Goal: Transaction & Acquisition: Book appointment/travel/reservation

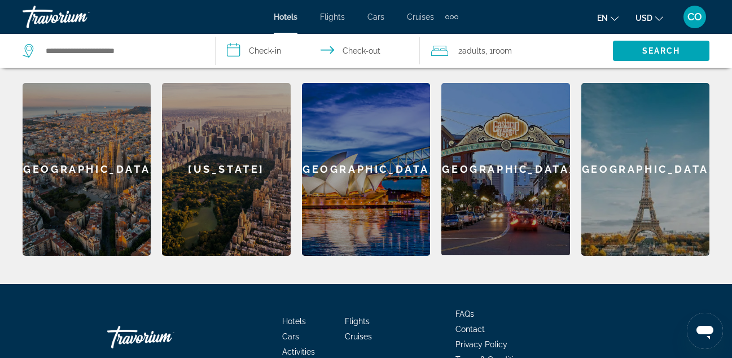
scroll to position [532, 0]
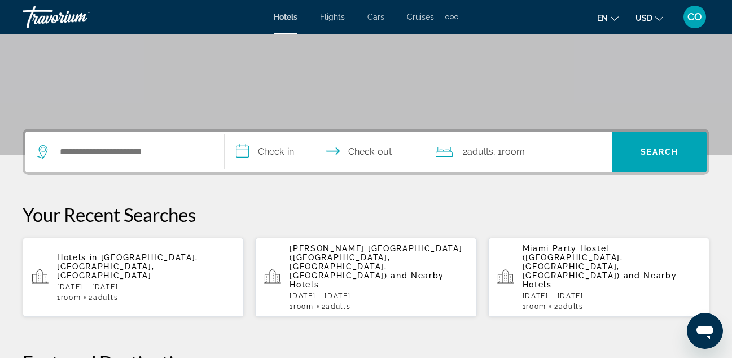
scroll to position [183, 0]
click at [389, 251] on span "[PERSON_NAME] [GEOGRAPHIC_DATA] ([GEOGRAPHIC_DATA], [GEOGRAPHIC_DATA], [GEOGRAP…" at bounding box center [376, 262] width 173 height 36
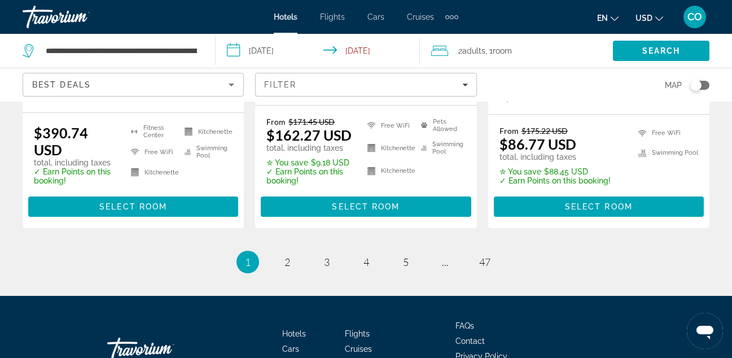
scroll to position [1741, 0]
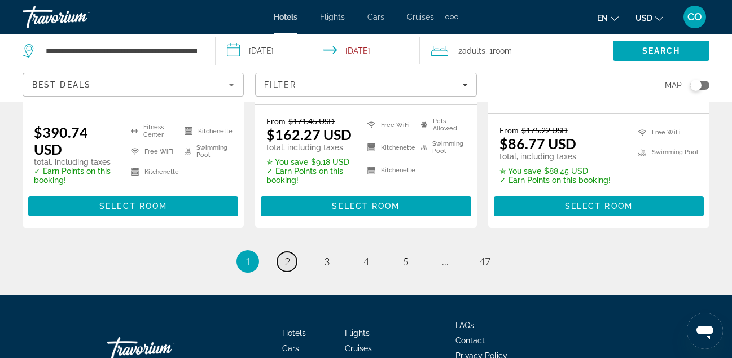
click at [290, 252] on link "page 2" at bounding box center [287, 262] width 20 height 20
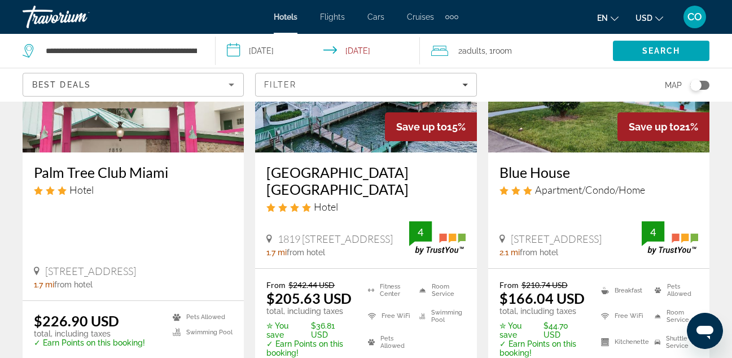
scroll to position [1668, 0]
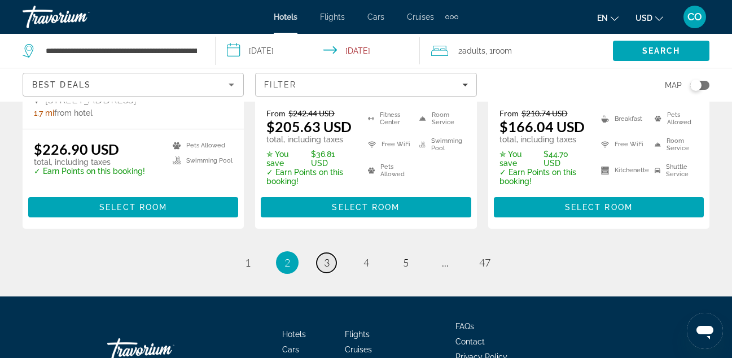
click at [324, 256] on span "3" at bounding box center [327, 262] width 6 height 12
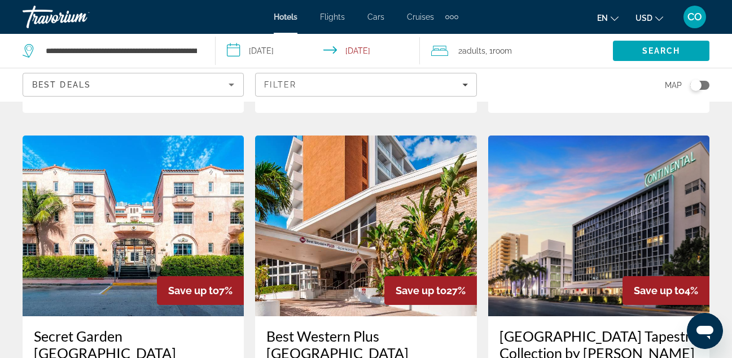
scroll to position [1326, 0]
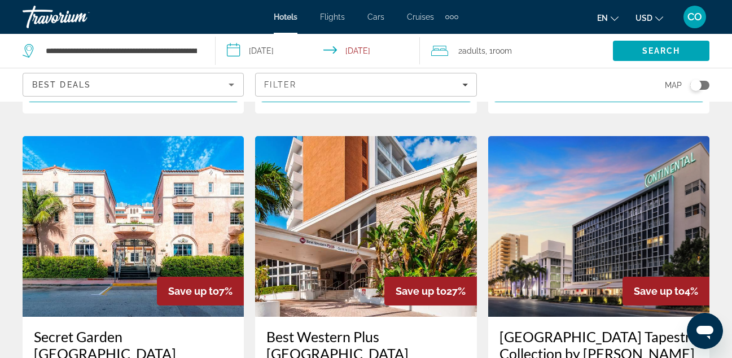
click at [189, 185] on img "Main content" at bounding box center [133, 226] width 221 height 181
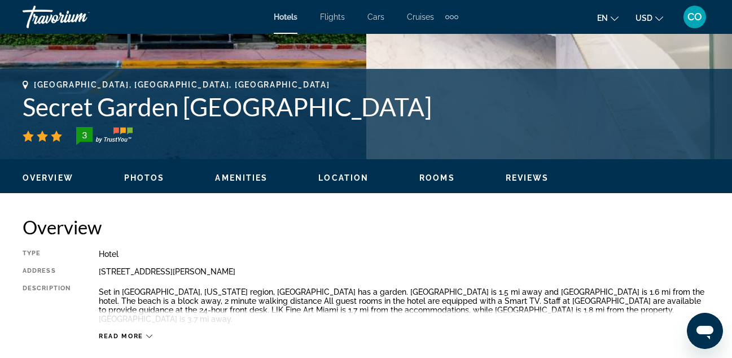
scroll to position [440, 0]
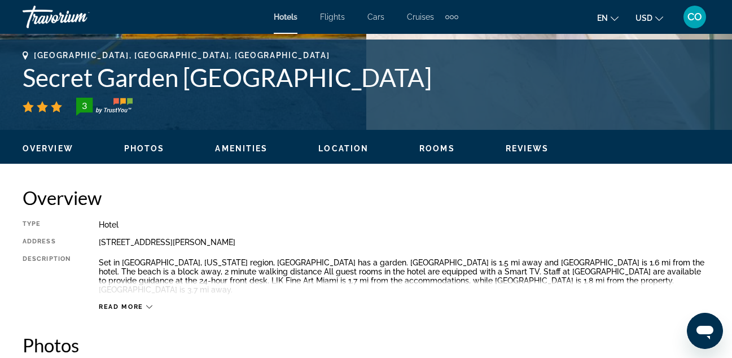
drag, startPoint x: 100, startPoint y: 218, endPoint x: 326, endPoint y: 246, distance: 227.5
click at [326, 246] on div "4210 Collins Ave, Miami Beach FL 33140, United States" at bounding box center [404, 242] width 611 height 9
click at [522, 234] on div "Type Hotel Address 4210 Collins Ave, Miami Beach FL 33140, United States Descri…" at bounding box center [366, 265] width 687 height 91
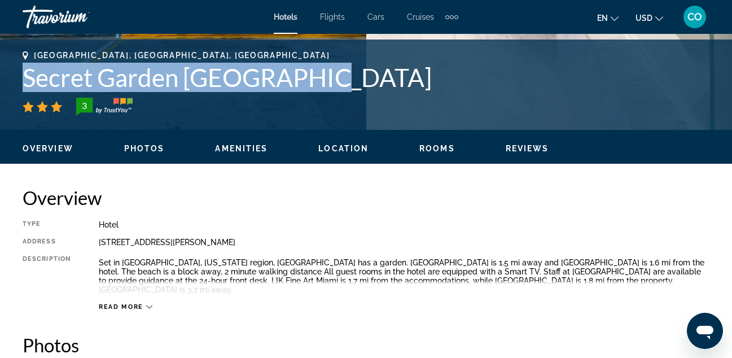
drag, startPoint x: 21, startPoint y: 74, endPoint x: 361, endPoint y: 65, distance: 339.9
click at [361, 65] on div "Miami Beach, FL, United States Secret Garden Miami Beach 3 Address 4210 Collins…" at bounding box center [366, 85] width 732 height 68
copy h1 "Secret Garden Miami Beach"
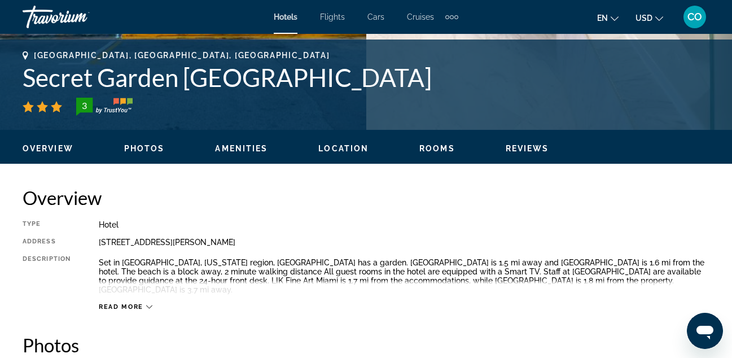
click at [533, 187] on h2 "Overview" at bounding box center [366, 197] width 687 height 23
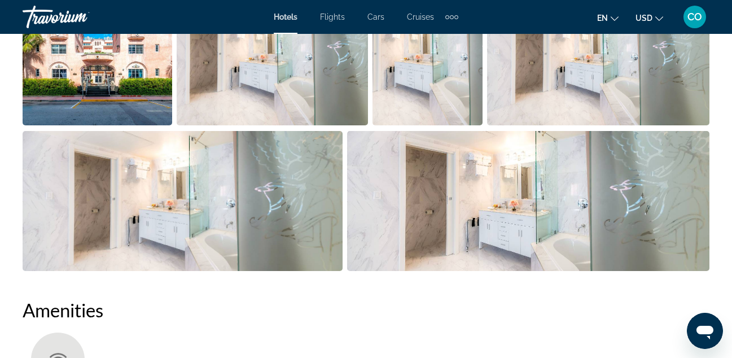
scroll to position [822, 0]
click at [506, 74] on img "Open full-screen image slider" at bounding box center [598, 56] width 223 height 140
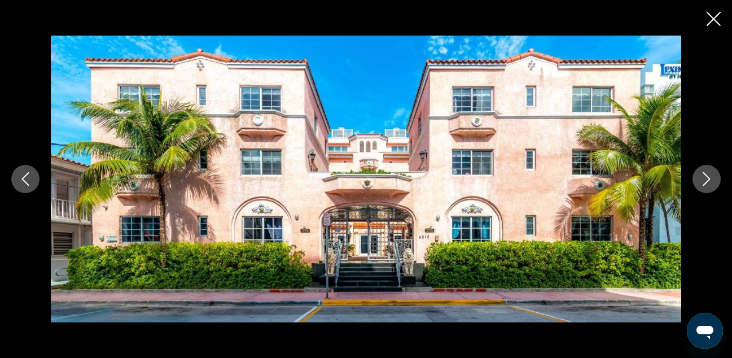
click at [703, 172] on icon "Next image" at bounding box center [707, 179] width 14 height 14
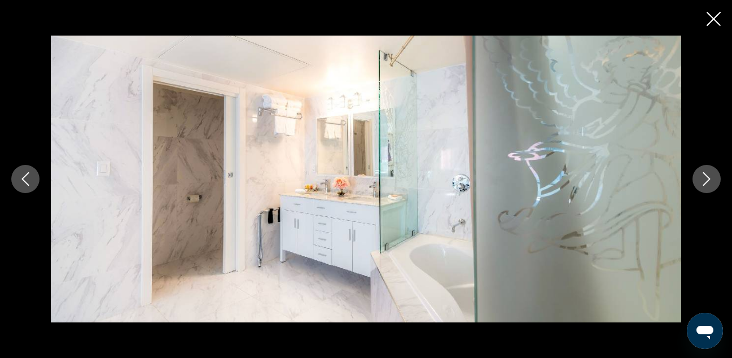
click at [703, 172] on icon "Next image" at bounding box center [707, 179] width 14 height 14
click at [717, 21] on icon "Close slideshow" at bounding box center [714, 19] width 14 height 14
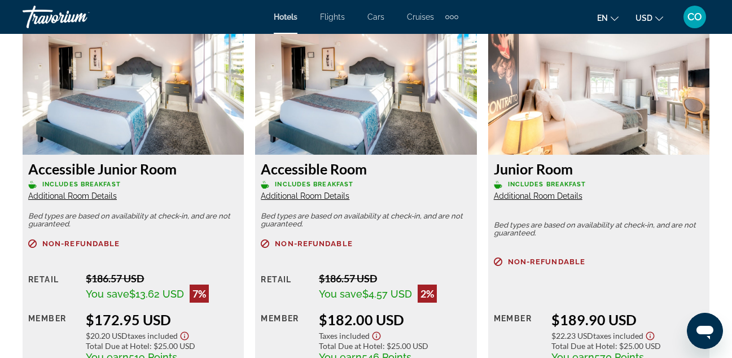
scroll to position [1738, 0]
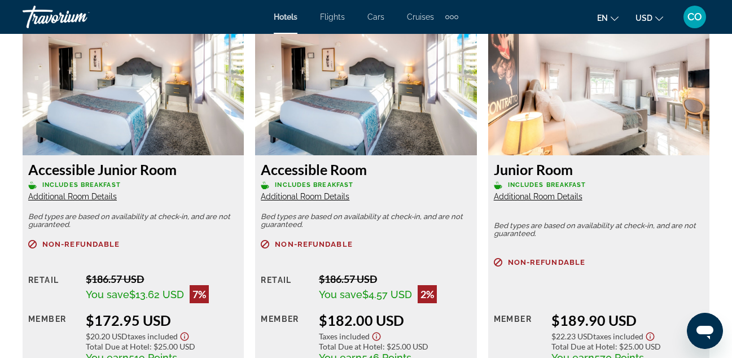
click at [604, 106] on img "Main content" at bounding box center [598, 84] width 221 height 141
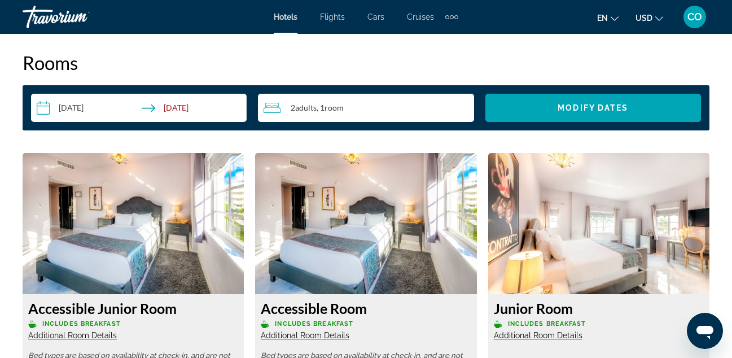
scroll to position [1598, 0]
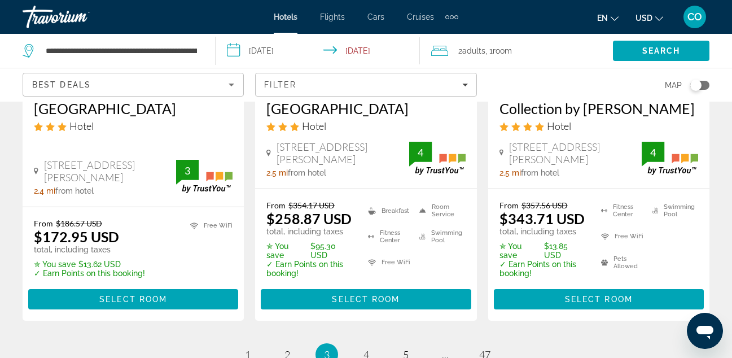
scroll to position [1571, 0]
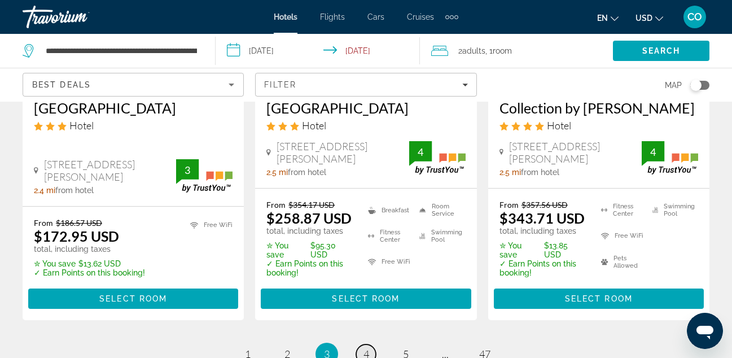
click at [363, 348] on span "4" at bounding box center [366, 354] width 6 height 12
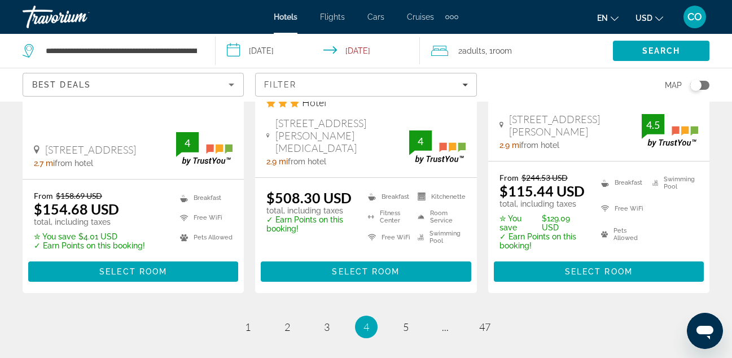
scroll to position [1679, 0]
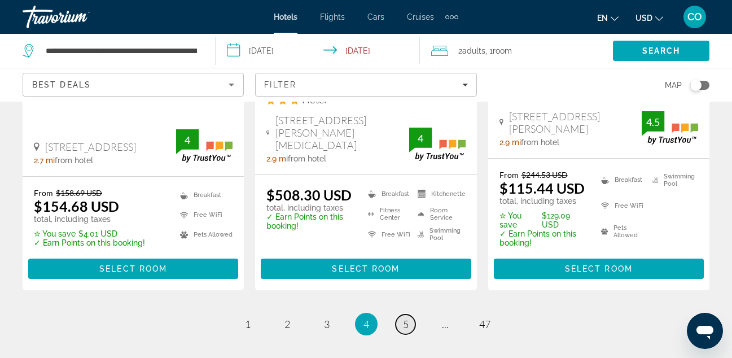
click at [404, 314] on link "page 5" at bounding box center [406, 324] width 20 height 20
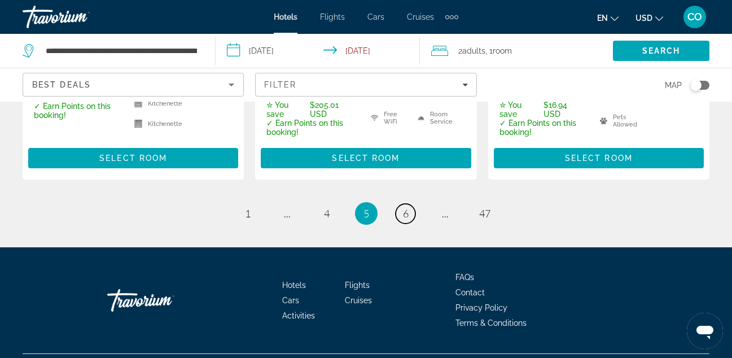
scroll to position [1753, 0]
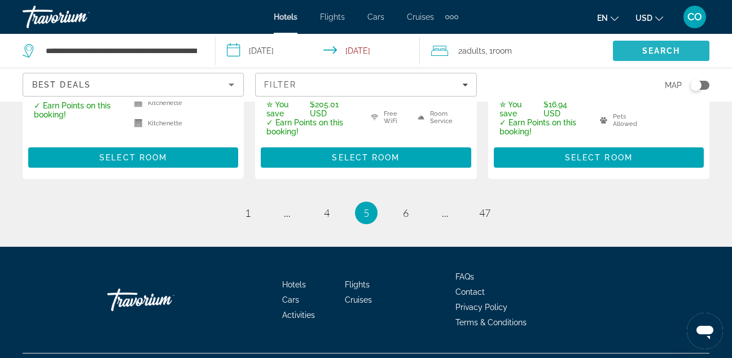
click at [632, 60] on span "Search" at bounding box center [661, 50] width 97 height 27
click at [651, 56] on span "Search" at bounding box center [661, 50] width 97 height 27
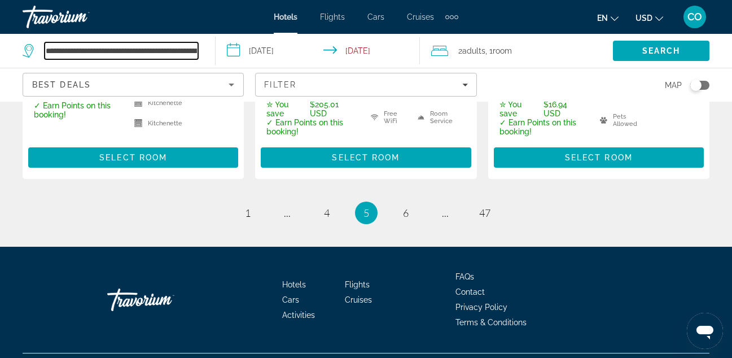
click at [172, 46] on input "**********" at bounding box center [122, 50] width 154 height 17
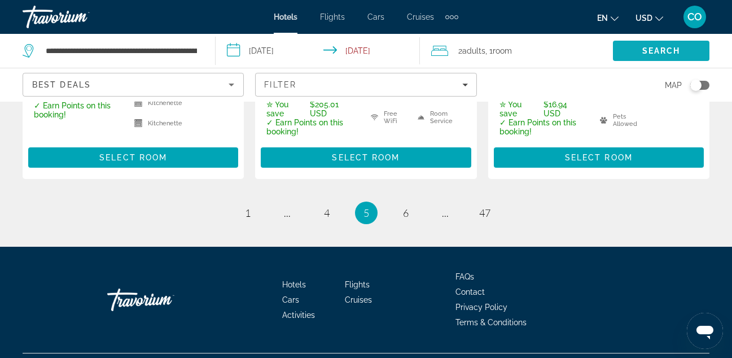
click at [632, 48] on span "Search" at bounding box center [661, 50] width 97 height 27
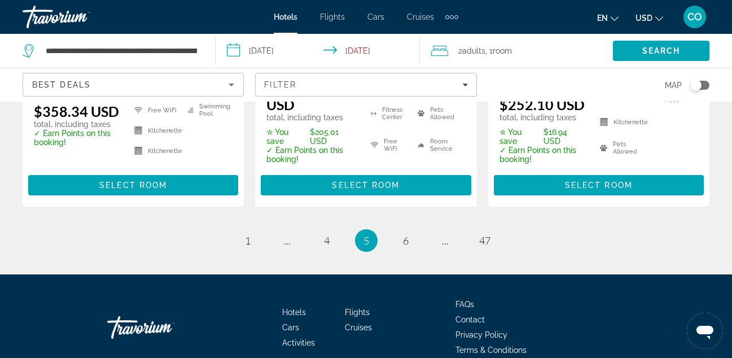
scroll to position [1726, 0]
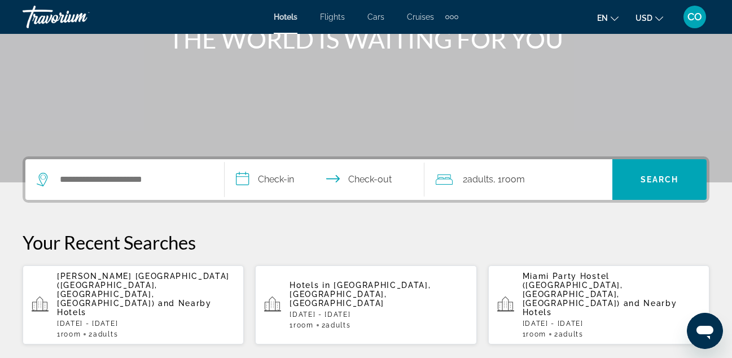
click at [158, 170] on div "Search widget" at bounding box center [125, 179] width 176 height 41
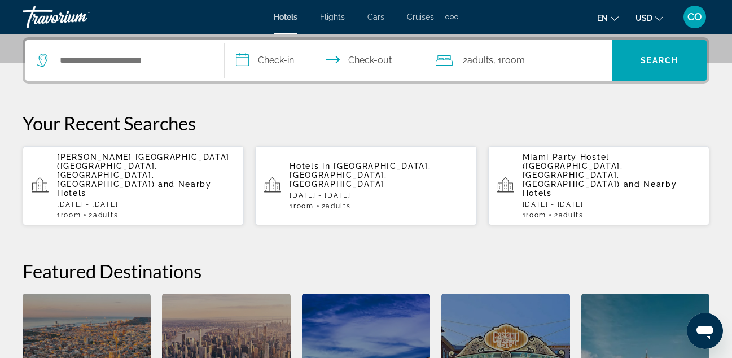
scroll to position [276, 0]
click at [181, 179] on span "and Nearby Hotels" at bounding box center [134, 188] width 155 height 18
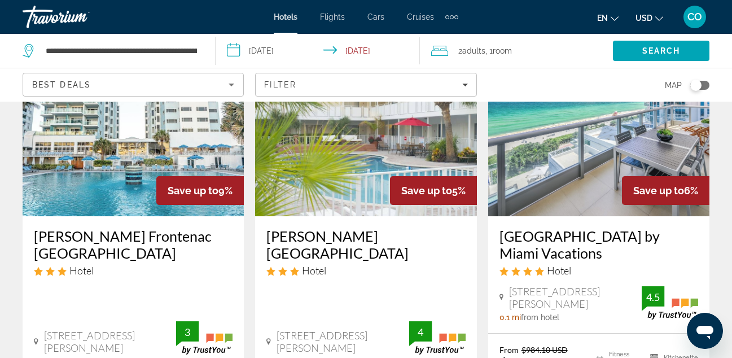
scroll to position [104, 0]
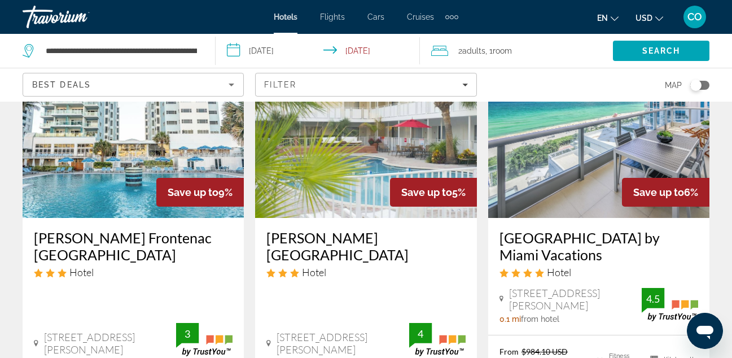
click at [177, 123] on img "Main content" at bounding box center [133, 127] width 221 height 181
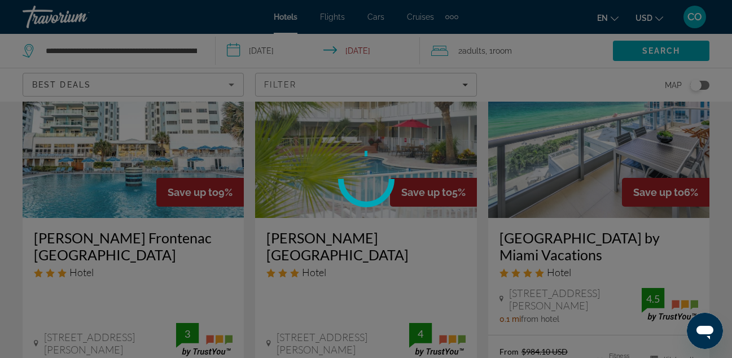
scroll to position [0, 0]
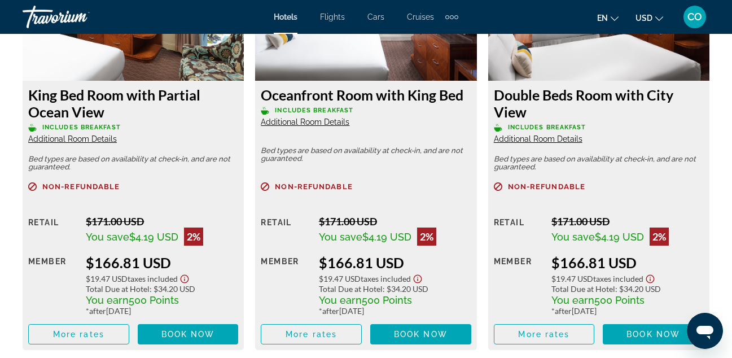
scroll to position [2251, 0]
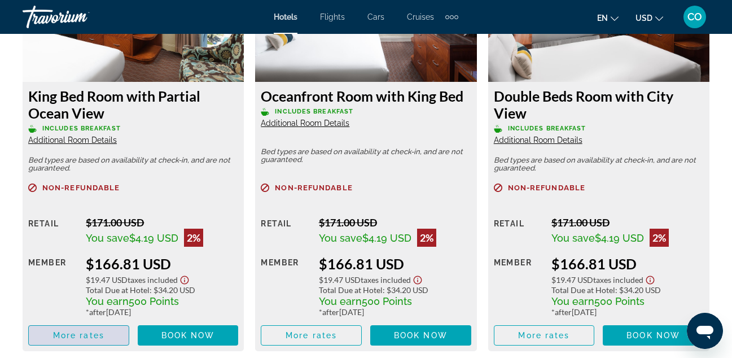
click at [118, 322] on span "Main content" at bounding box center [79, 335] width 100 height 27
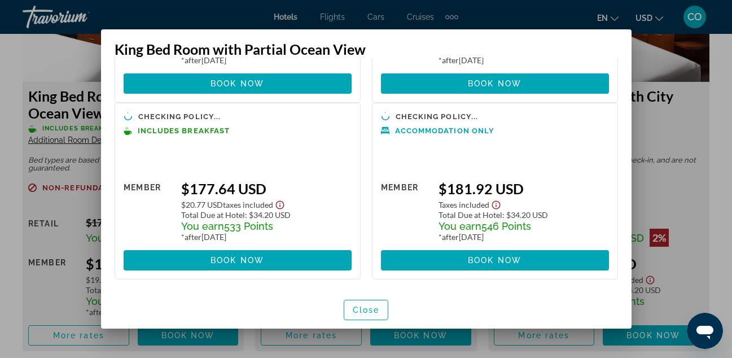
scroll to position [0, 0]
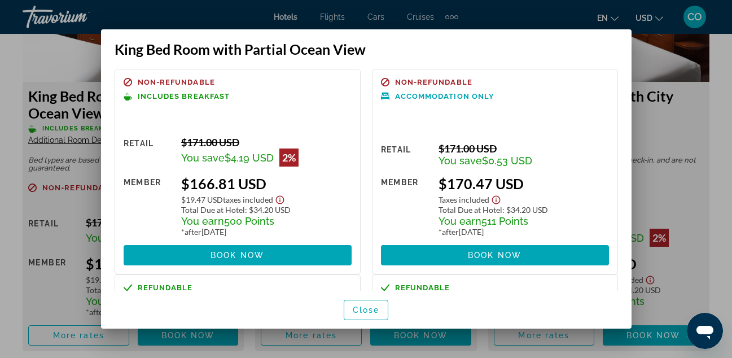
click at [56, 177] on div at bounding box center [366, 179] width 732 height 358
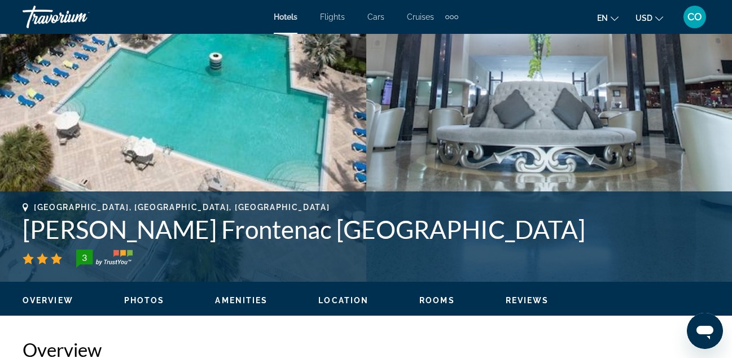
scroll to position [289, 0]
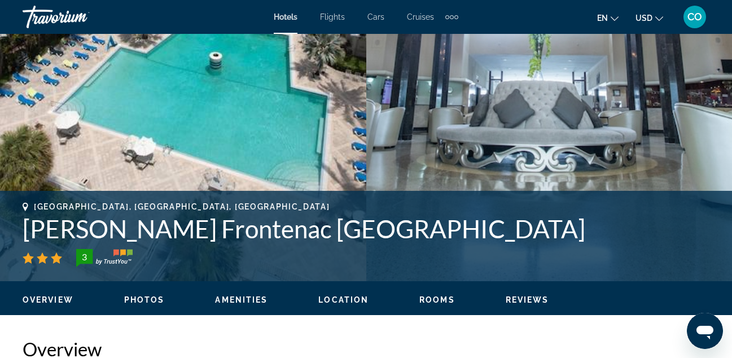
click at [148, 297] on span "Photos" at bounding box center [144, 299] width 41 height 9
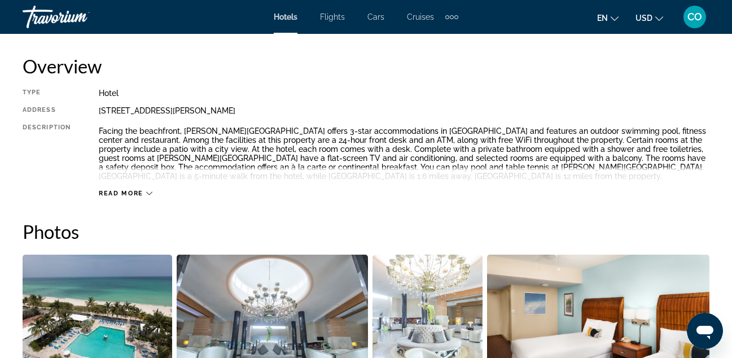
scroll to position [545, 0]
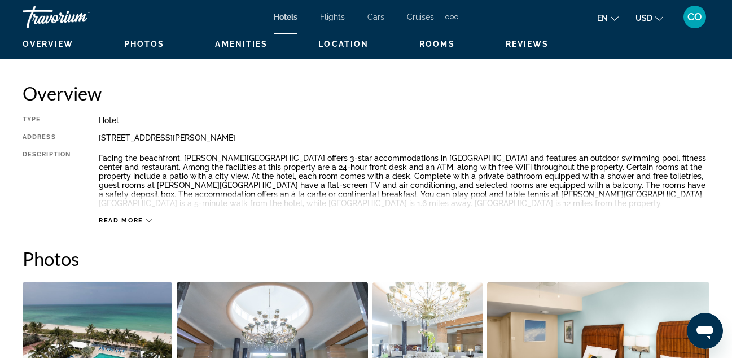
drag, startPoint x: 98, startPoint y: 137, endPoint x: 350, endPoint y: 130, distance: 251.8
click at [350, 130] on div "Type Hotel Address 6565 Collins Avenue, Miami Beach FL 33141, United States Des…" at bounding box center [366, 170] width 687 height 109
copy div "6565 Collins Avenue, Miami Beach FL 33141, United States"
click at [505, 102] on h2 "Overview" at bounding box center [366, 93] width 687 height 23
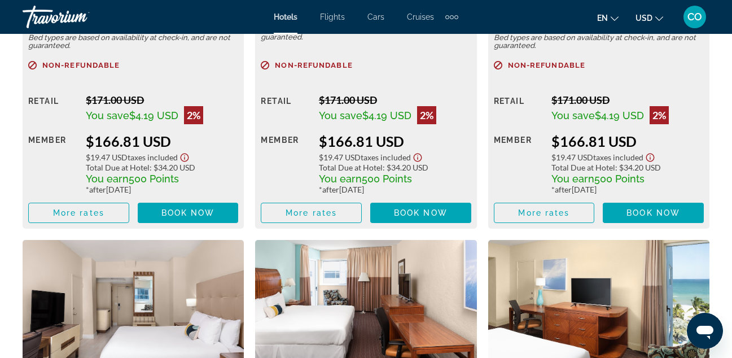
scroll to position [2373, 0]
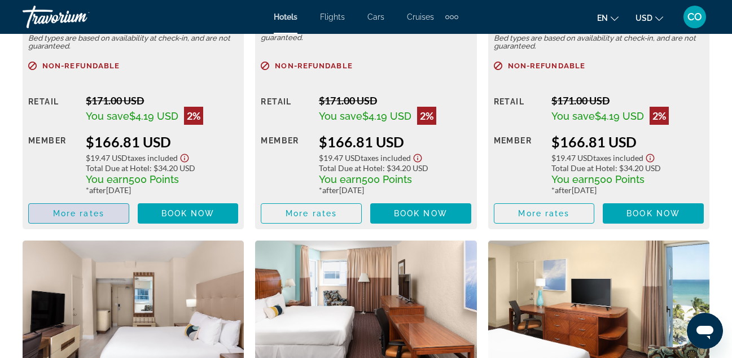
click at [73, 209] on span "More rates" at bounding box center [78, 213] width 51 height 9
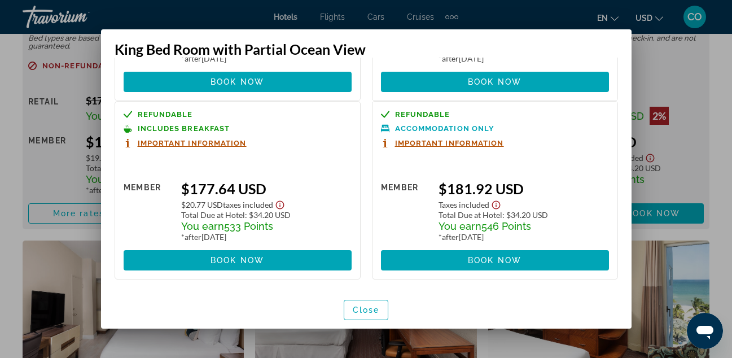
scroll to position [0, 0]
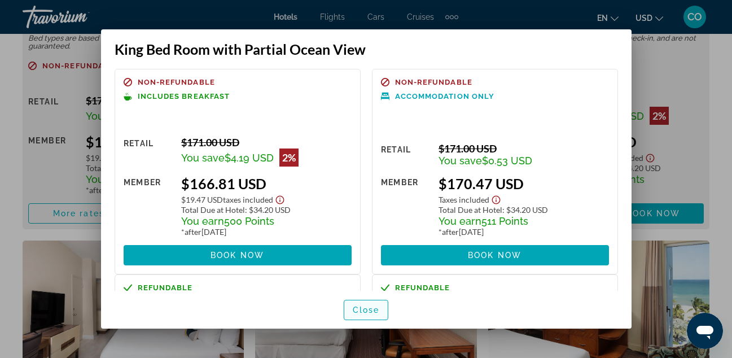
click at [375, 308] on span "Close" at bounding box center [366, 309] width 27 height 9
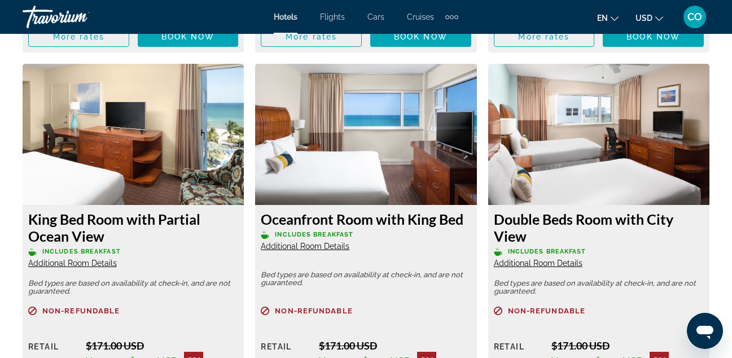
scroll to position [2129, 0]
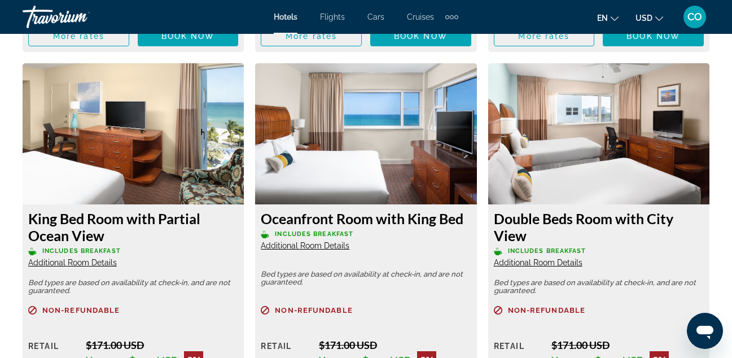
click at [156, 146] on img "Main content" at bounding box center [133, 133] width 221 height 141
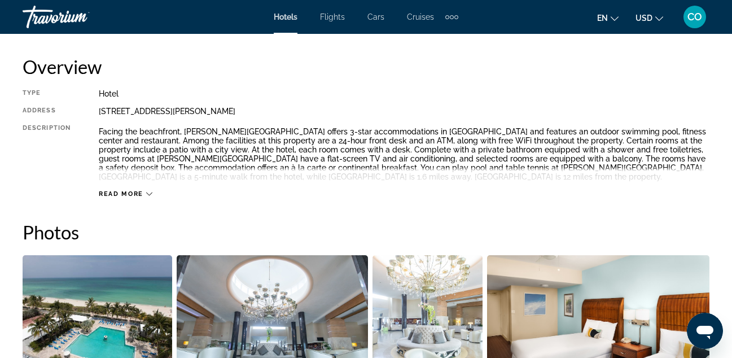
scroll to position [572, 0]
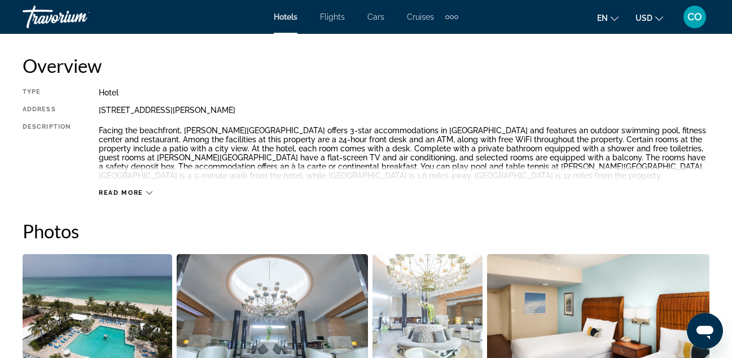
click at [141, 190] on span "Read more" at bounding box center [121, 192] width 45 height 7
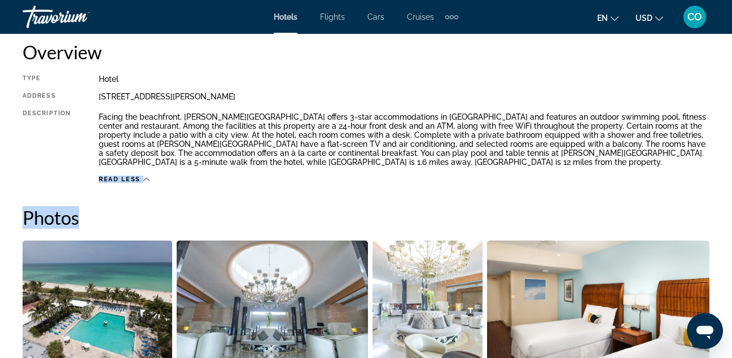
scroll to position [585, 0]
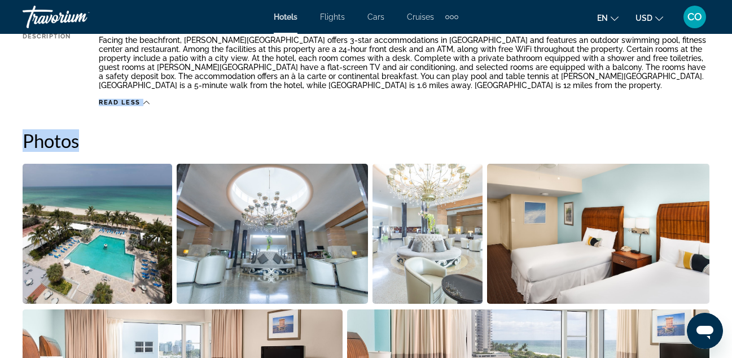
click at [111, 101] on span "Read less" at bounding box center [120, 102] width 42 height 7
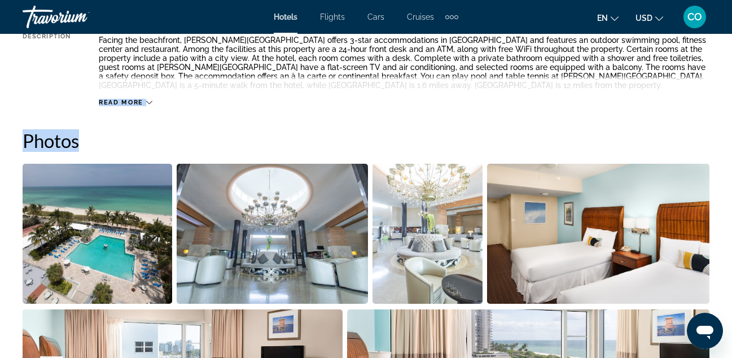
scroll to position [586, 0]
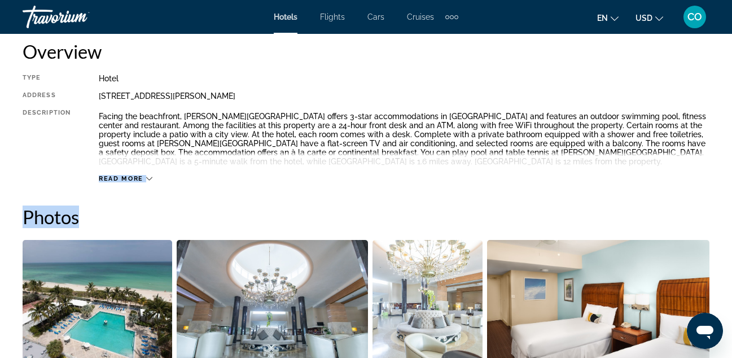
click at [145, 179] on div "Read more" at bounding box center [126, 178] width 54 height 7
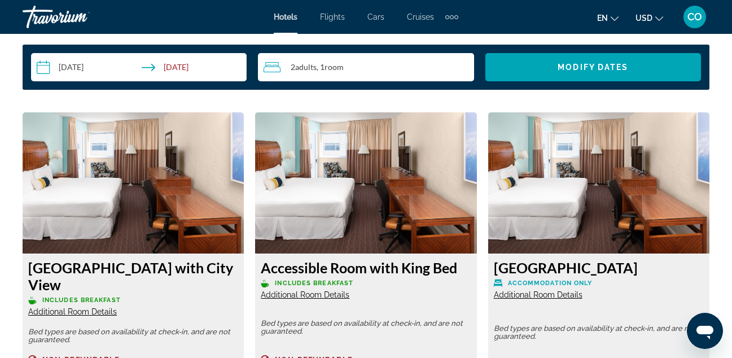
scroll to position [1659, 0]
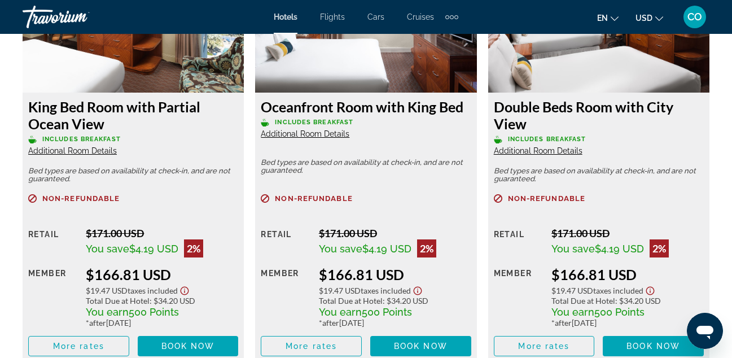
scroll to position [2241, 0]
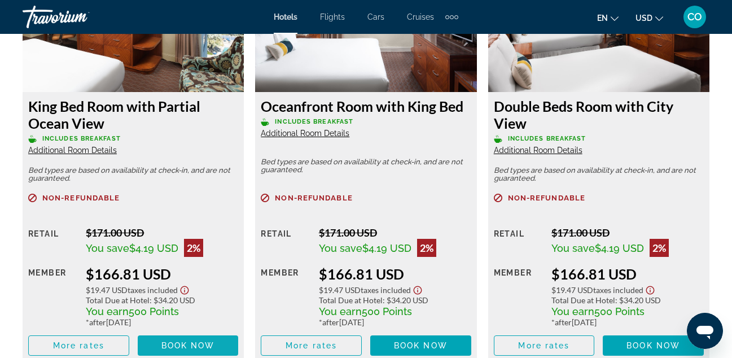
click at [191, 341] on span "Book now" at bounding box center [188, 345] width 54 height 9
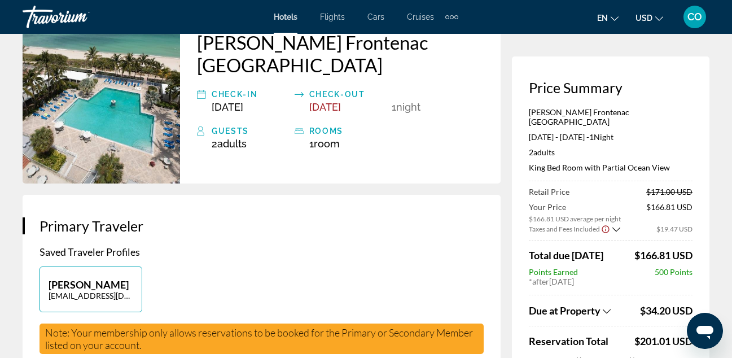
scroll to position [98, 0]
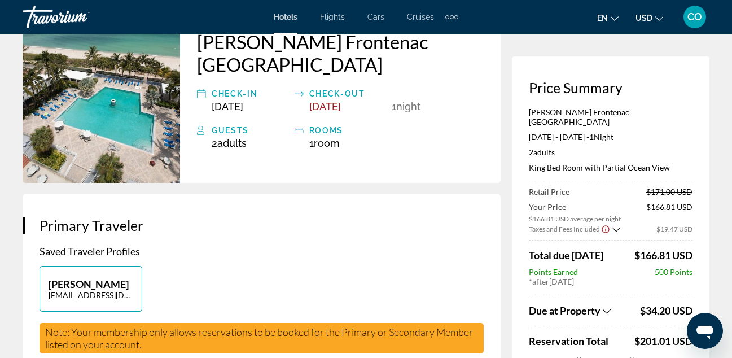
click at [616, 225] on icon "Show Taxes and Fees breakdown" at bounding box center [616, 230] width 8 height 10
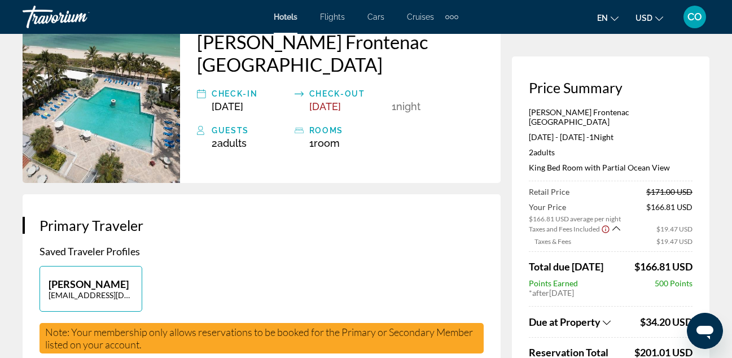
click at [616, 223] on icon "Show Taxes and Fees breakdown" at bounding box center [616, 228] width 8 height 10
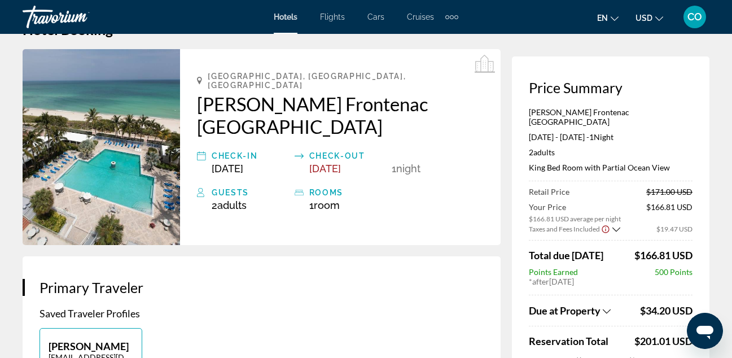
scroll to position [36, 0]
click at [616, 225] on icon "Show Taxes and Fees breakdown" at bounding box center [616, 230] width 8 height 10
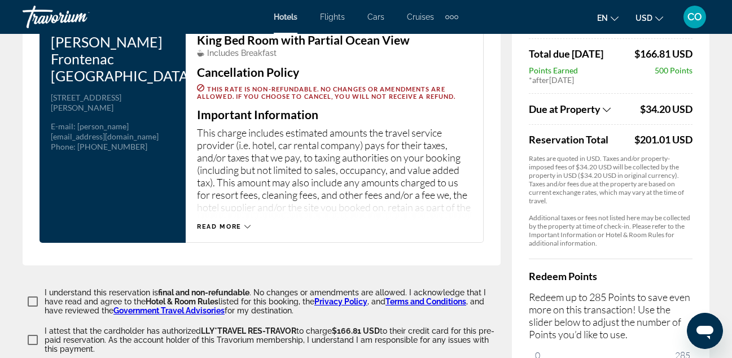
scroll to position [1532, 0]
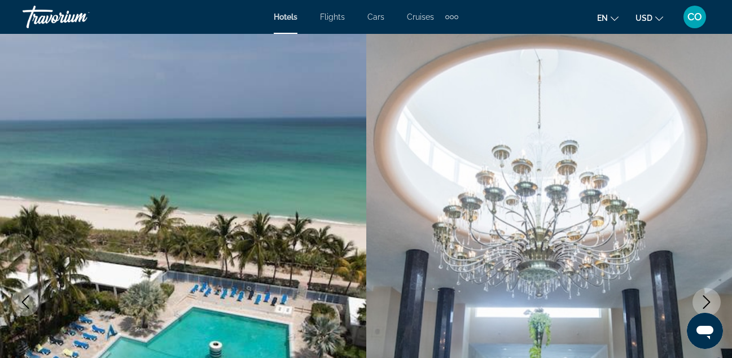
scroll to position [308, 0]
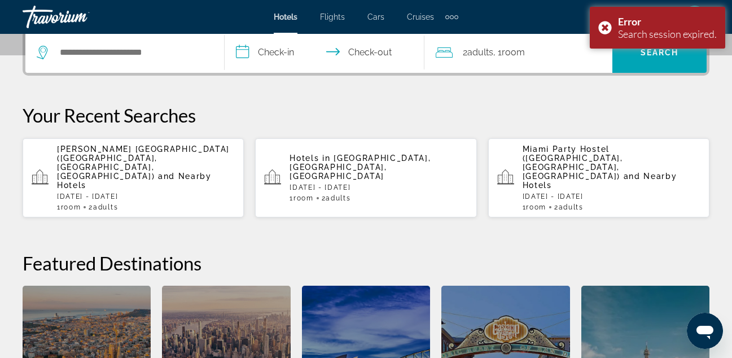
scroll to position [284, 0]
click at [193, 164] on p "Sherry Frontenac Oceanfront Hotel (Miami Beach, FL, US) and Nearby Hotels" at bounding box center [146, 166] width 178 height 45
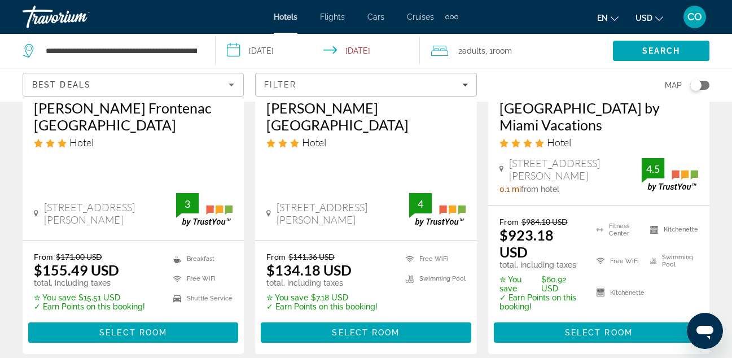
scroll to position [258, 0]
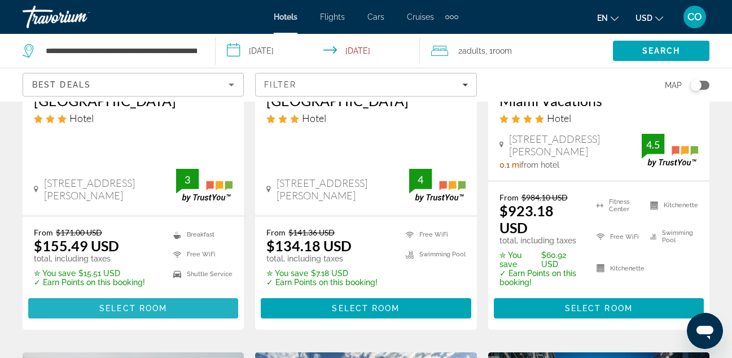
click at [222, 295] on span "Main content" at bounding box center [133, 308] width 210 height 27
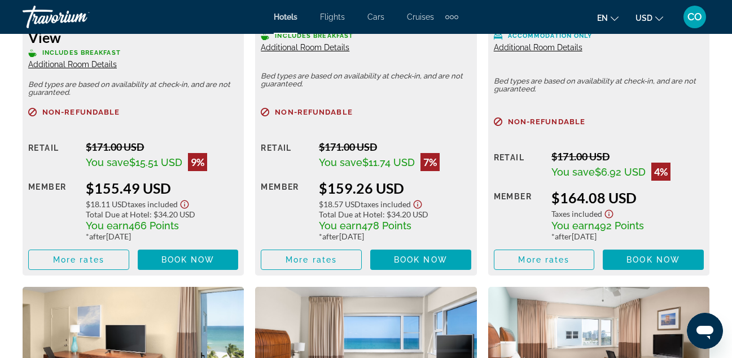
scroll to position [1906, 0]
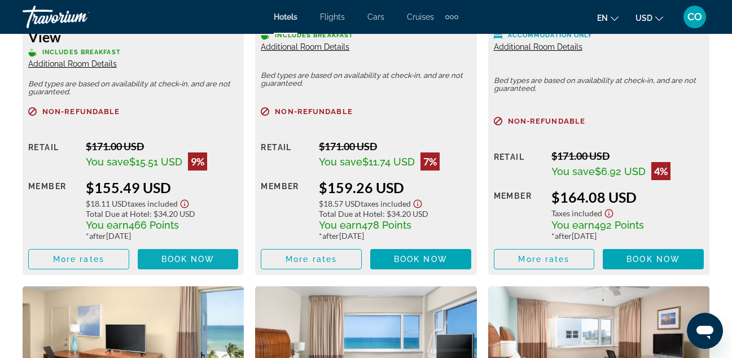
click at [216, 246] on span "Main content" at bounding box center [188, 259] width 101 height 27
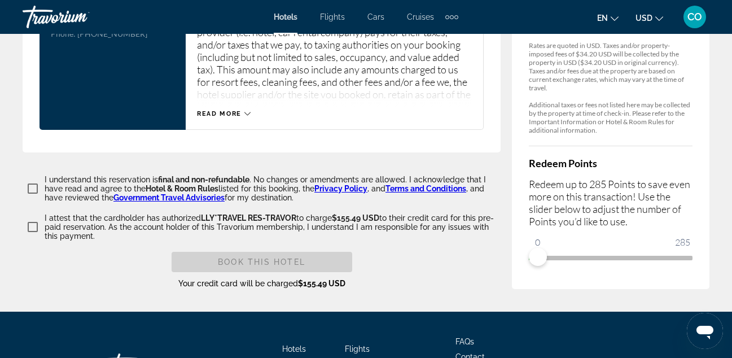
scroll to position [1649, 0]
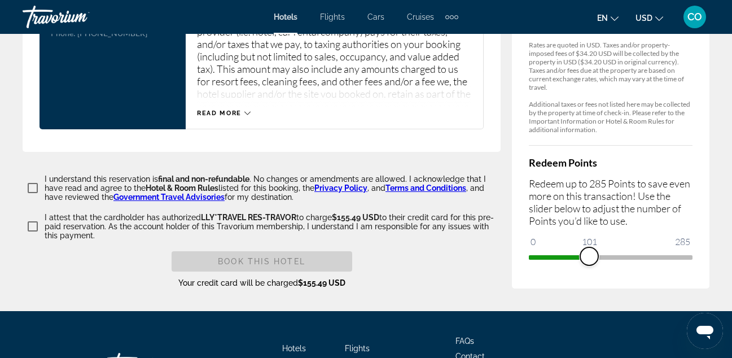
drag, startPoint x: 538, startPoint y: 254, endPoint x: 589, endPoint y: 261, distance: 51.3
click at [589, 262] on span "ngx-slider" at bounding box center [589, 256] width 18 height 18
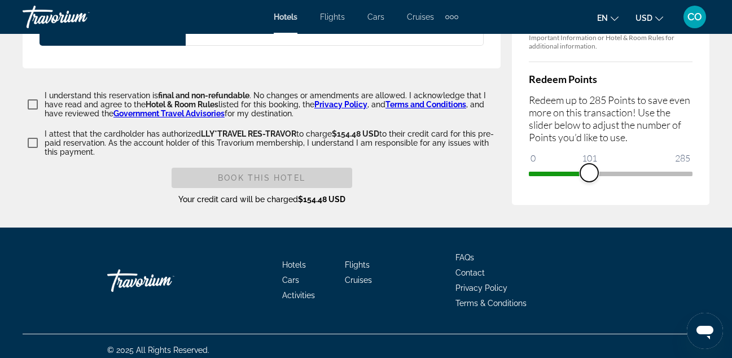
scroll to position [1739, 0]
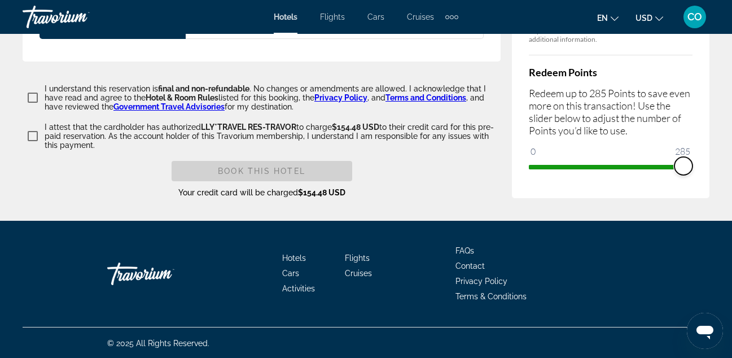
drag, startPoint x: 589, startPoint y: 165, endPoint x: 740, endPoint y: 163, distance: 151.3
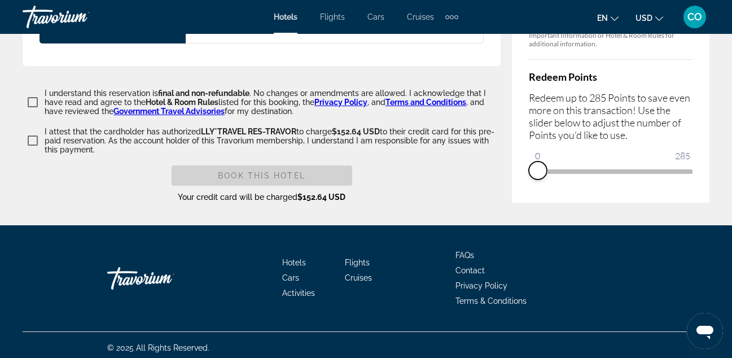
drag, startPoint x: 681, startPoint y: 172, endPoint x: 496, endPoint y: 172, distance: 185.1
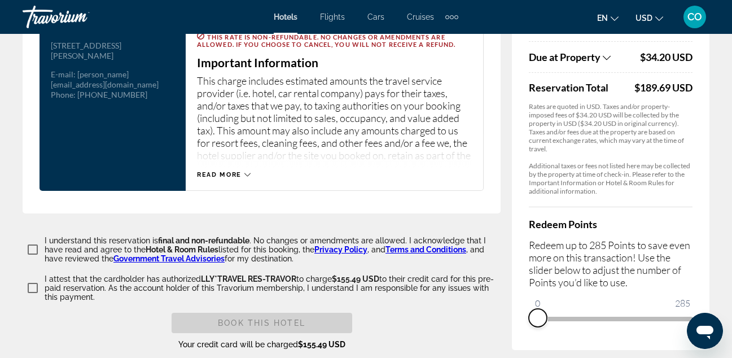
scroll to position [1588, 0]
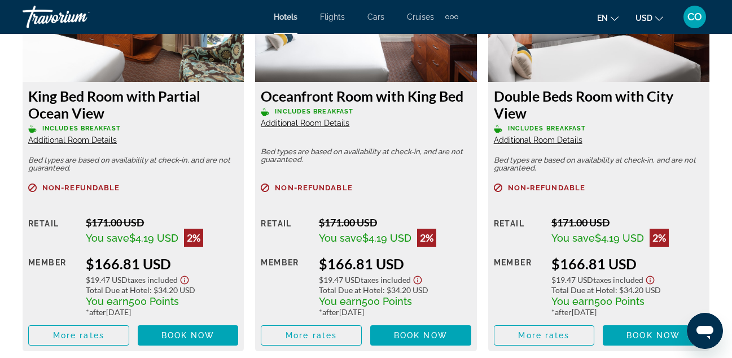
scroll to position [2250, 0]
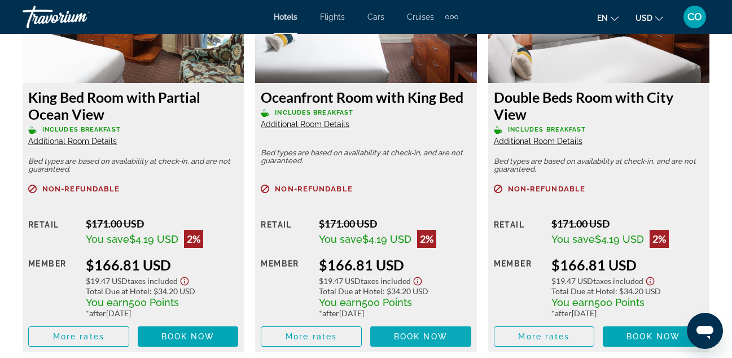
click at [387, 323] on span "Main content" at bounding box center [420, 336] width 101 height 27
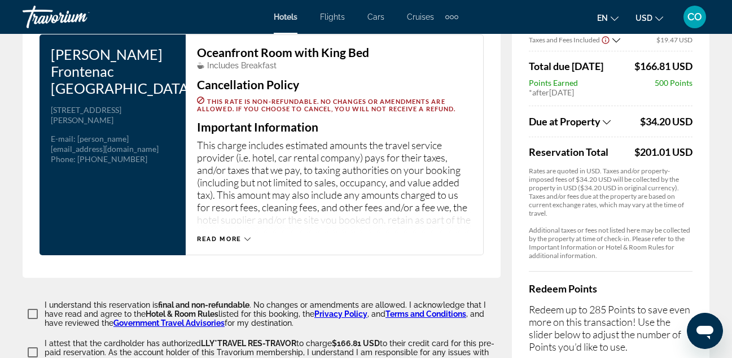
scroll to position [1523, 0]
click at [615, 115] on div "Due at Property" at bounding box center [583, 121] width 108 height 12
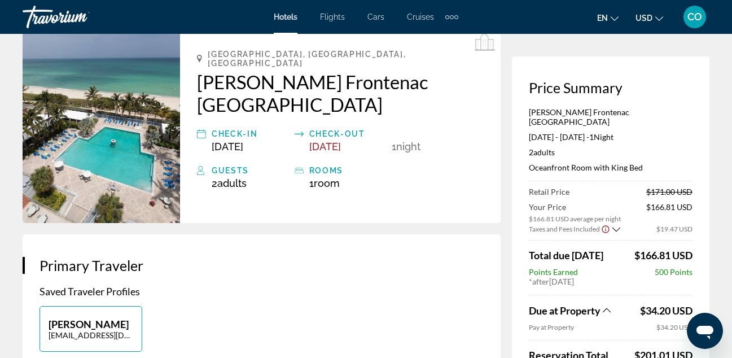
scroll to position [0, 0]
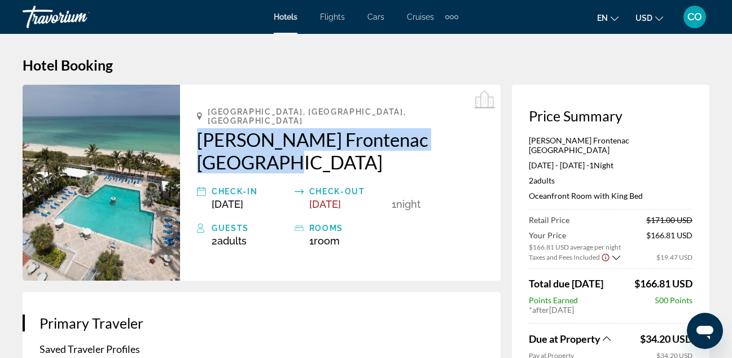
drag, startPoint x: 199, startPoint y: 121, endPoint x: 252, endPoint y: 144, distance: 57.7
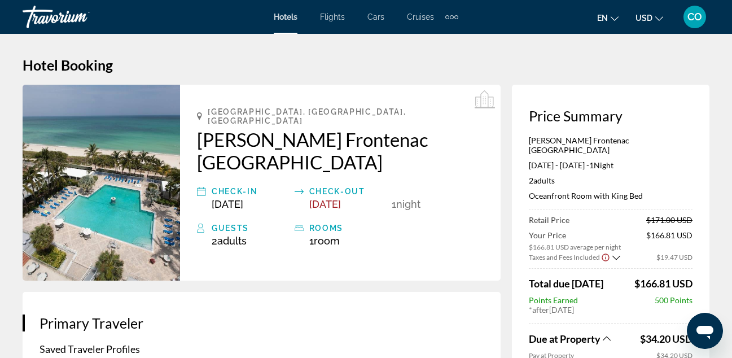
click at [476, 68] on h1 "Hotel Booking" at bounding box center [366, 64] width 687 height 17
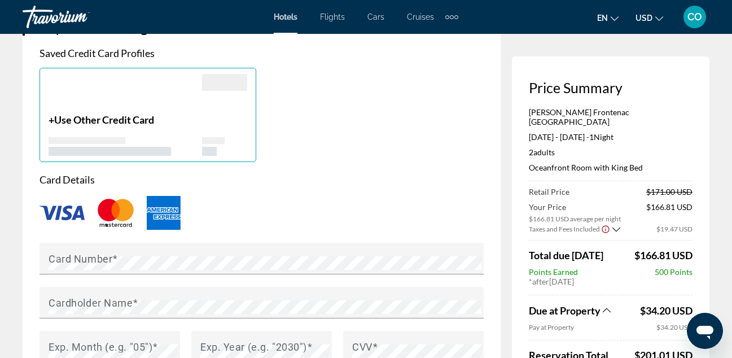
scroll to position [888, 0]
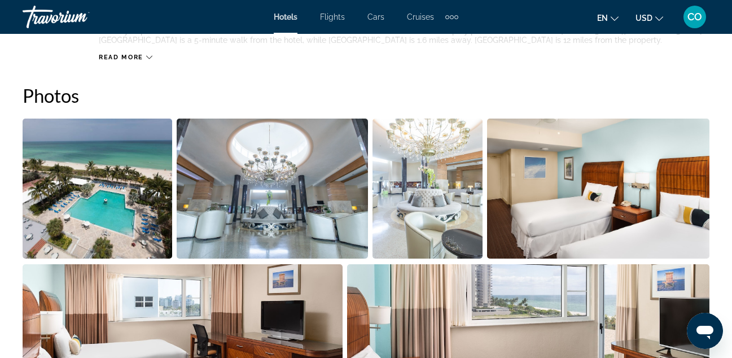
scroll to position [707, 0]
click at [61, 207] on img "Open full-screen image slider" at bounding box center [98, 189] width 150 height 140
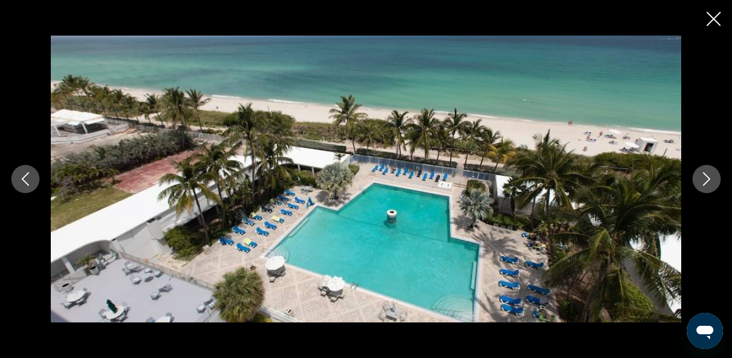
click at [85, 207] on img "Main content" at bounding box center [366, 179] width 630 height 286
click at [710, 185] on icon "Next image" at bounding box center [707, 179] width 14 height 14
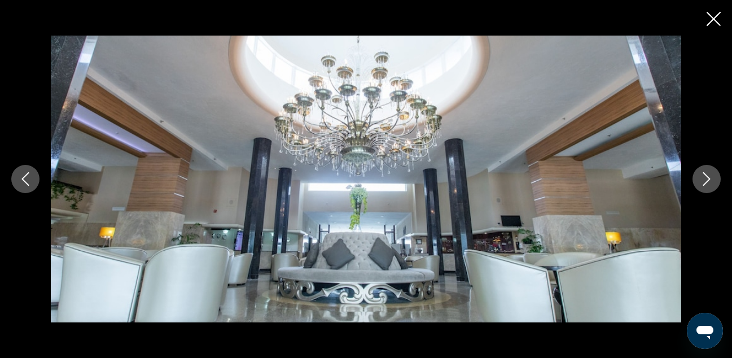
click at [710, 185] on icon "Next image" at bounding box center [707, 179] width 14 height 14
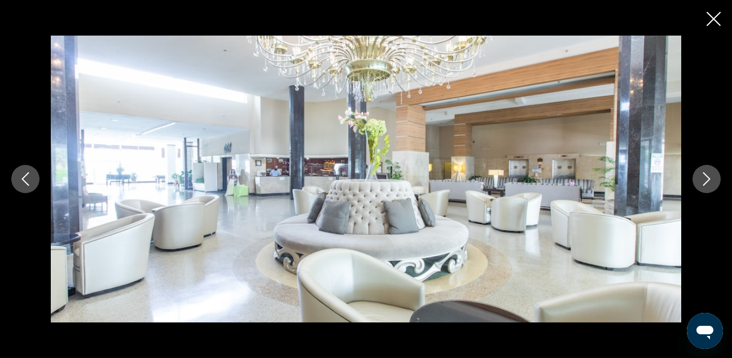
click at [710, 185] on icon "Next image" at bounding box center [707, 179] width 14 height 14
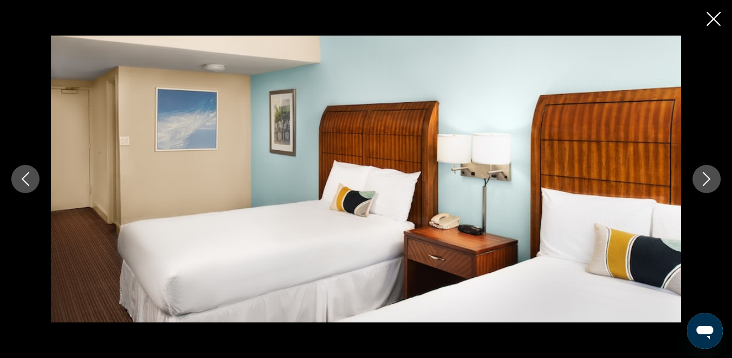
click at [710, 185] on icon "Next image" at bounding box center [707, 179] width 14 height 14
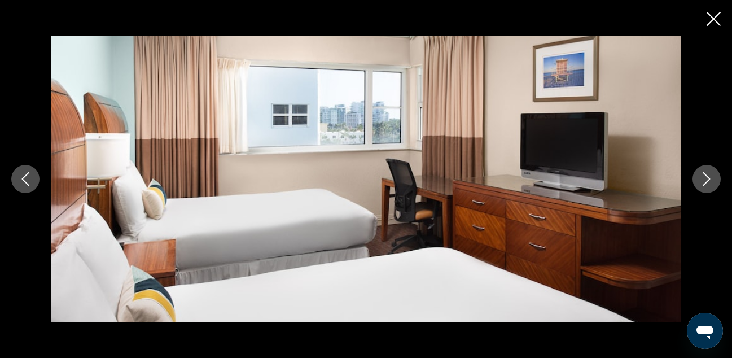
click at [710, 185] on icon "Next image" at bounding box center [707, 179] width 14 height 14
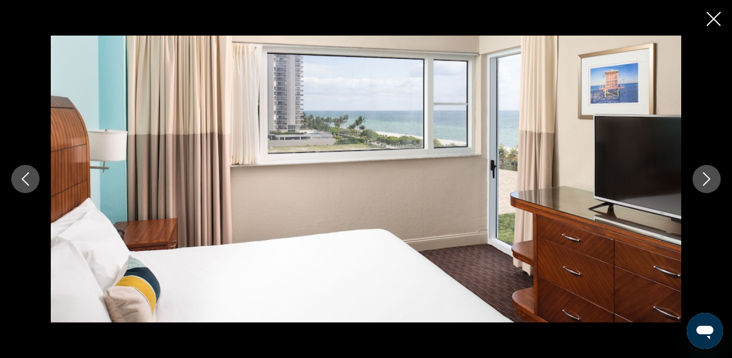
click at [710, 185] on icon "Next image" at bounding box center [707, 179] width 14 height 14
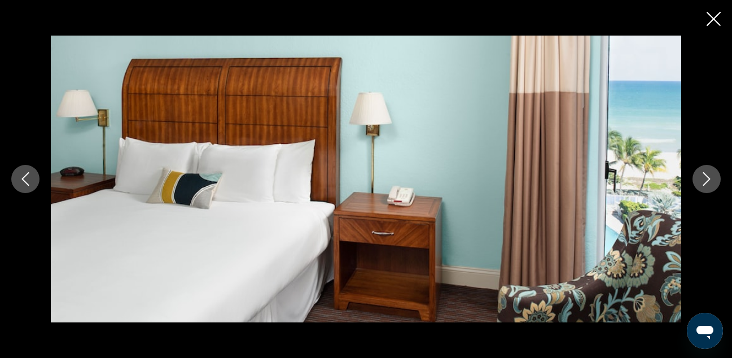
click at [710, 185] on icon "Next image" at bounding box center [707, 179] width 14 height 14
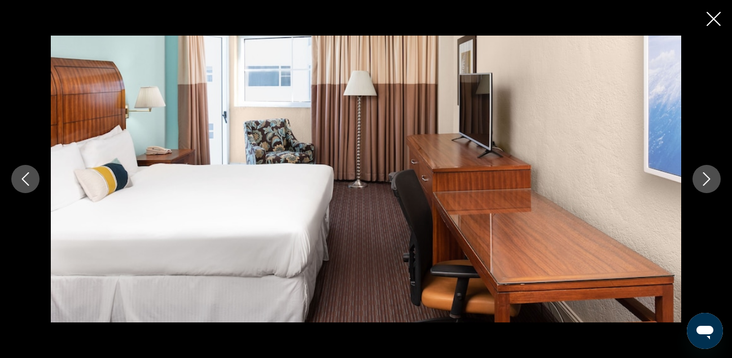
click at [710, 185] on icon "Next image" at bounding box center [707, 179] width 14 height 14
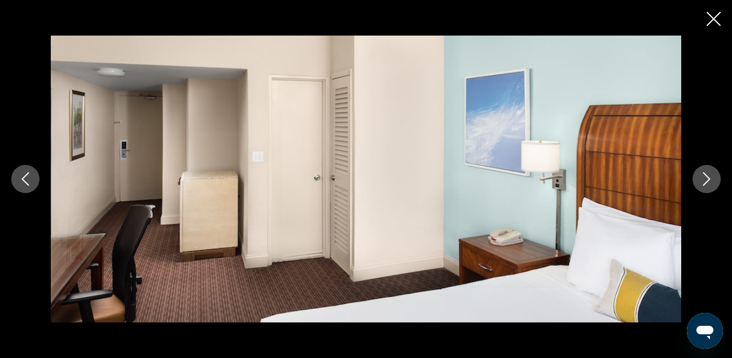
click at [710, 185] on icon "Next image" at bounding box center [707, 179] width 14 height 14
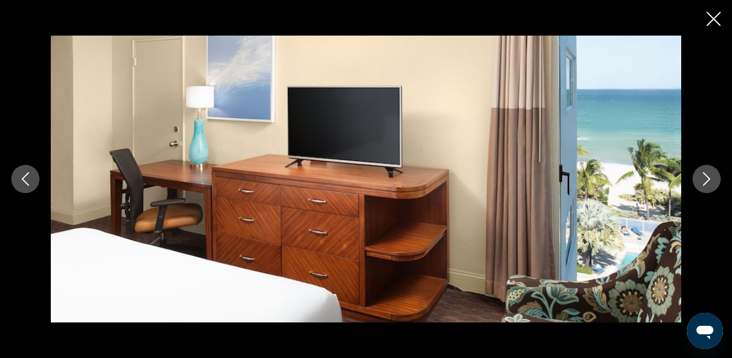
click at [710, 185] on icon "Next image" at bounding box center [707, 179] width 14 height 14
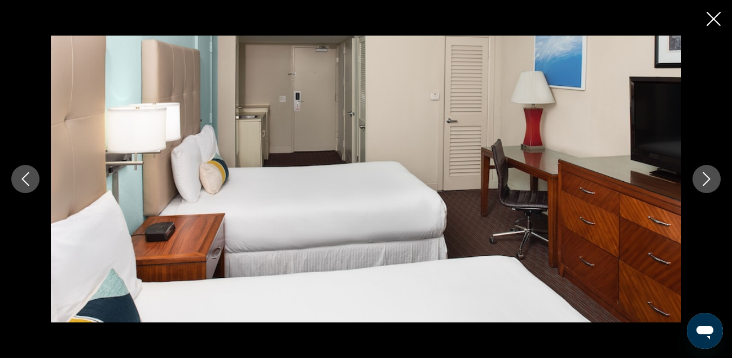
click at [710, 185] on icon "Next image" at bounding box center [707, 179] width 14 height 14
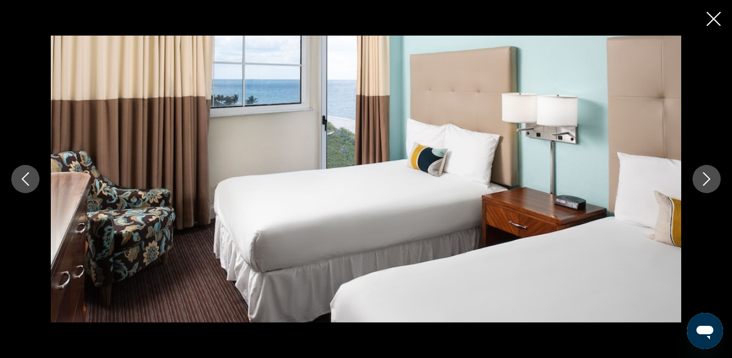
click at [710, 185] on icon "Next image" at bounding box center [707, 179] width 14 height 14
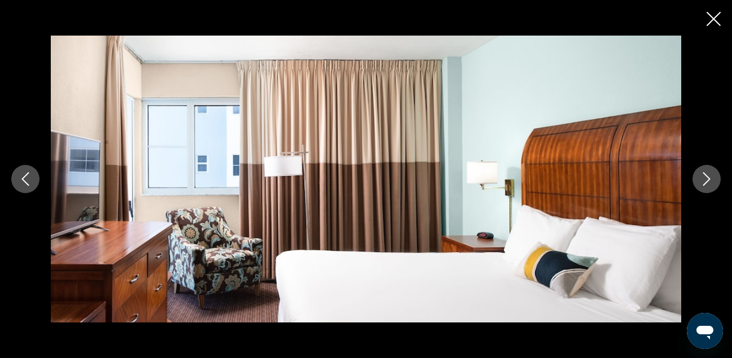
click at [710, 185] on icon "Next image" at bounding box center [707, 179] width 14 height 14
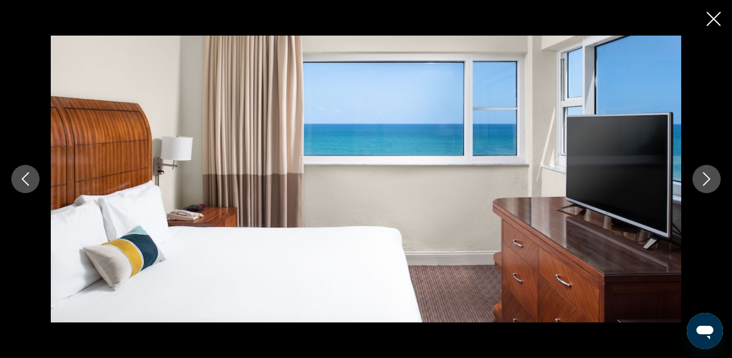
click at [710, 185] on icon "Next image" at bounding box center [707, 179] width 14 height 14
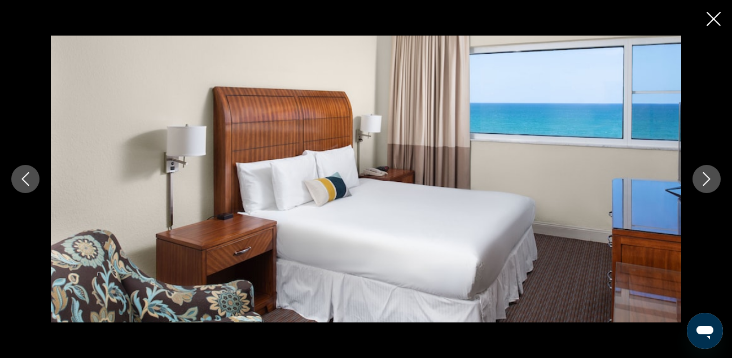
click at [710, 185] on icon "Next image" at bounding box center [707, 179] width 14 height 14
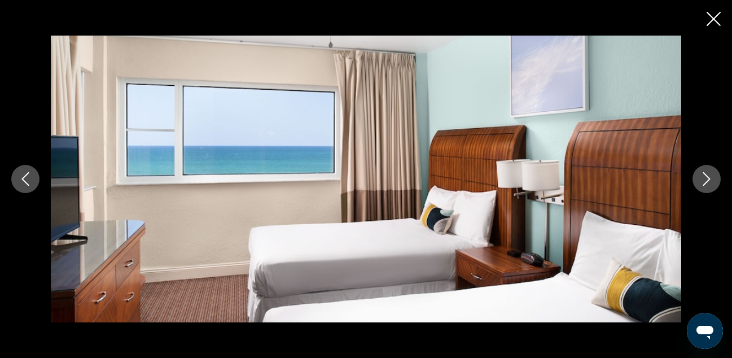
click at [710, 185] on icon "Next image" at bounding box center [707, 179] width 14 height 14
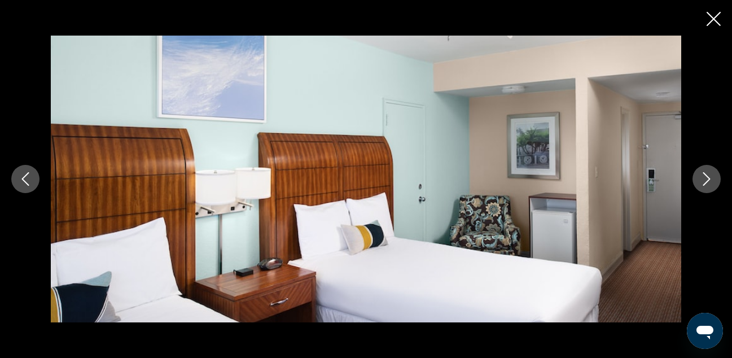
click at [710, 185] on icon "Next image" at bounding box center [707, 179] width 14 height 14
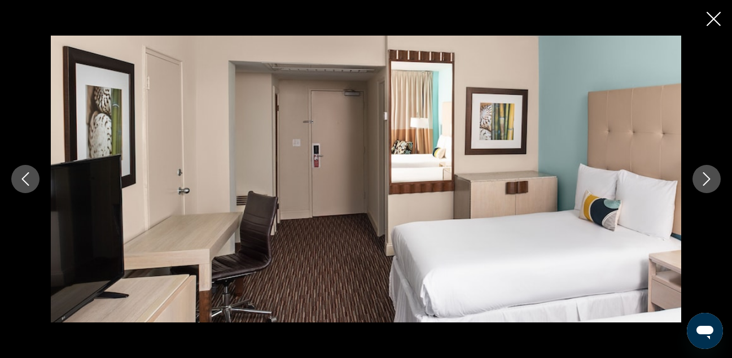
click at [710, 185] on icon "Next image" at bounding box center [707, 179] width 14 height 14
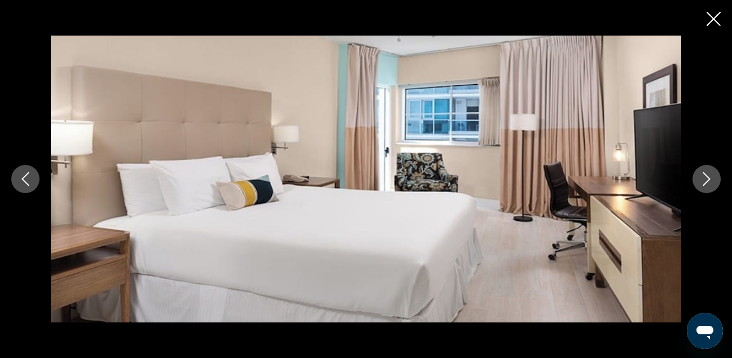
click at [710, 185] on icon "Next image" at bounding box center [707, 179] width 14 height 14
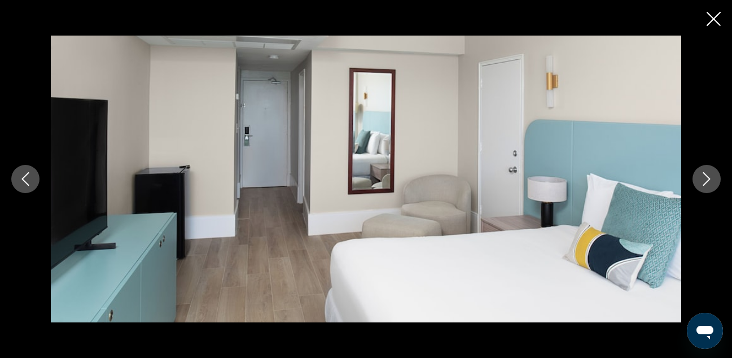
click at [710, 185] on icon "Next image" at bounding box center [707, 179] width 14 height 14
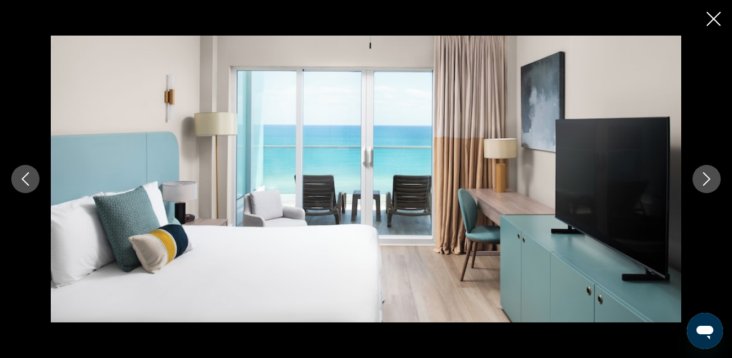
click at [710, 185] on icon "Next image" at bounding box center [707, 179] width 14 height 14
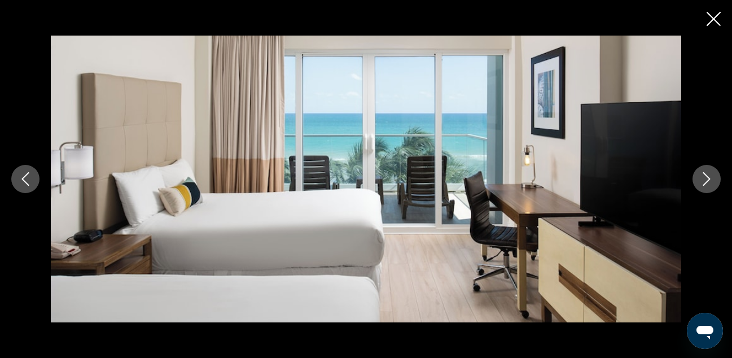
click at [699, 173] on button "Next image" at bounding box center [706, 179] width 28 height 28
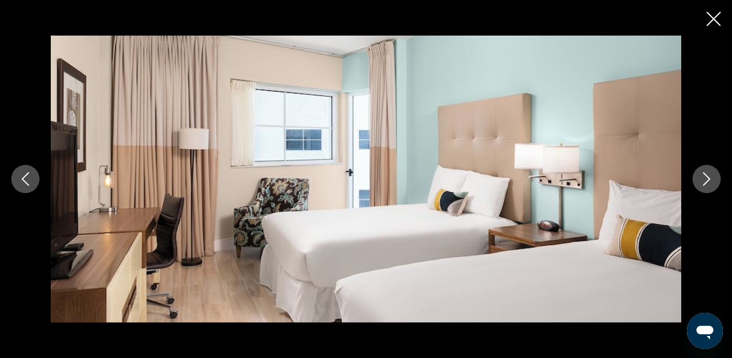
click at [699, 173] on button "Next image" at bounding box center [706, 179] width 28 height 28
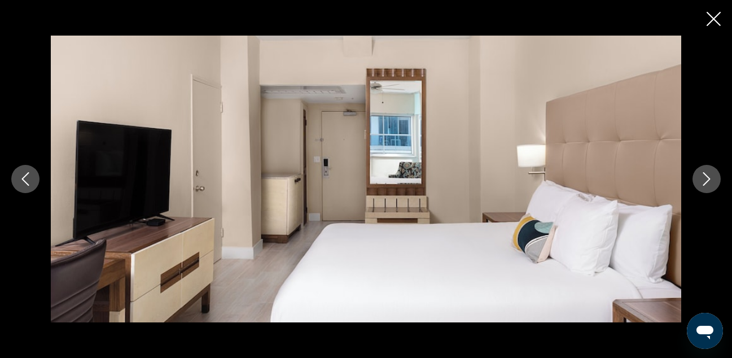
click at [699, 173] on button "Next image" at bounding box center [706, 179] width 28 height 28
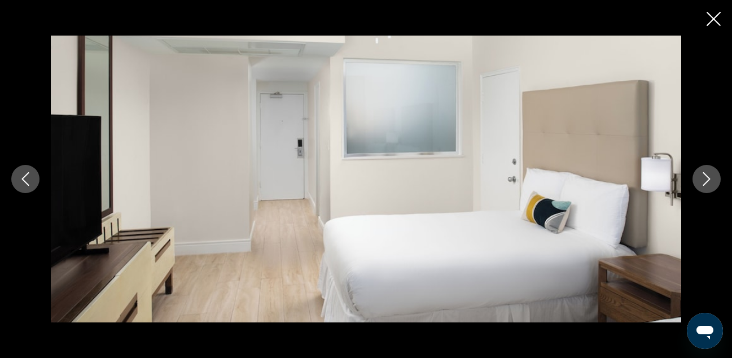
click at [699, 173] on button "Next image" at bounding box center [706, 179] width 28 height 28
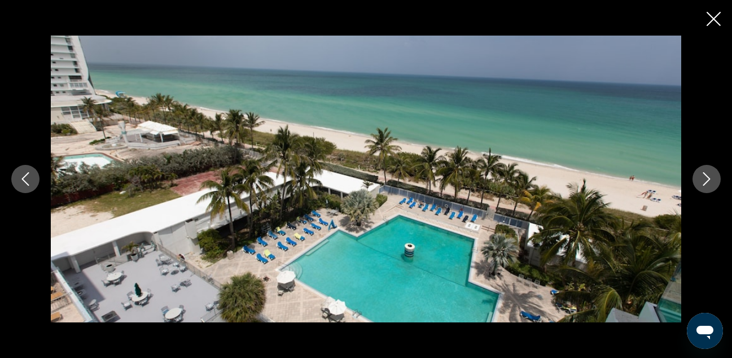
scroll to position [947, 0]
click at [702, 173] on icon "Next image" at bounding box center [707, 179] width 14 height 14
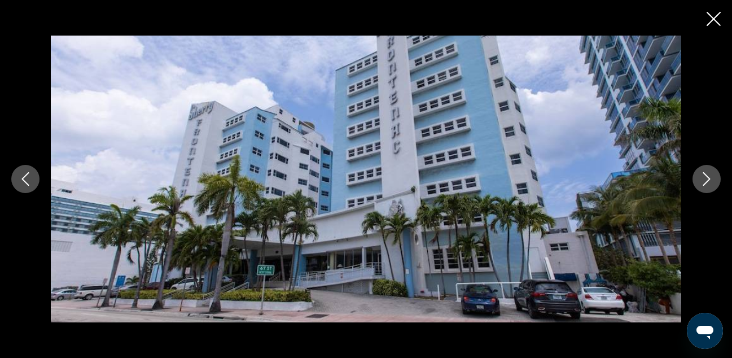
click at [699, 170] on button "Next image" at bounding box center [706, 179] width 28 height 28
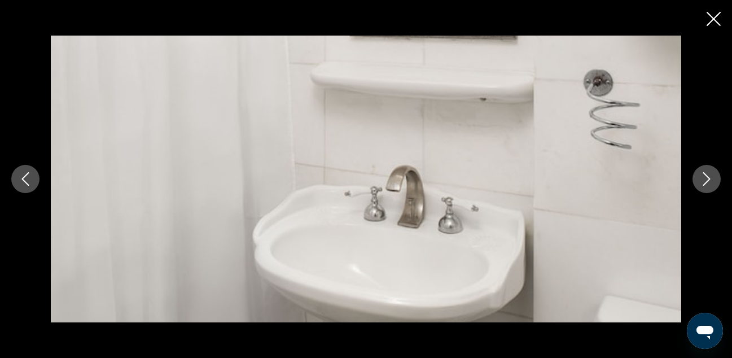
click at [699, 170] on button "Next image" at bounding box center [706, 179] width 28 height 28
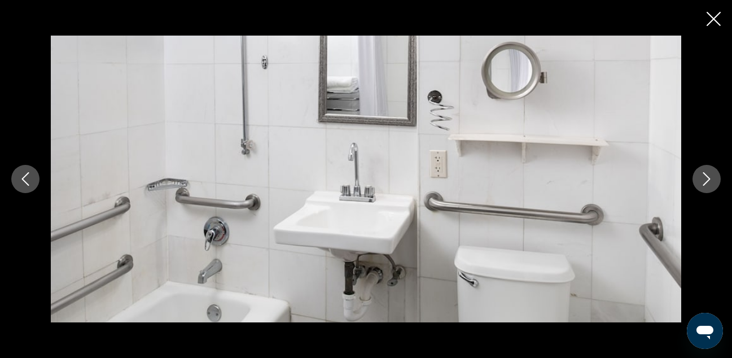
click at [699, 170] on button "Next image" at bounding box center [706, 179] width 28 height 28
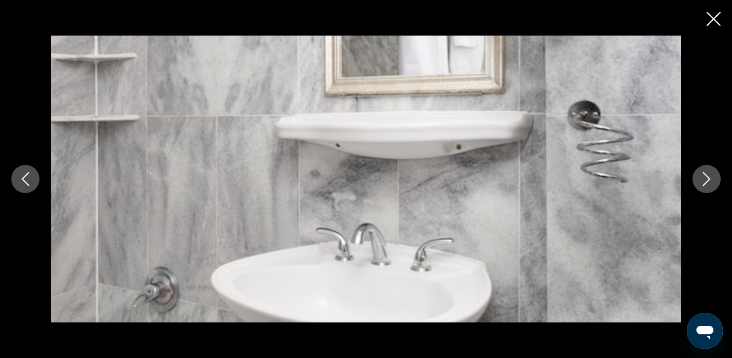
click at [699, 170] on button "Next image" at bounding box center [706, 179] width 28 height 28
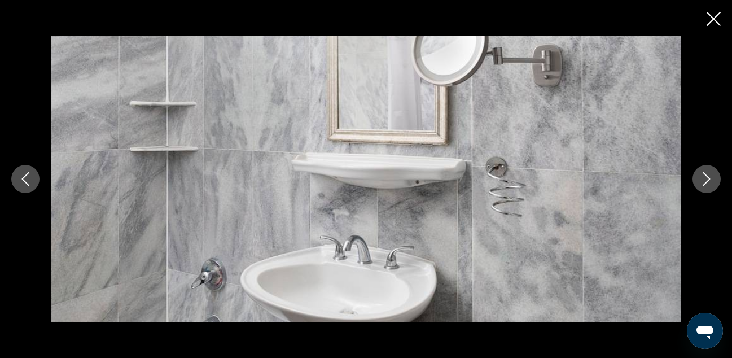
click at [699, 170] on button "Next image" at bounding box center [706, 179] width 28 height 28
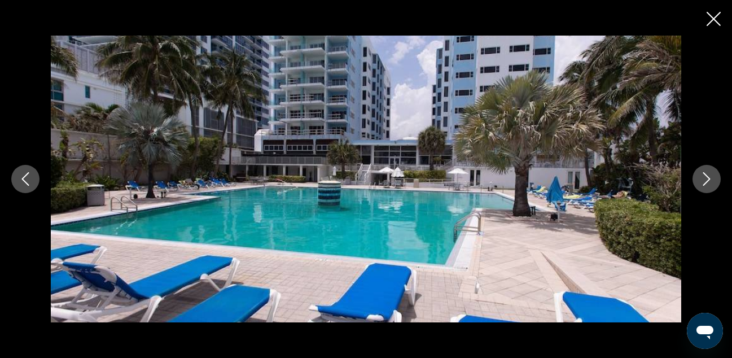
click at [699, 170] on button "Next image" at bounding box center [706, 179] width 28 height 28
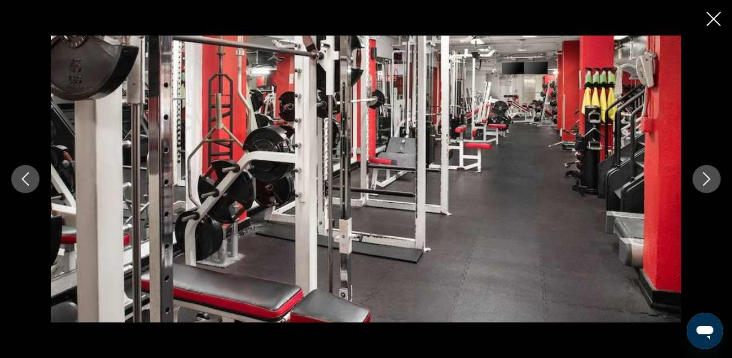
click at [699, 170] on button "Next image" at bounding box center [706, 179] width 28 height 28
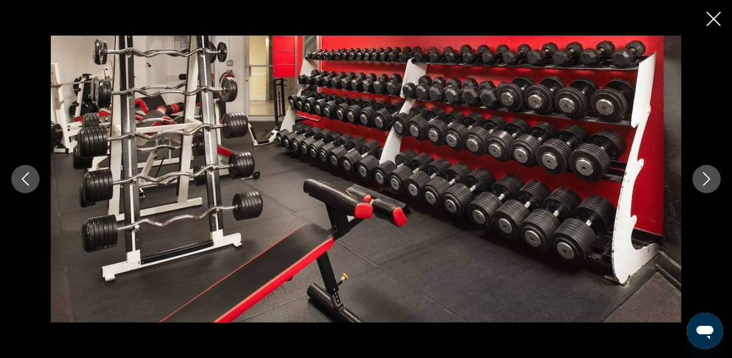
click at [712, 24] on icon "Close slideshow" at bounding box center [714, 19] width 14 height 14
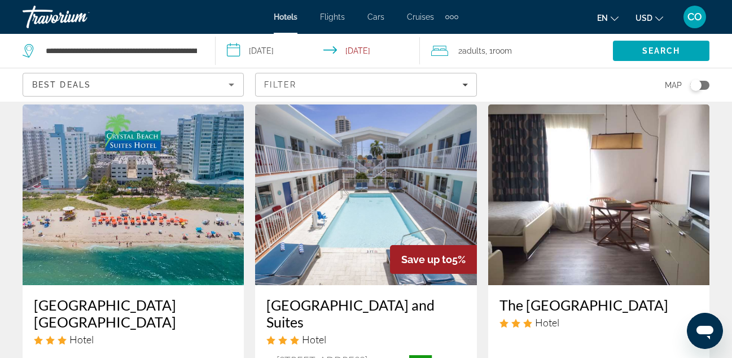
scroll to position [1444, 0]
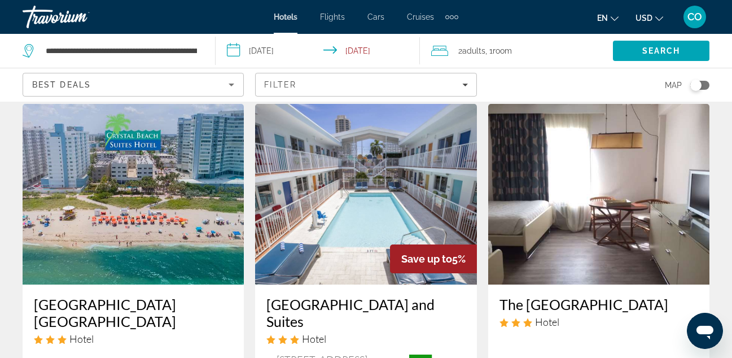
click at [541, 157] on img "Main content" at bounding box center [598, 194] width 221 height 181
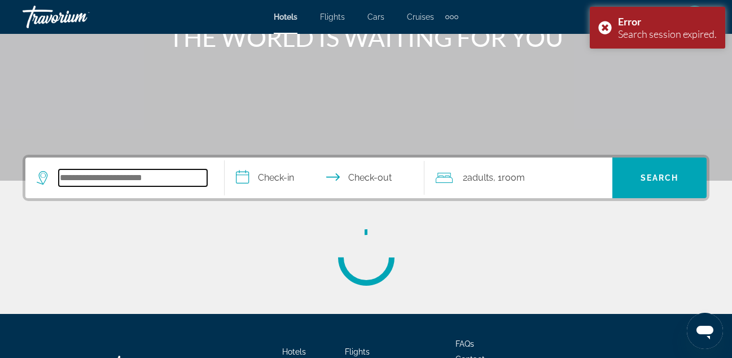
click at [172, 185] on input "Search hotel destination" at bounding box center [133, 177] width 148 height 17
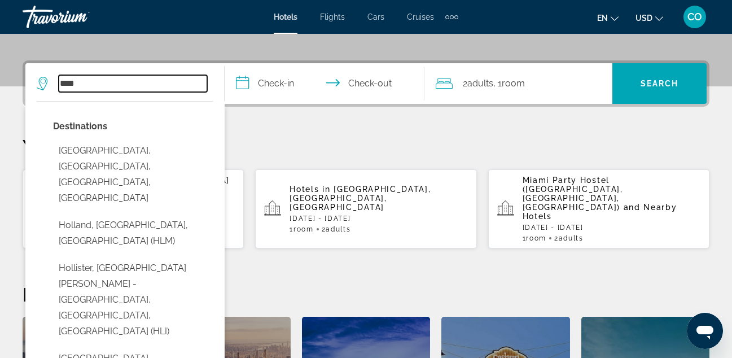
type input "**********"
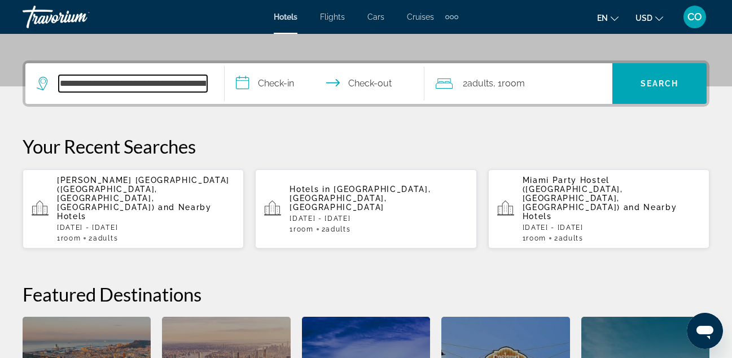
scroll to position [276, 0]
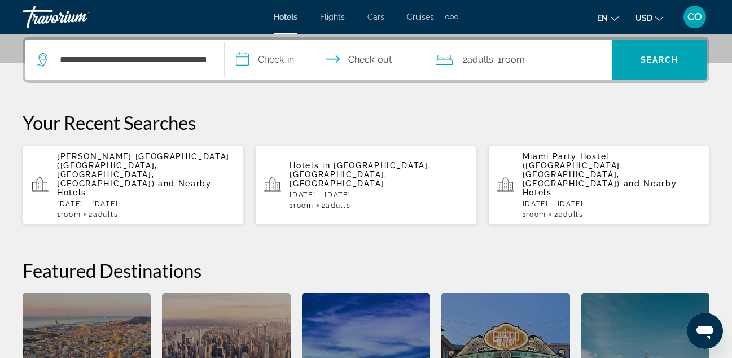
click at [289, 67] on input "**********" at bounding box center [327, 62] width 204 height 44
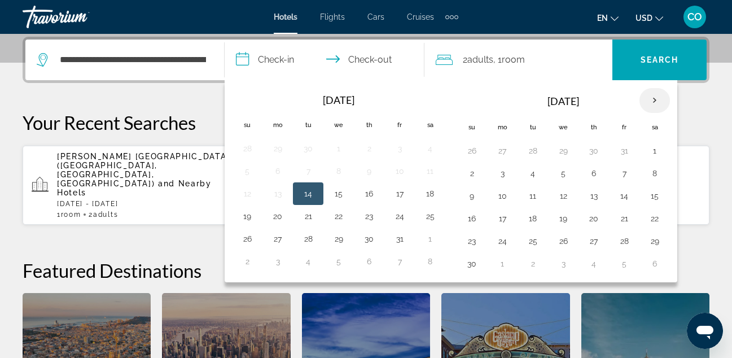
click at [646, 98] on th "Next month" at bounding box center [654, 100] width 30 height 25
click at [474, 248] on button "28" at bounding box center [472, 241] width 18 height 16
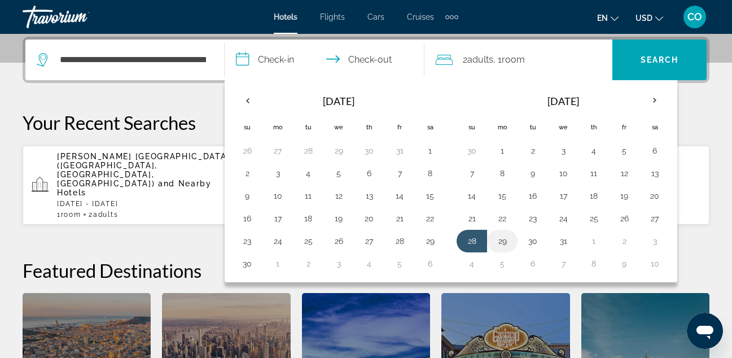
click at [492, 243] on td "29" at bounding box center [502, 241] width 30 height 23
click at [499, 236] on button "29" at bounding box center [502, 241] width 18 height 16
type input "**********"
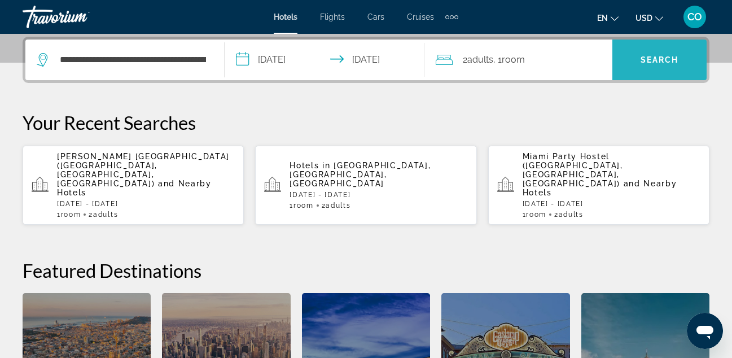
click at [680, 63] on span "Search" at bounding box center [659, 59] width 94 height 27
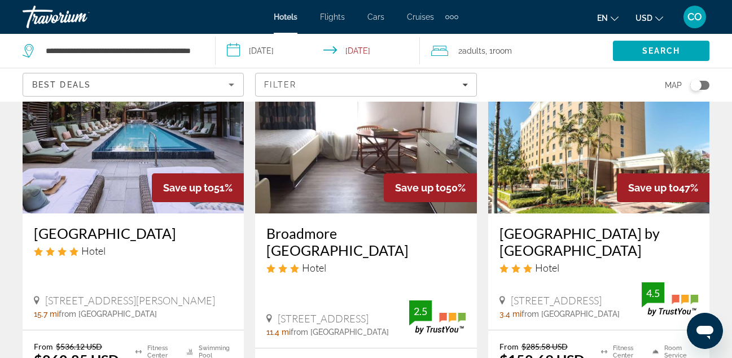
scroll to position [1028, 0]
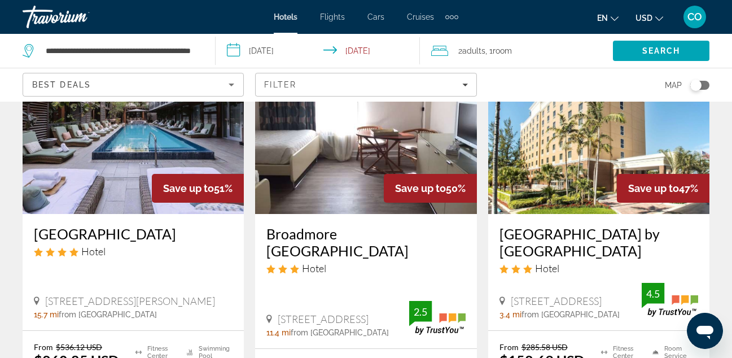
click at [385, 159] on img "Main content" at bounding box center [365, 123] width 221 height 181
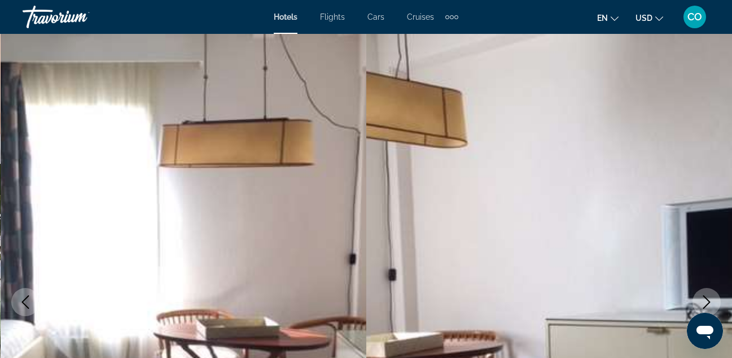
click at [705, 286] on img "Main content" at bounding box center [549, 302] width 366 height 536
click at [704, 291] on button "Next image" at bounding box center [706, 302] width 28 height 28
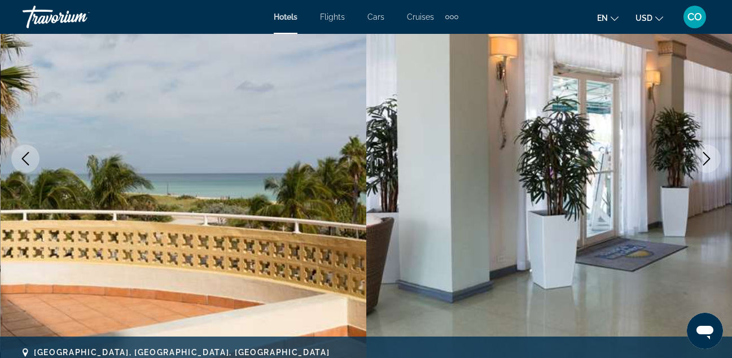
scroll to position [144, 0]
click at [714, 156] on button "Next image" at bounding box center [706, 158] width 28 height 28
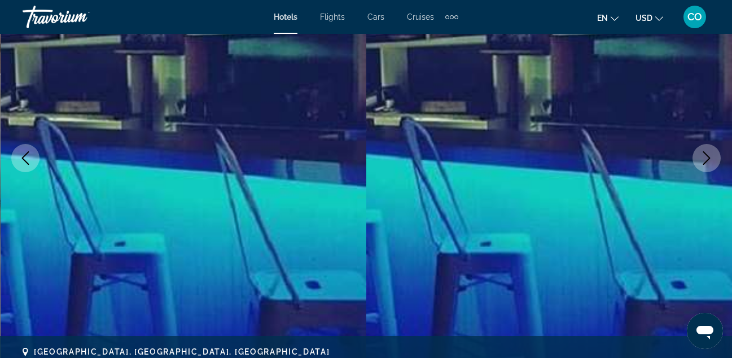
click at [714, 156] on button "Next image" at bounding box center [706, 158] width 28 height 28
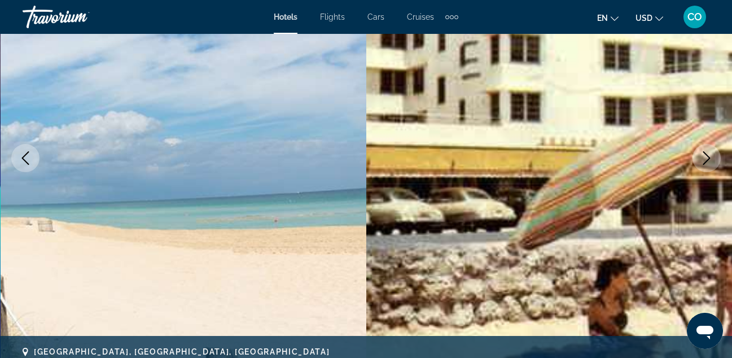
click at [714, 156] on button "Next image" at bounding box center [706, 158] width 28 height 28
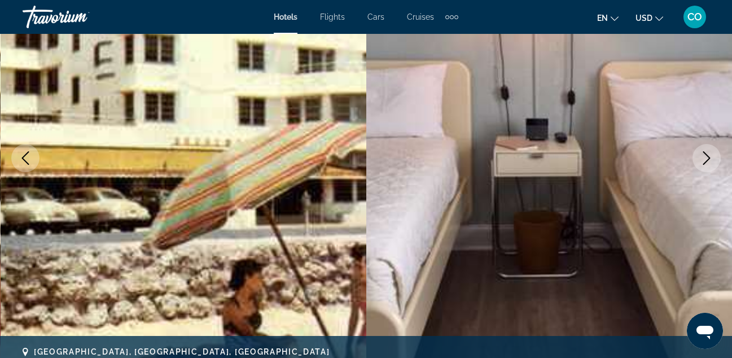
click at [714, 156] on button "Next image" at bounding box center [706, 158] width 28 height 28
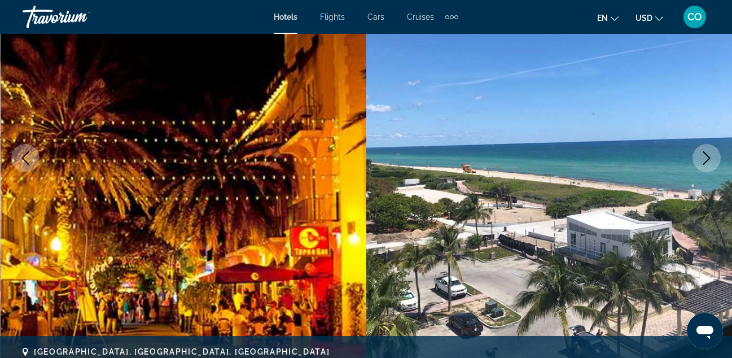
click at [714, 156] on button "Next image" at bounding box center [706, 158] width 28 height 28
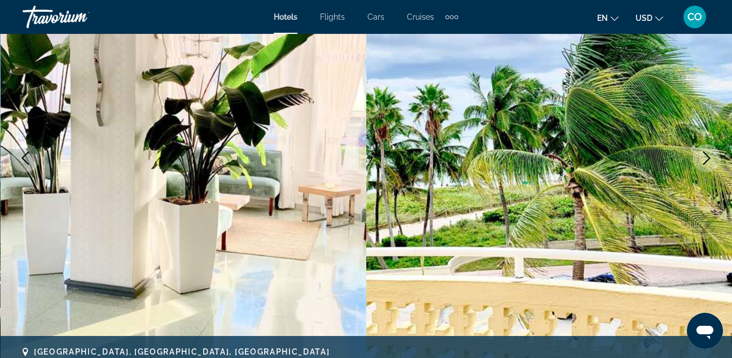
click at [714, 156] on button "Next image" at bounding box center [706, 158] width 28 height 28
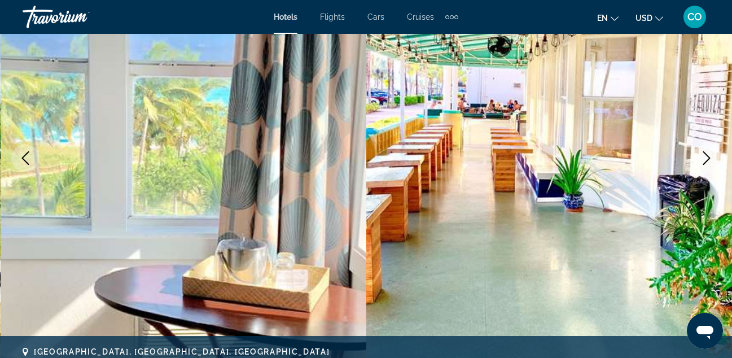
click at [714, 156] on button "Next image" at bounding box center [706, 158] width 28 height 28
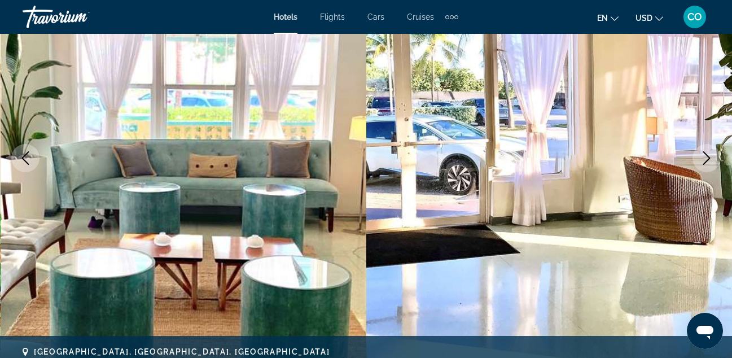
click at [714, 156] on button "Next image" at bounding box center [706, 158] width 28 height 28
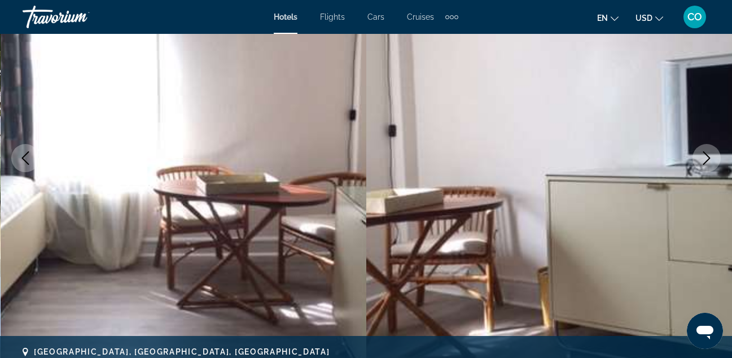
click at [714, 156] on button "Next image" at bounding box center [706, 158] width 28 height 28
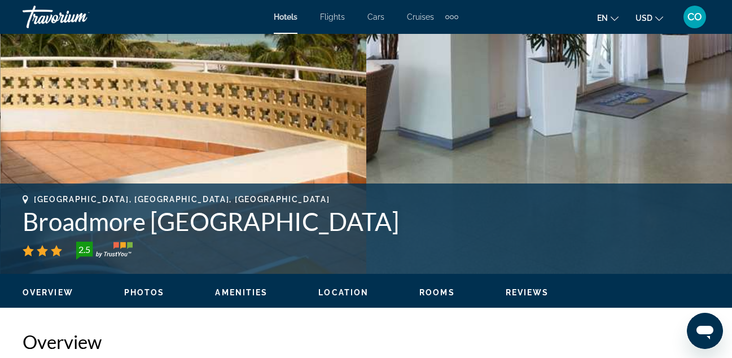
scroll to position [297, 0]
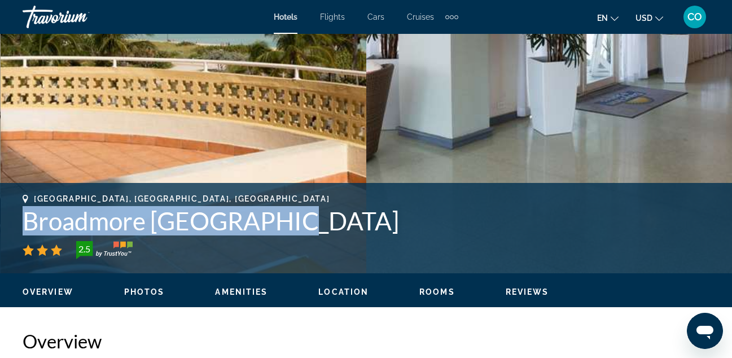
drag, startPoint x: 18, startPoint y: 213, endPoint x: 331, endPoint y: 223, distance: 312.8
click at [331, 223] on div "Miami Beach, FL, United States Broadmore Miami Beach 2.5 Address 7450 Ocean Ter…" at bounding box center [366, 228] width 732 height 68
copy h1 "Broadmore [GEOGRAPHIC_DATA]"
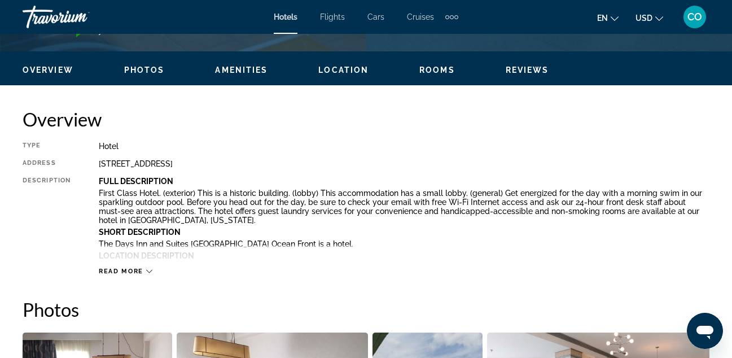
scroll to position [541, 0]
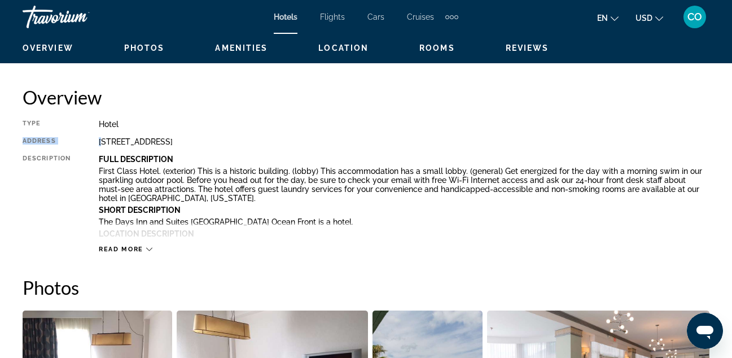
drag, startPoint x: 102, startPoint y: 139, endPoint x: 299, endPoint y: 127, distance: 197.9
click at [299, 127] on div "Type Hotel Address 7450 Ocean Terrace, Miami Beach FL 33141, United States Desc…" at bounding box center [366, 187] width 687 height 134
click at [160, 121] on div "Hotel" at bounding box center [404, 124] width 611 height 9
click at [96, 141] on div "Type Hotel Address 7450 Ocean Terrace, Miami Beach FL 33141, United States Desc…" at bounding box center [366, 187] width 687 height 134
drag, startPoint x: 98, startPoint y: 142, endPoint x: 332, endPoint y: 144, distance: 233.7
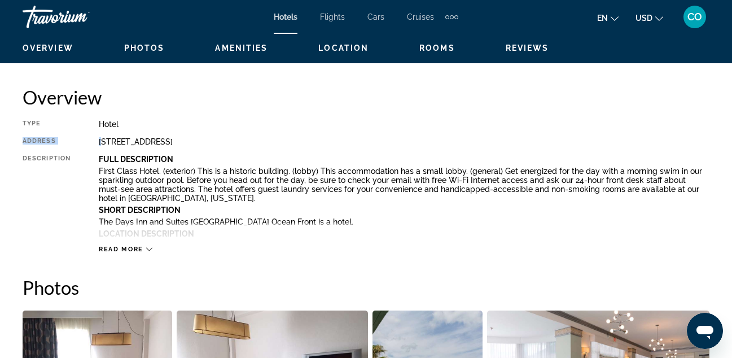
click at [332, 144] on div "7450 Ocean Terrace, Miami Beach FL 33141, United States" at bounding box center [404, 141] width 611 height 9
copy div "7450 Ocean Terrace, Miami Beach FL 33141, United States"
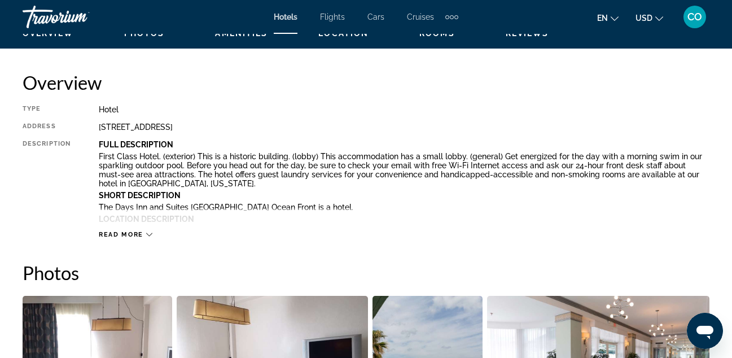
drag, startPoint x: 551, startPoint y: 264, endPoint x: 422, endPoint y: 200, distance: 144.1
click at [422, 200] on div "Full Description First Class Hotel. (exterior) This is a historic building. (lo…" at bounding box center [404, 182] width 611 height 85
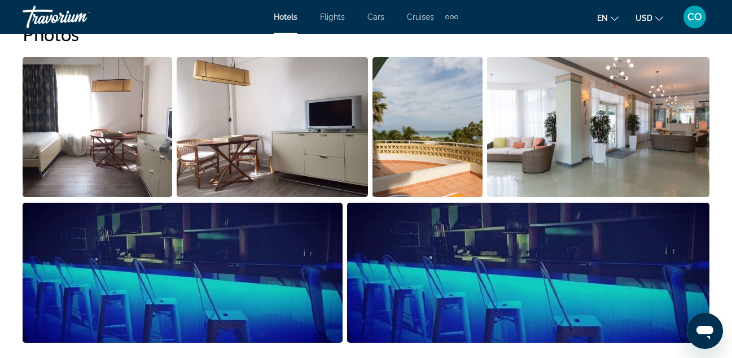
scroll to position [799, 0]
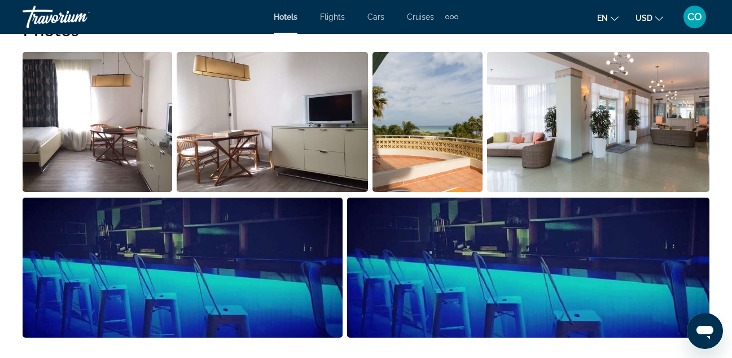
click at [435, 178] on img "Open full-screen image slider" at bounding box center [427, 122] width 110 height 140
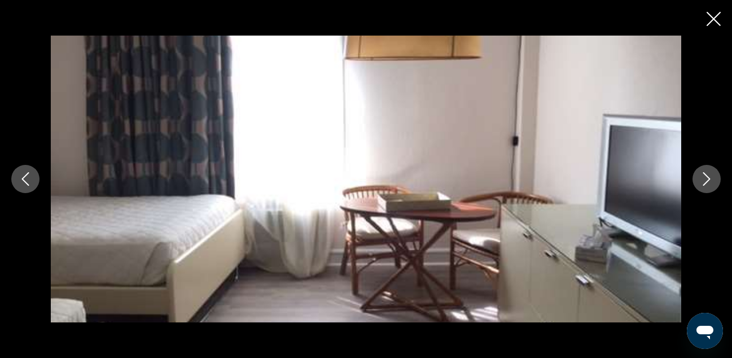
scroll to position [752, 0]
click at [716, 20] on icon "Close slideshow" at bounding box center [714, 19] width 14 height 14
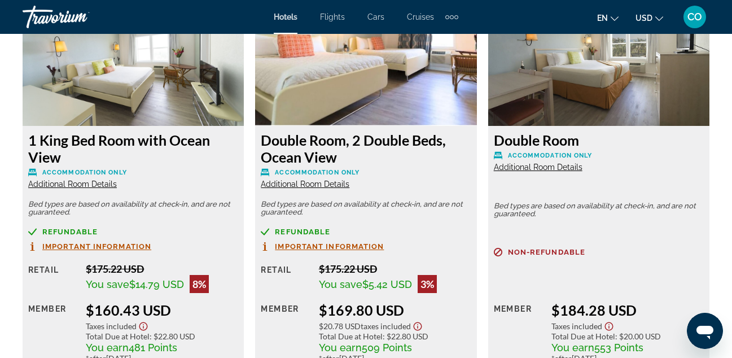
scroll to position [2217, 0]
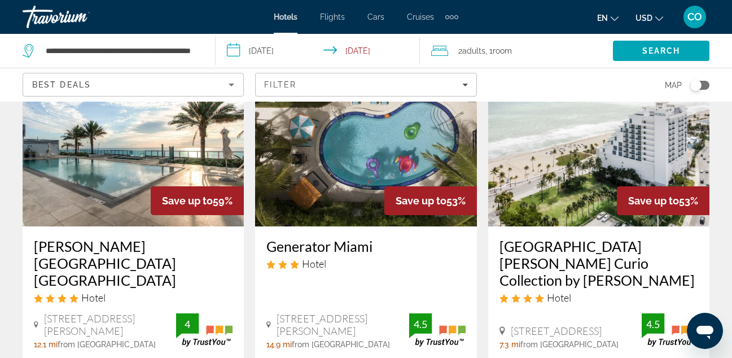
scroll to position [545, 0]
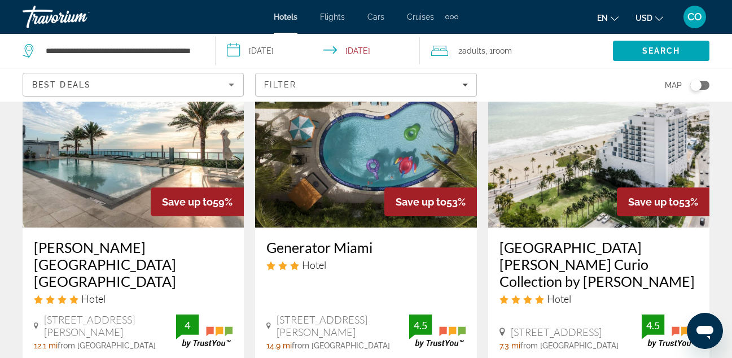
click at [293, 172] on img "Main content" at bounding box center [365, 137] width 221 height 181
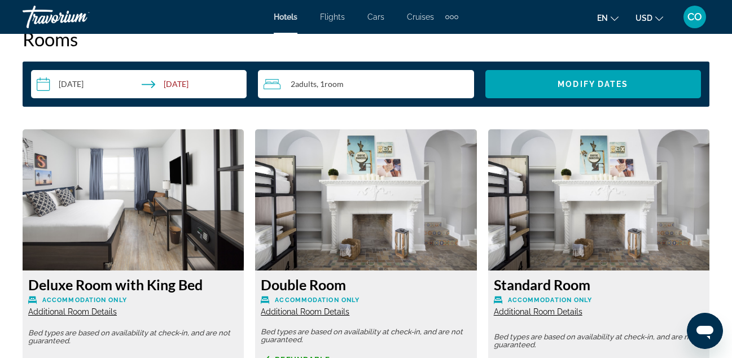
scroll to position [1667, 0]
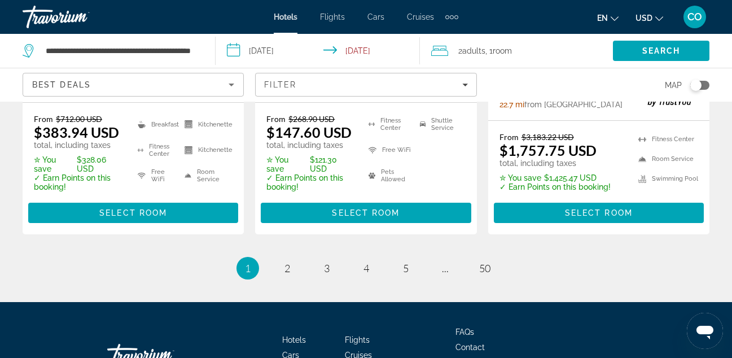
scroll to position [1738, 0]
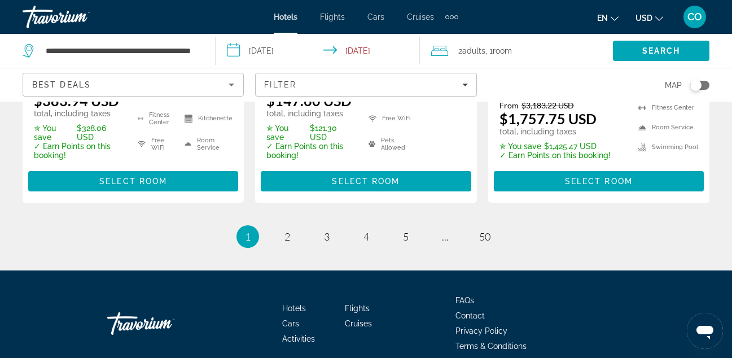
click at [297, 239] on li "page 2" at bounding box center [287, 236] width 23 height 23
click at [283, 238] on link "page 2" at bounding box center [287, 237] width 20 height 20
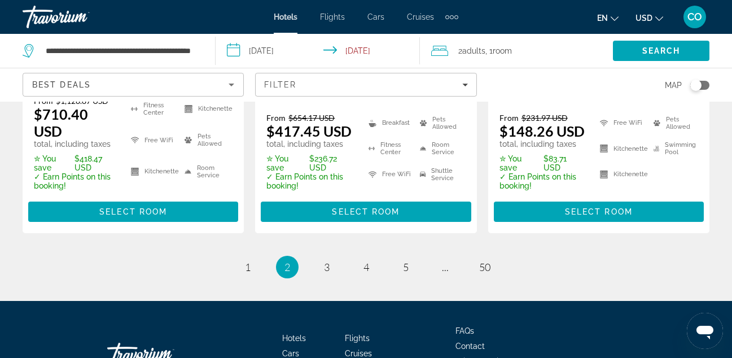
scroll to position [1749, 0]
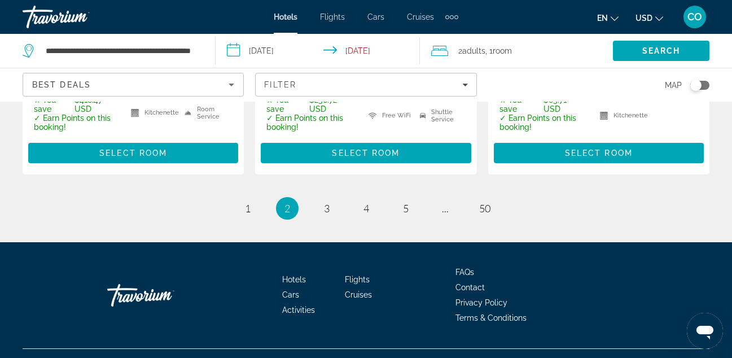
click at [336, 197] on li "page 3" at bounding box center [326, 208] width 23 height 23
click at [322, 198] on link "page 3" at bounding box center [327, 208] width 20 height 20
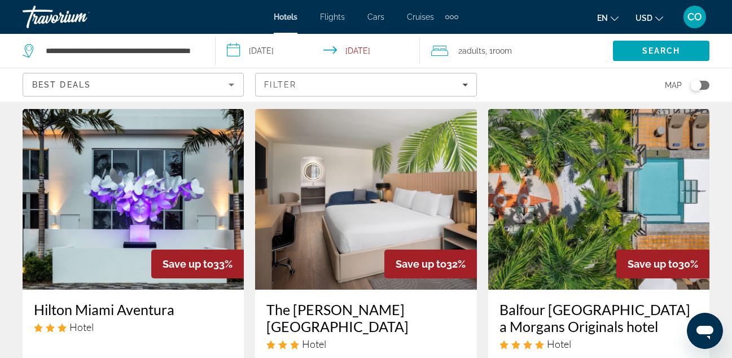
scroll to position [512, 0]
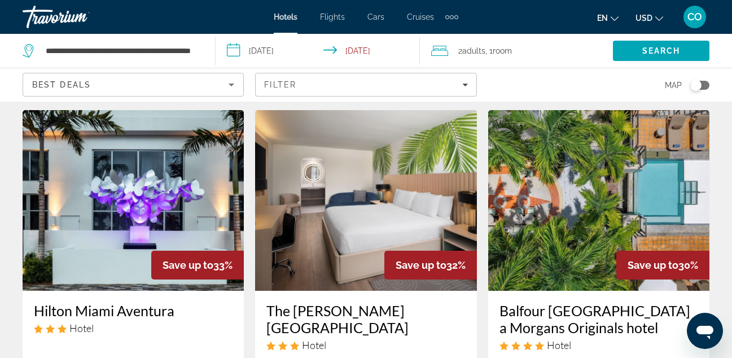
click at [322, 188] on img "Main content" at bounding box center [365, 200] width 221 height 181
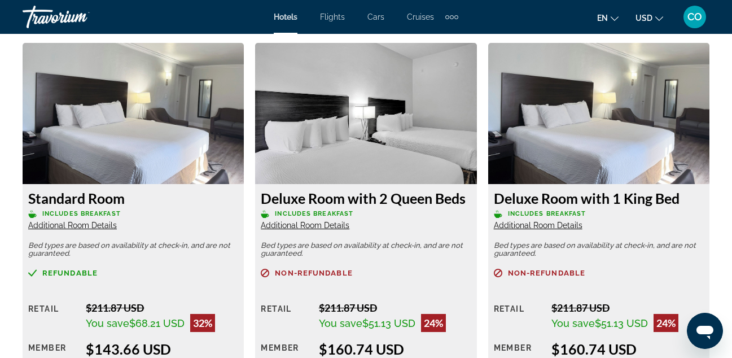
scroll to position [1736, 0]
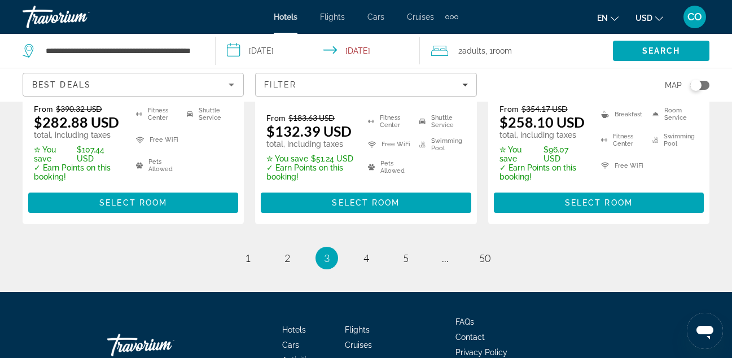
scroll to position [1782, 0]
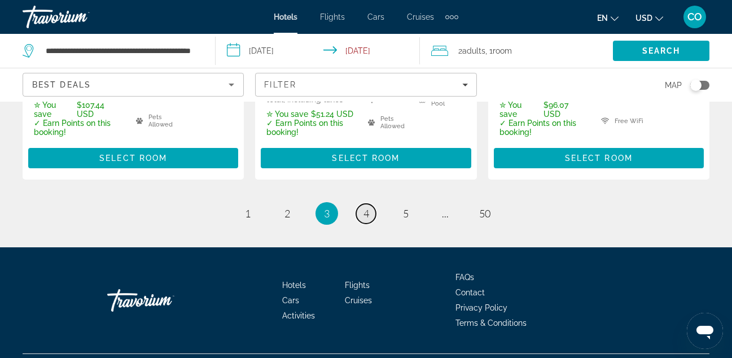
click at [368, 207] on span "4" at bounding box center [366, 213] width 6 height 12
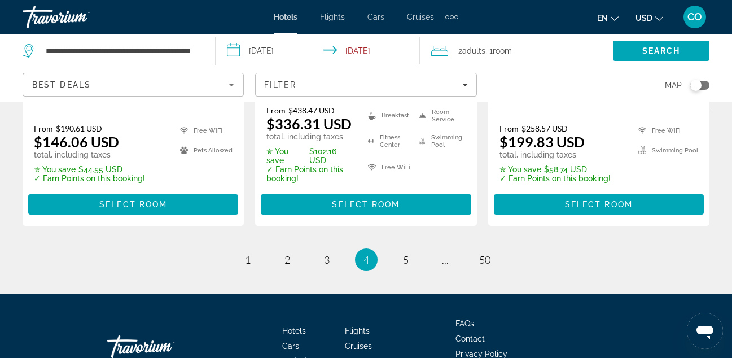
scroll to position [1717, 0]
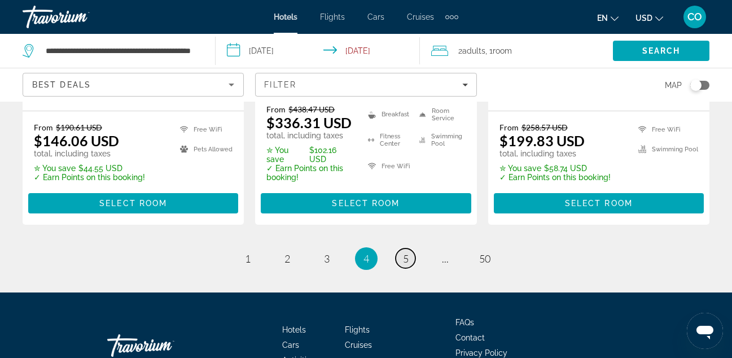
click at [406, 252] on span "5" at bounding box center [406, 258] width 6 height 12
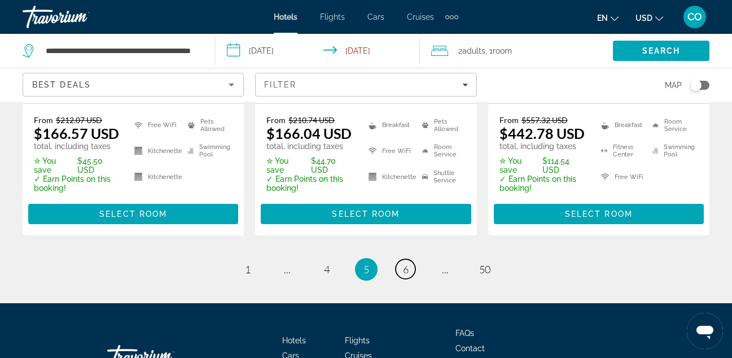
scroll to position [1685, 0]
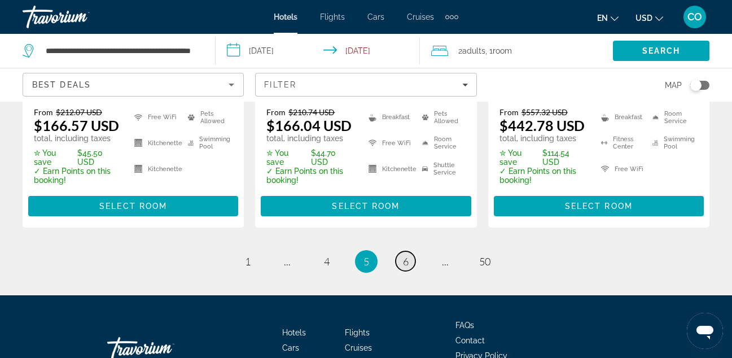
click at [409, 251] on link "page 6" at bounding box center [406, 261] width 20 height 20
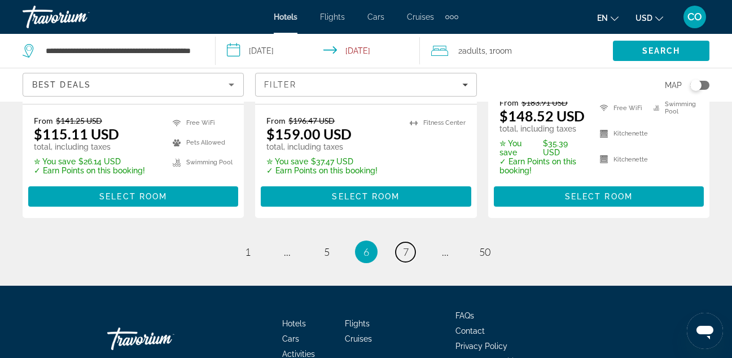
scroll to position [1712, 0]
click at [403, 246] on span "7" at bounding box center [406, 252] width 6 height 12
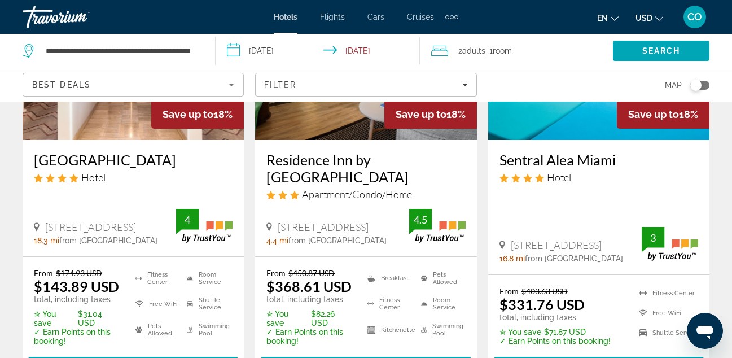
scroll to position [1755, 0]
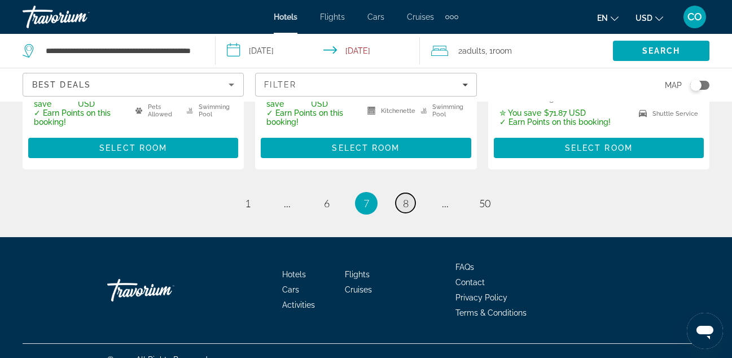
click at [403, 197] on span "8" at bounding box center [406, 203] width 6 height 12
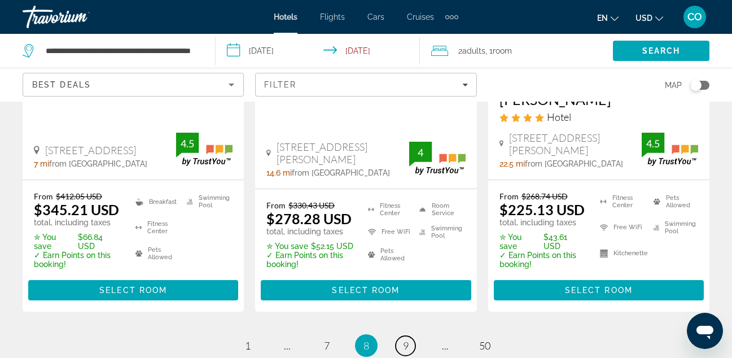
scroll to position [1670, 0]
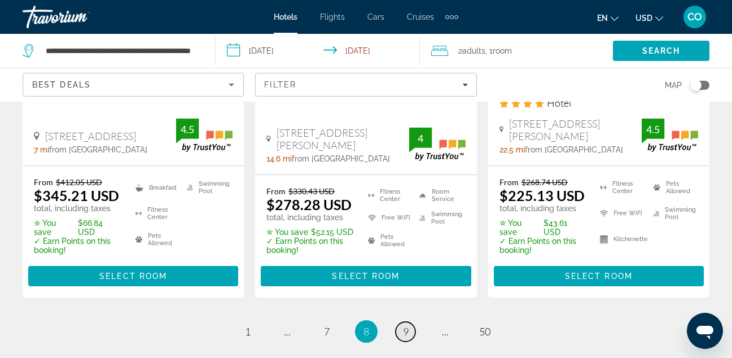
click at [406, 325] on span "9" at bounding box center [406, 331] width 6 height 12
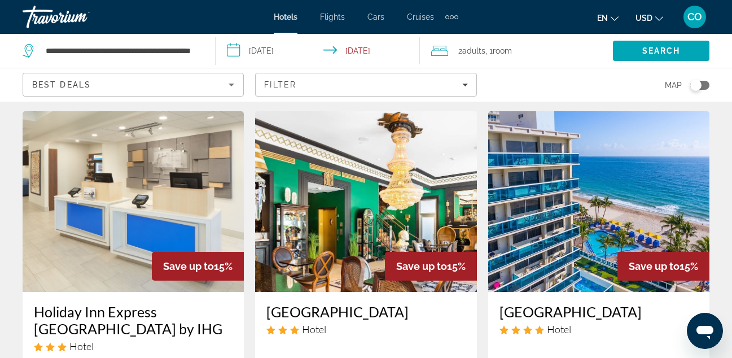
scroll to position [469, 0]
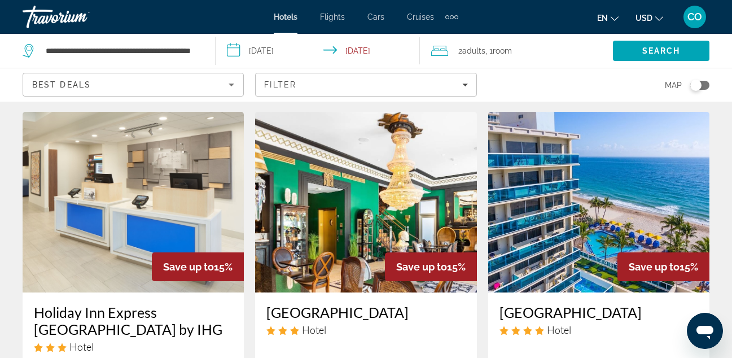
click at [170, 196] on img "Main content" at bounding box center [133, 202] width 221 height 181
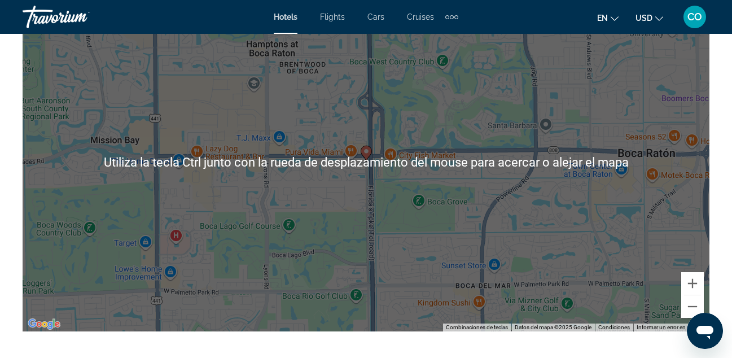
scroll to position [1343, 0]
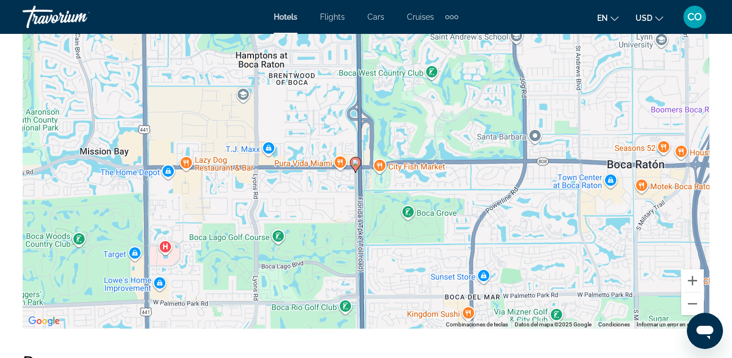
drag, startPoint x: 472, startPoint y: 201, endPoint x: 248, endPoint y: 40, distance: 276.6
click at [357, 119] on div "Para activar la función de arrastrar con el teclado, presiona Alt + Intro. Una …" at bounding box center [366, 159] width 687 height 339
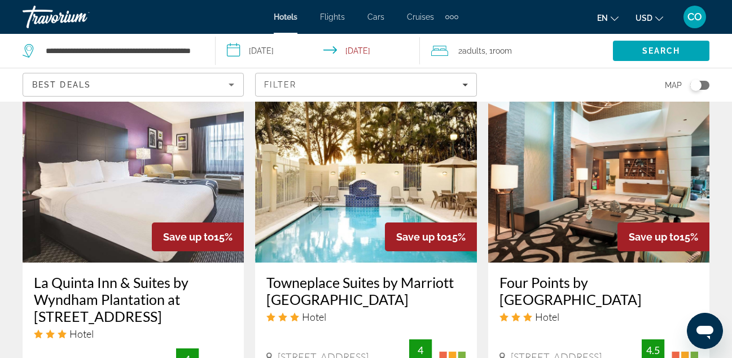
scroll to position [1419, 0]
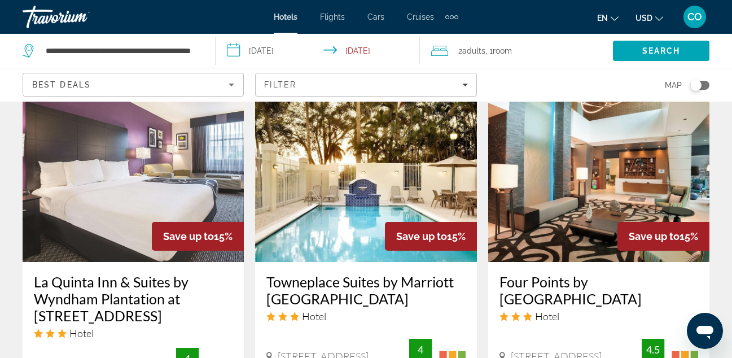
click at [195, 184] on img "Main content" at bounding box center [133, 171] width 221 height 181
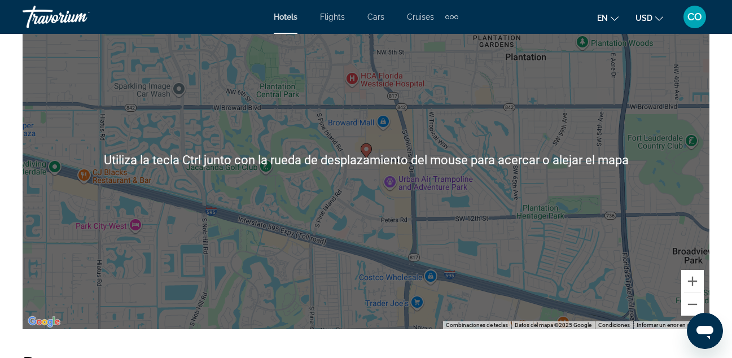
scroll to position [1329, 0]
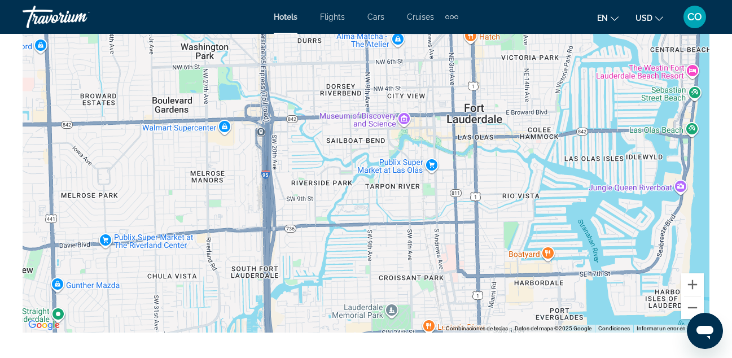
drag, startPoint x: 598, startPoint y: 143, endPoint x: -30, endPoint y: 156, distance: 628.3
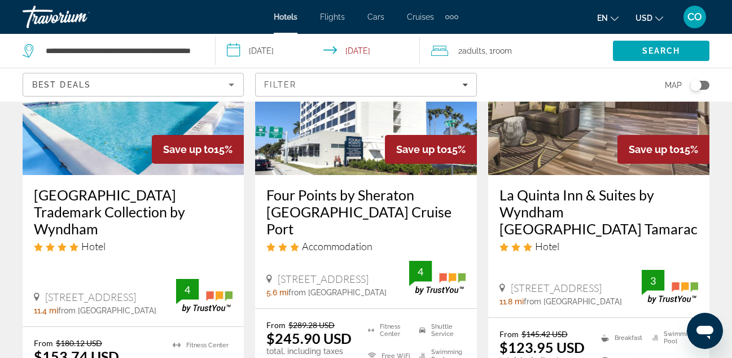
scroll to position [1038, 0]
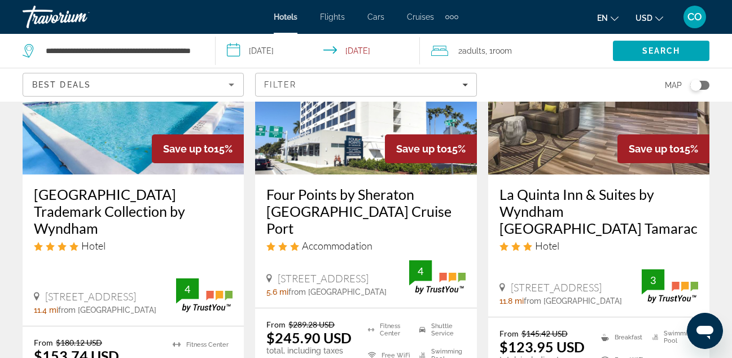
click at [590, 155] on img "Main content" at bounding box center [598, 84] width 221 height 181
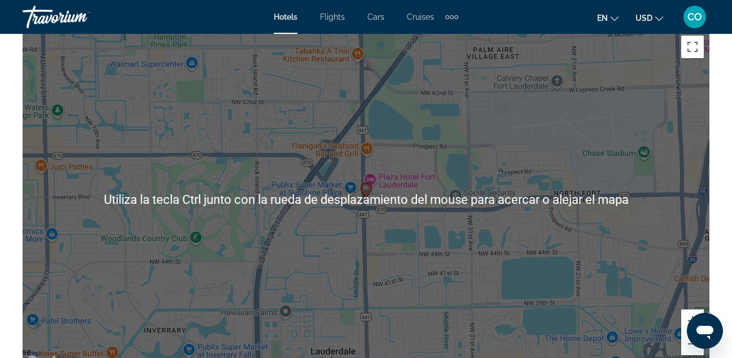
scroll to position [1302, 0]
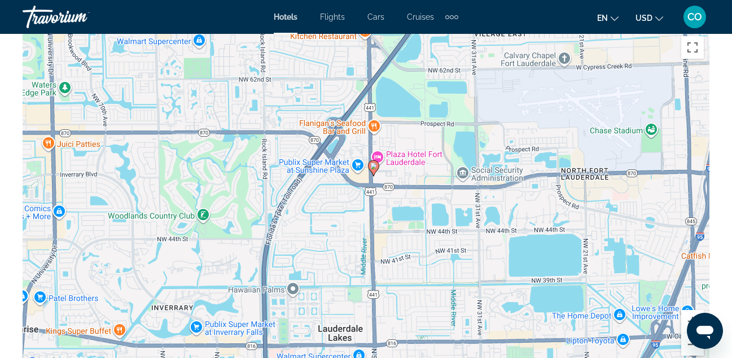
drag, startPoint x: 660, startPoint y: 97, endPoint x: 664, endPoint y: 72, distance: 25.2
click at [664, 72] on div "Para activar la función de arrastrar con el teclado, presiona Alt + Intro. Una …" at bounding box center [366, 199] width 687 height 339
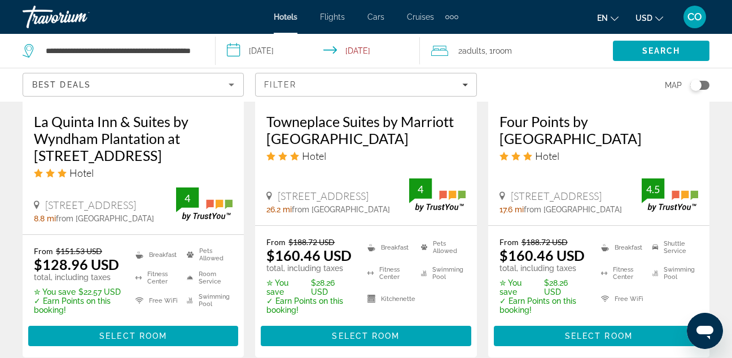
scroll to position [1759, 0]
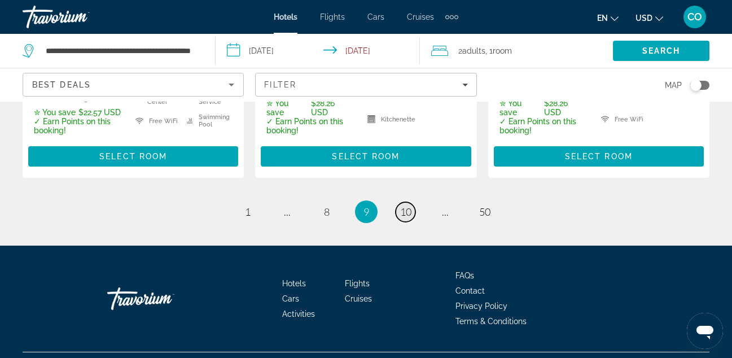
click at [402, 205] on span "10" at bounding box center [405, 211] width 11 height 12
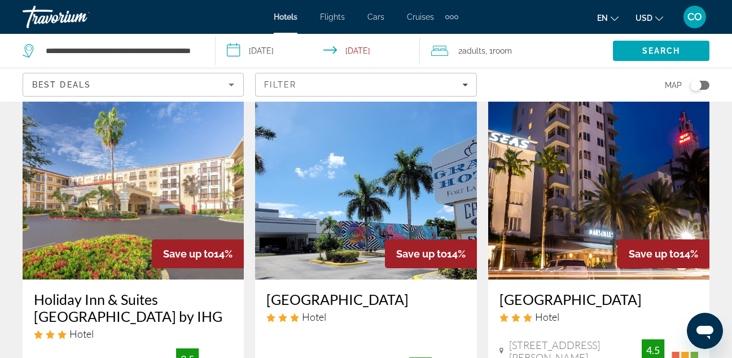
scroll to position [511, 0]
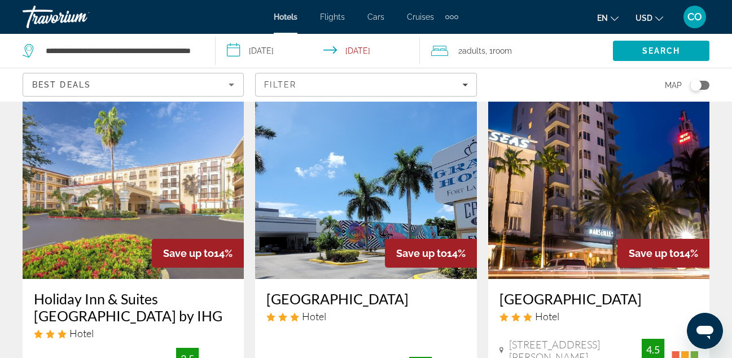
click at [492, 32] on mat-toolbar "Hotels Flights Cars Cruises Activities Hotels Flights Cars Cruises Activities e…" at bounding box center [366, 17] width 732 height 34
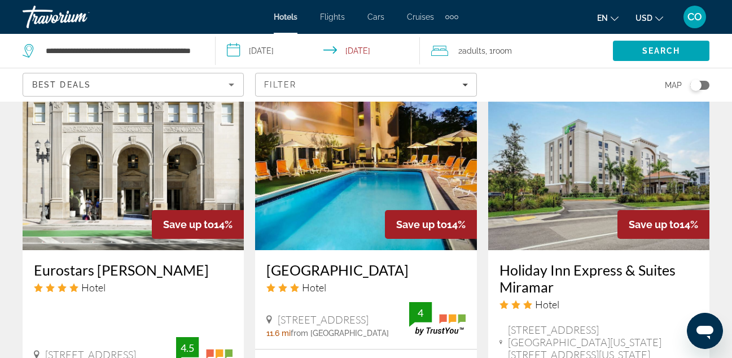
scroll to position [1446, 0]
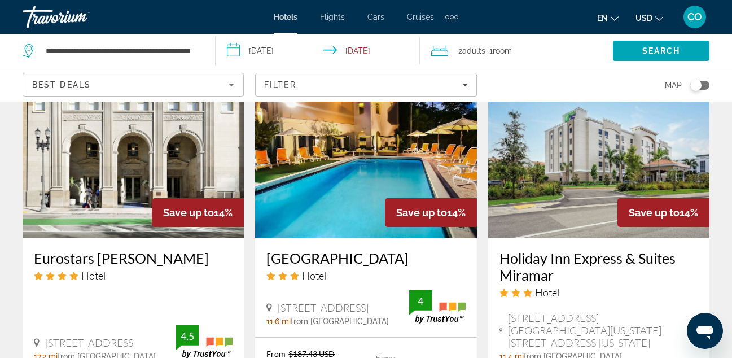
click at [386, 166] on img "Main content" at bounding box center [365, 148] width 221 height 181
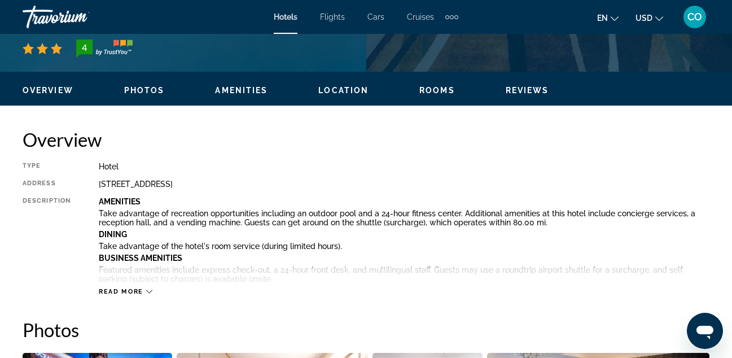
scroll to position [470, 0]
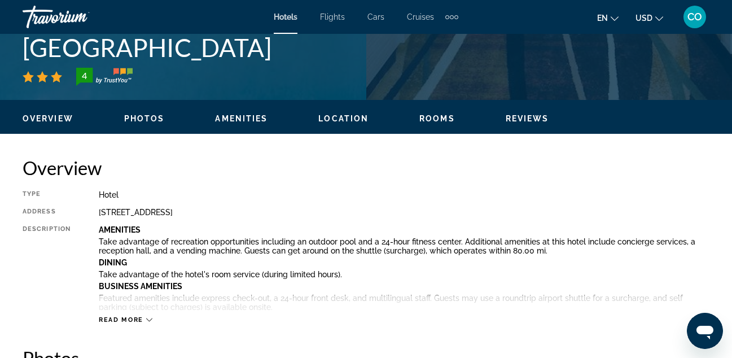
drag, startPoint x: 27, startPoint y: 37, endPoint x: 319, endPoint y: 45, distance: 291.9
click at [319, 45] on h1 "Ocean Beach Club Hotel" at bounding box center [366, 47] width 687 height 29
copy h1 "Ocean Beach Club Hotel"
drag, startPoint x: 97, startPoint y: 211, endPoint x: 357, endPoint y: 207, distance: 259.6
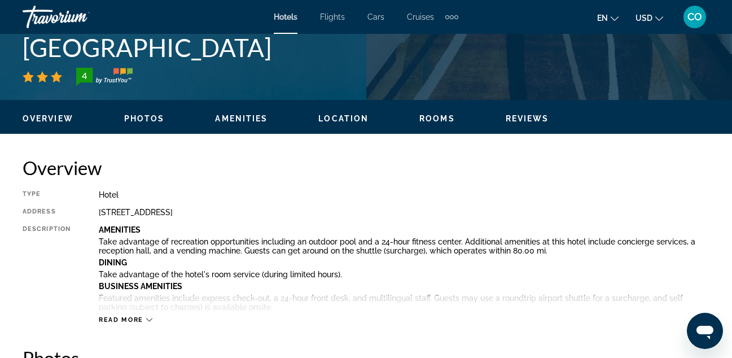
click at [357, 207] on div "Type Hotel Address 4051 N Ocean Blvd, Fort Lauderdale FL 33308, United States D…" at bounding box center [366, 257] width 687 height 134
copy div "4051 N Ocean Blvd, Fort Lauderdale FL 33308, United States"
click at [577, 218] on div "Type Hotel Address 4051 N Ocean Blvd, Fort Lauderdale FL 33308, United States D…" at bounding box center [366, 257] width 687 height 134
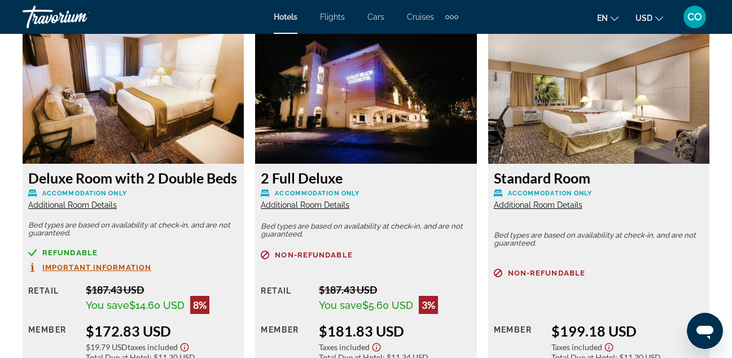
scroll to position [2187, 0]
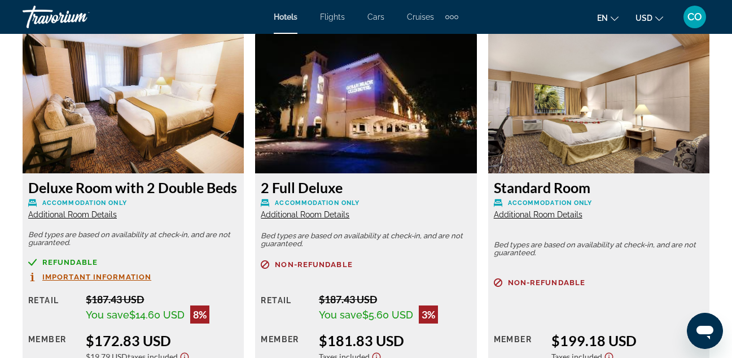
click at [340, 124] on img "Main content" at bounding box center [365, 102] width 221 height 141
click at [308, 216] on span "Additional Room Details" at bounding box center [305, 214] width 89 height 9
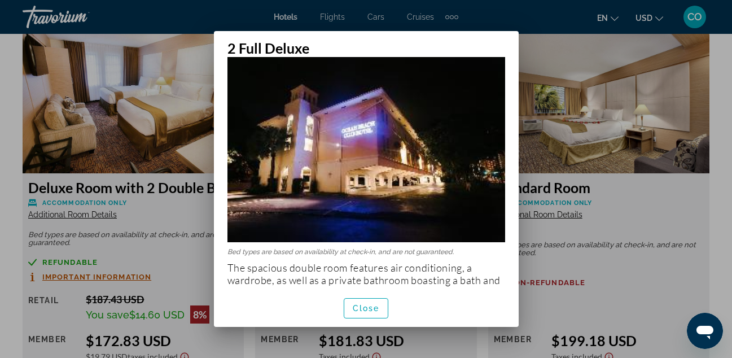
scroll to position [32, 0]
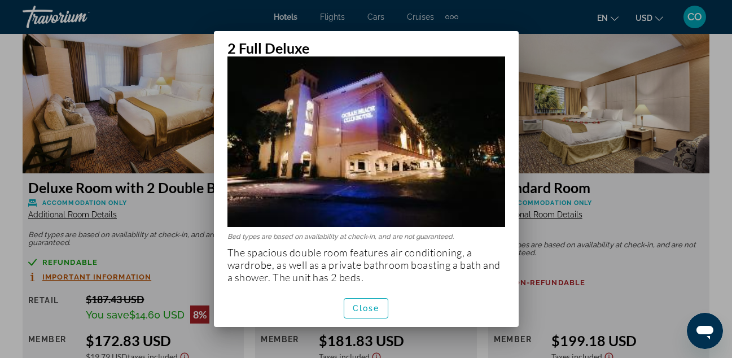
click at [286, 155] on img at bounding box center [366, 134] width 278 height 185
click at [546, 203] on div at bounding box center [366, 179] width 732 height 358
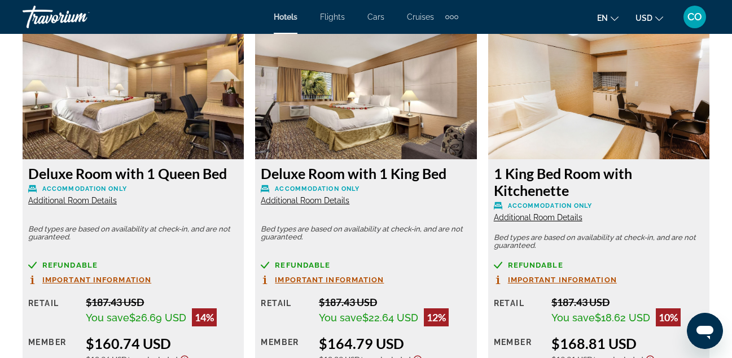
scroll to position [1776, 0]
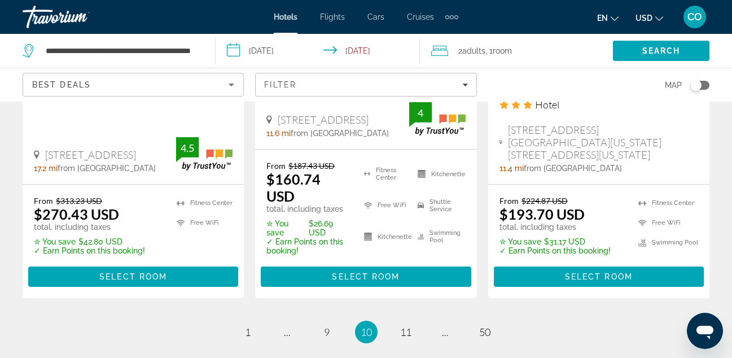
scroll to position [1632, 0]
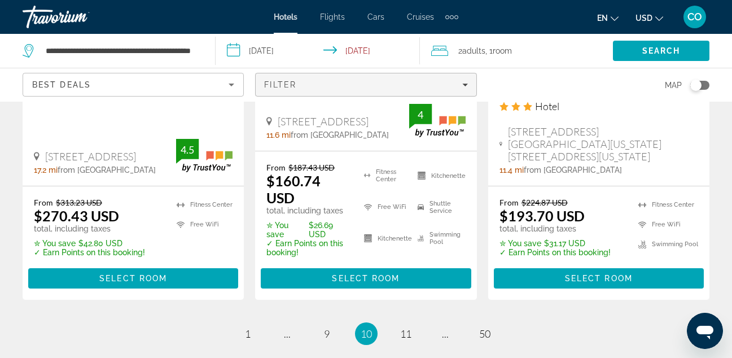
click at [270, 77] on span "Filters" at bounding box center [366, 84] width 220 height 27
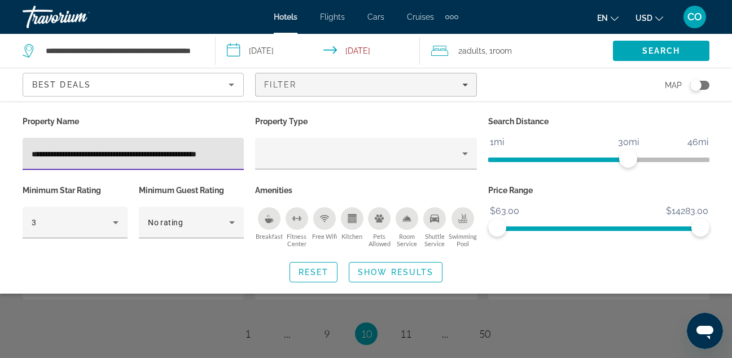
scroll to position [0, 21]
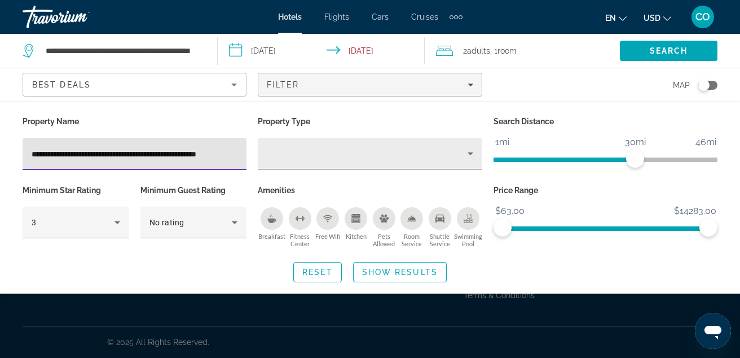
scroll to position [0, 19]
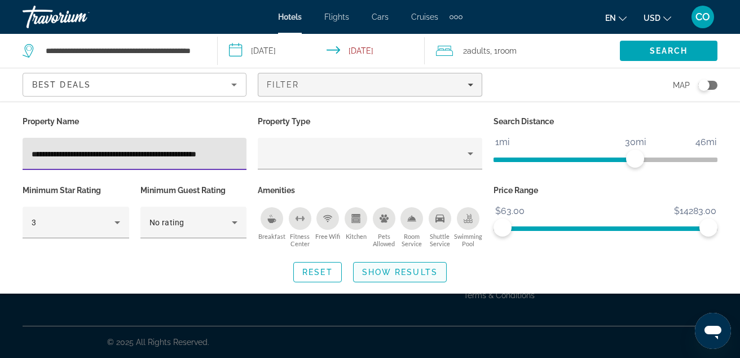
type input "**********"
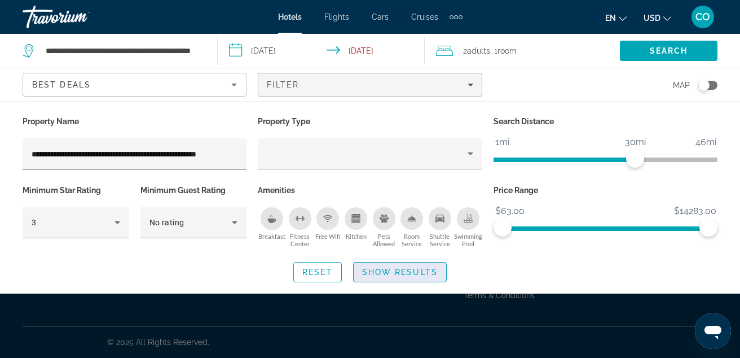
click at [383, 268] on span "Show Results" at bounding box center [400, 272] width 76 height 9
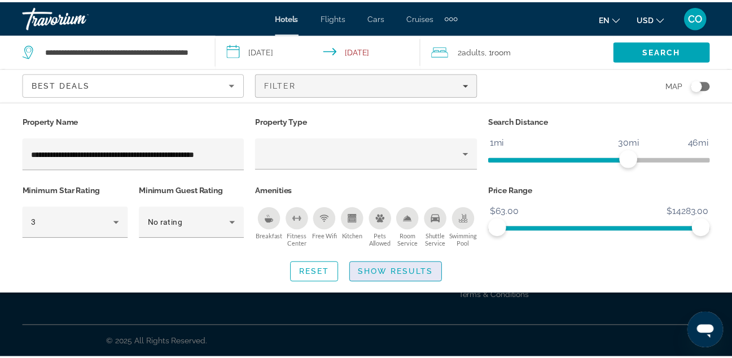
scroll to position [0, 0]
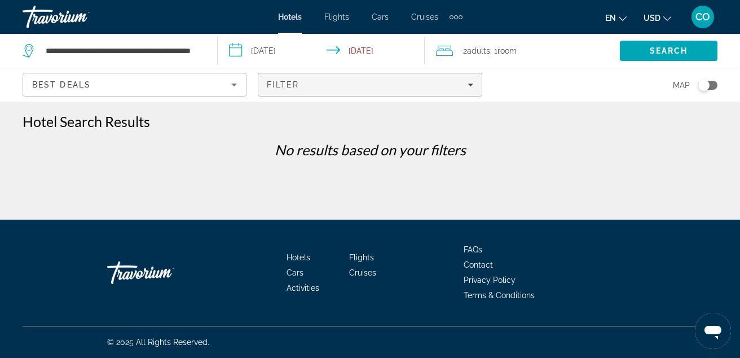
click at [387, 83] on div "Filter" at bounding box center [370, 84] width 206 height 9
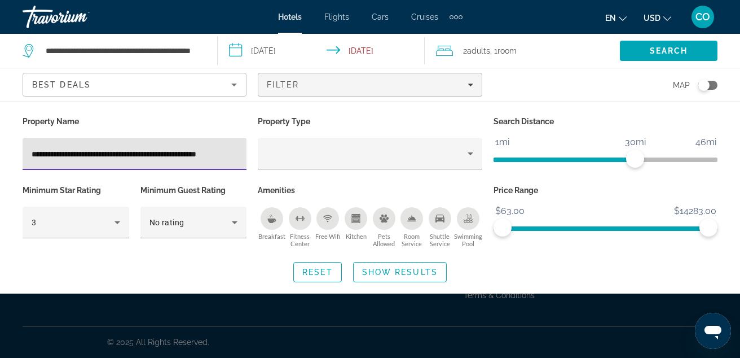
click at [236, 152] on input "**********" at bounding box center [135, 154] width 206 height 14
type input "*"
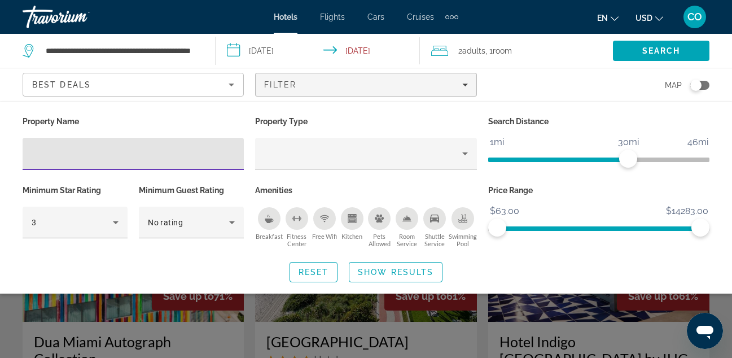
paste input "**********"
type input "**********"
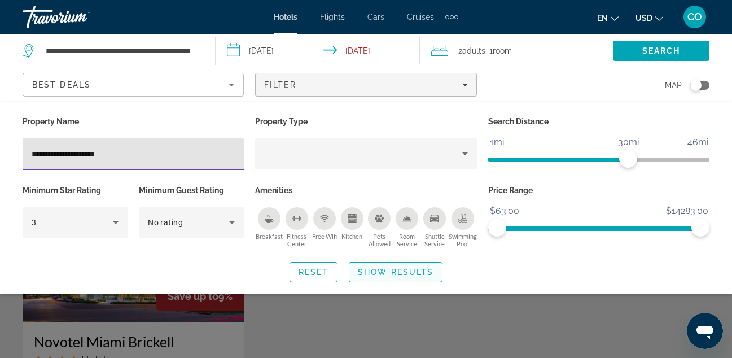
click at [375, 266] on span "Search widget" at bounding box center [395, 271] width 93 height 27
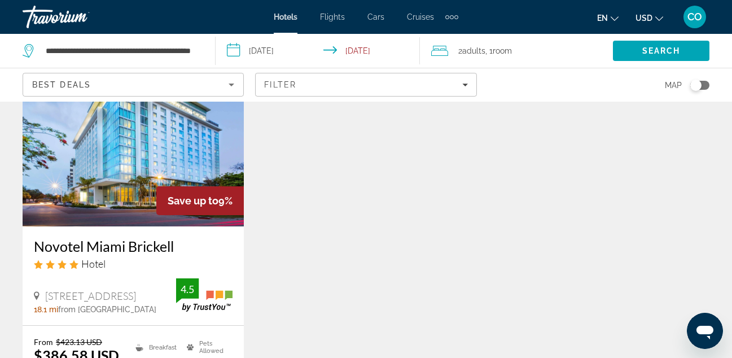
scroll to position [67, 0]
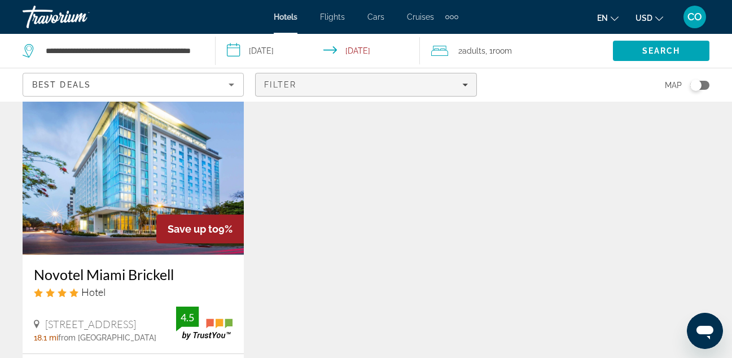
click at [286, 81] on span "Filter" at bounding box center [280, 84] width 32 height 9
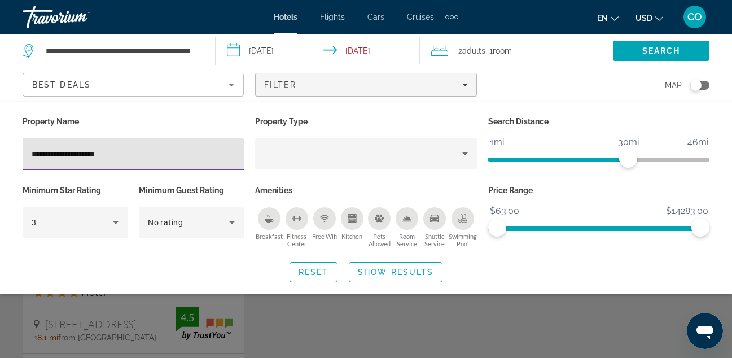
click at [179, 161] on div "**********" at bounding box center [133, 154] width 203 height 32
paste input "**********"
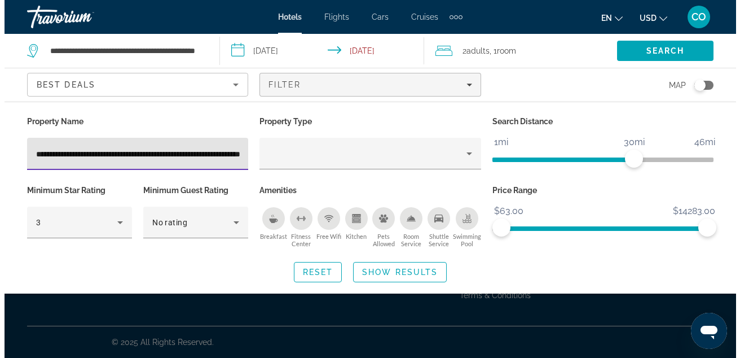
scroll to position [0, 73]
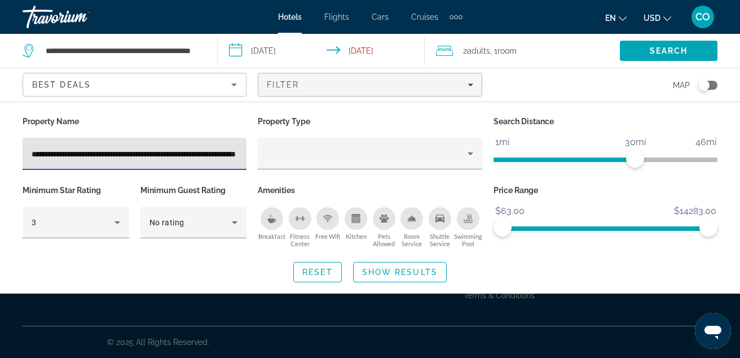
type input "**********"
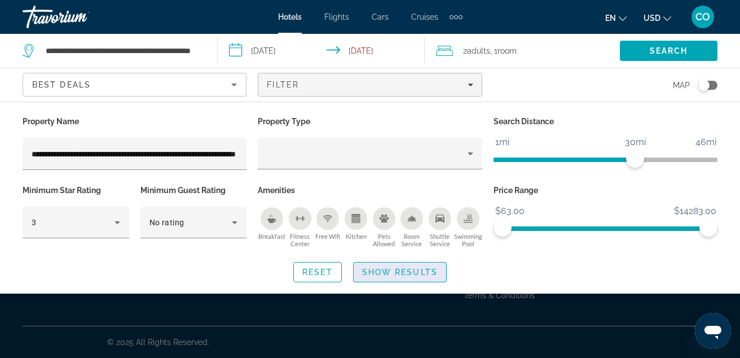
click at [382, 268] on span "Show Results" at bounding box center [400, 272] width 76 height 9
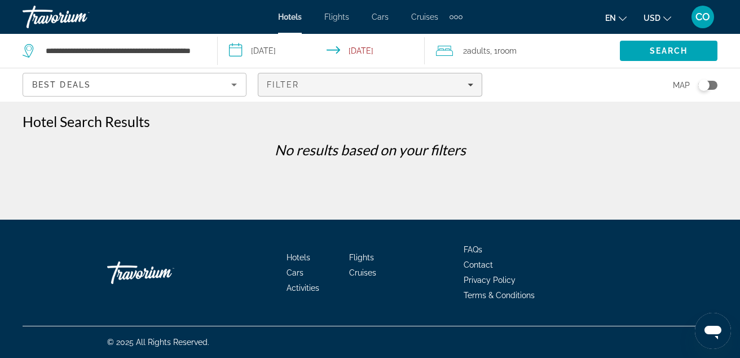
click at [293, 91] on span "Filters" at bounding box center [369, 84] width 223 height 27
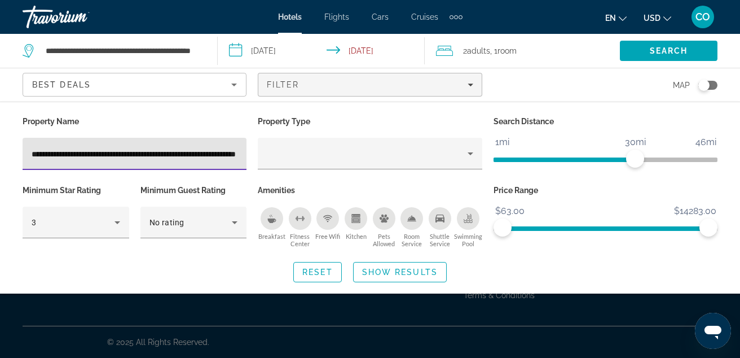
click at [206, 152] on input "**********" at bounding box center [135, 154] width 206 height 14
type input "**********"
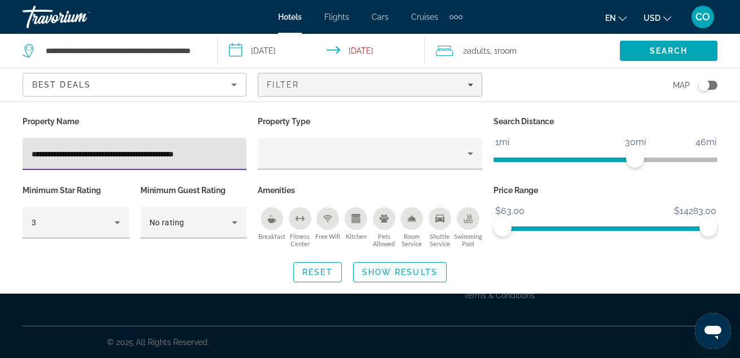
click at [363, 273] on span "Show Results" at bounding box center [400, 272] width 76 height 9
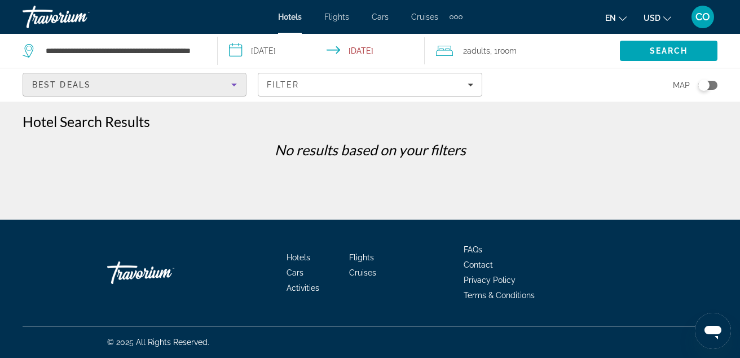
click at [165, 87] on div "Best Deals" at bounding box center [131, 85] width 199 height 14
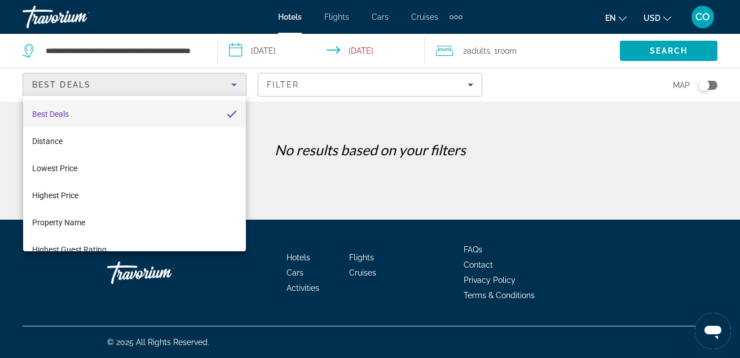
click at [301, 80] on div at bounding box center [370, 179] width 740 height 358
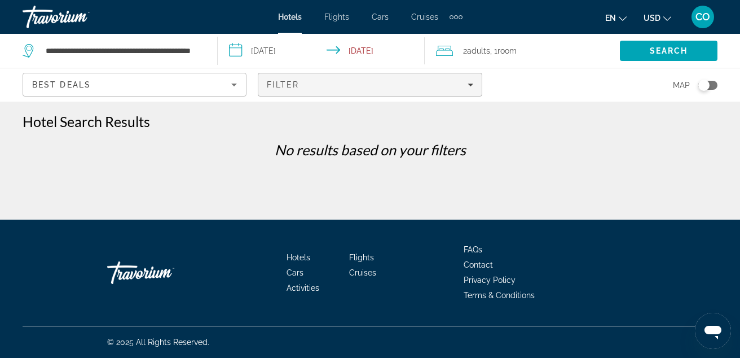
click at [300, 82] on div "Filter" at bounding box center [370, 84] width 206 height 9
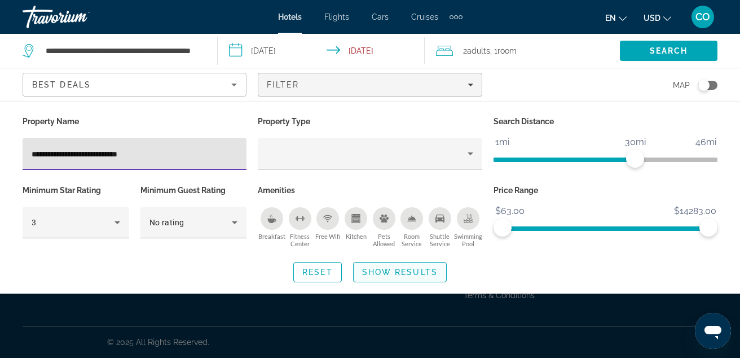
type input "**********"
click at [419, 275] on span "Show Results" at bounding box center [400, 272] width 76 height 9
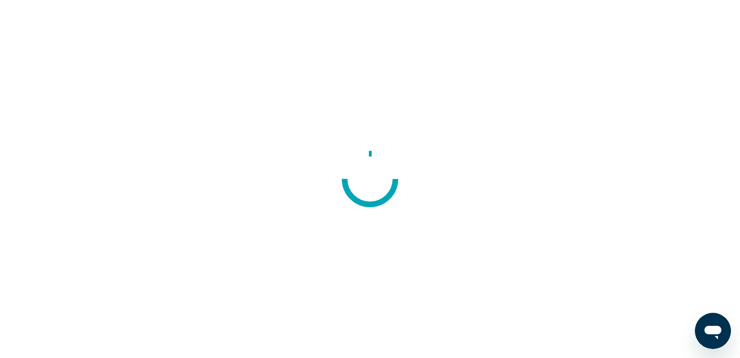
click at [635, 47] on div at bounding box center [370, 179] width 740 height 358
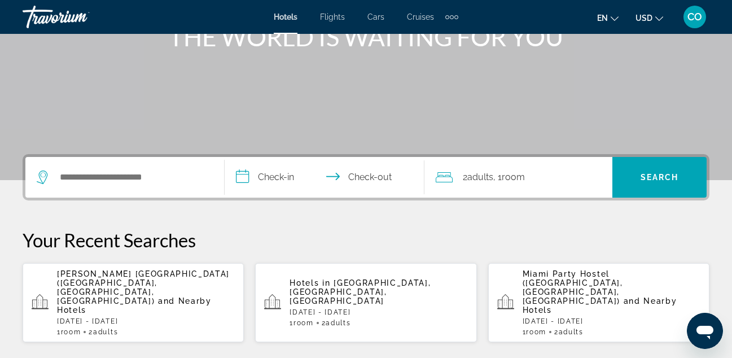
scroll to position [161, 0]
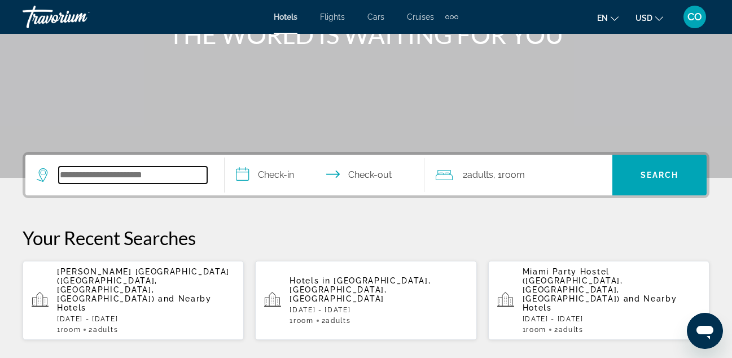
click at [167, 169] on input "Search hotel destination" at bounding box center [133, 174] width 148 height 17
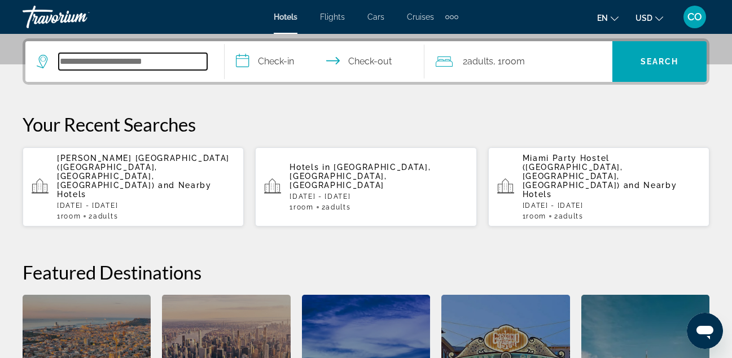
scroll to position [276, 0]
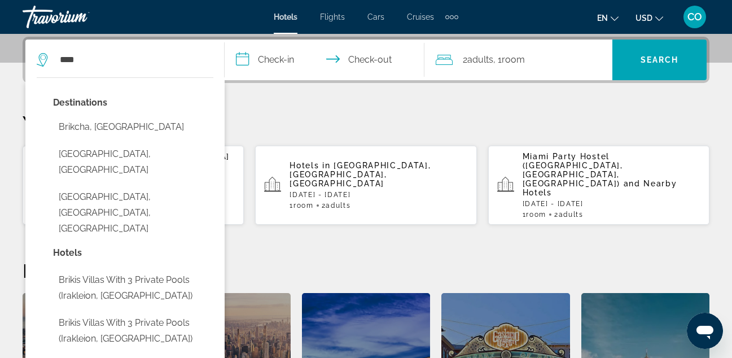
click at [167, 169] on div "Destinations [GEOGRAPHIC_DATA], [GEOGRAPHIC_DATA] [GEOGRAPHIC_DATA], [GEOGRAPHI…" at bounding box center [133, 170] width 160 height 150
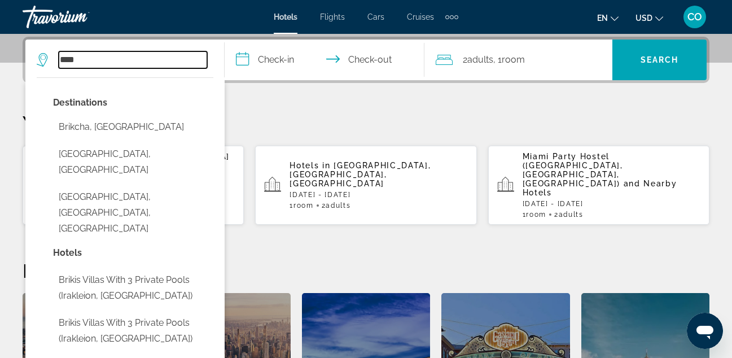
click at [145, 64] on input "****" at bounding box center [133, 59] width 148 height 17
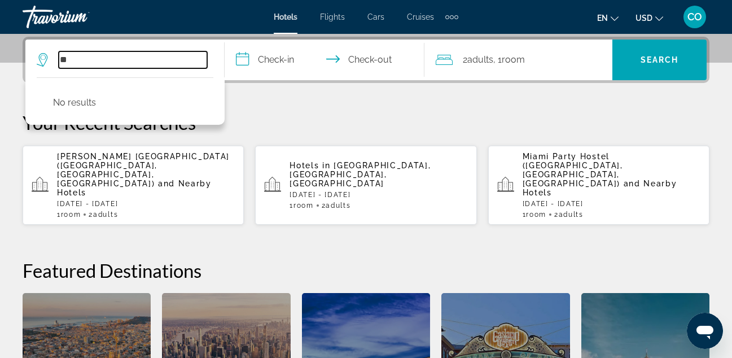
type input "**"
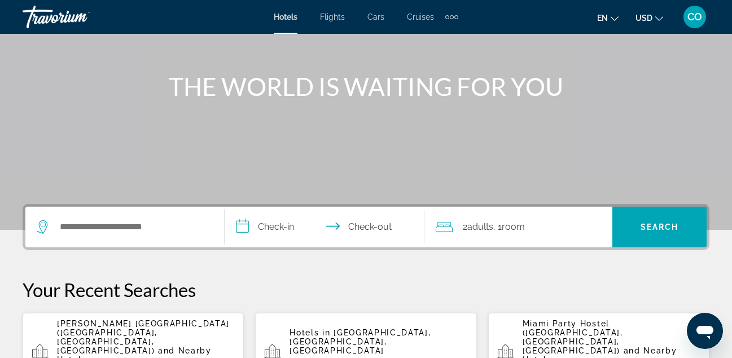
scroll to position [113, 0]
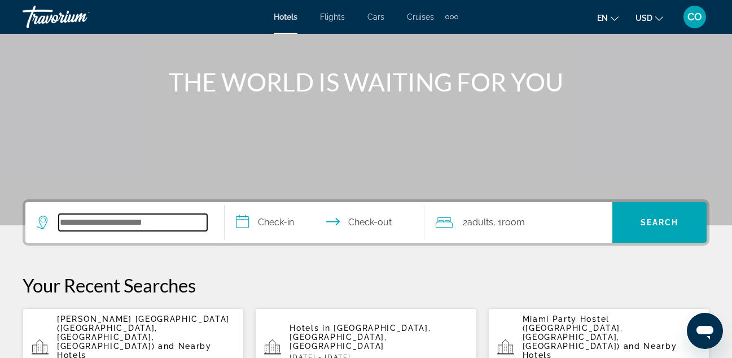
click at [108, 214] on input "Search hotel destination" at bounding box center [133, 222] width 148 height 17
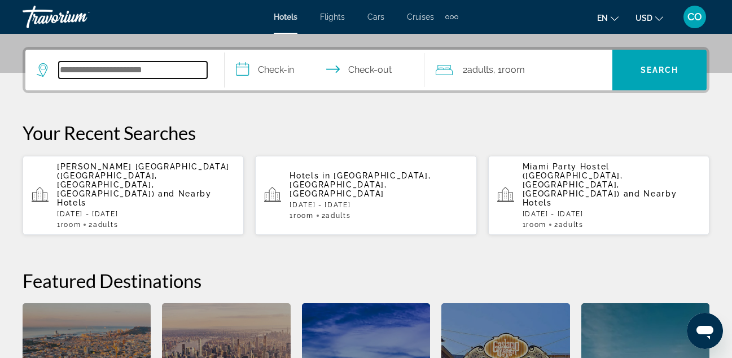
scroll to position [276, 0]
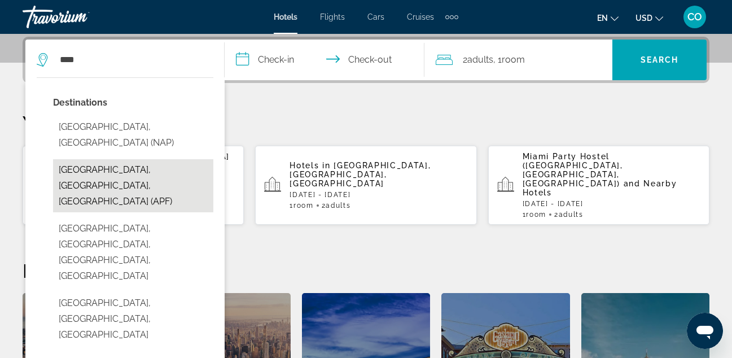
click at [148, 159] on button "[GEOGRAPHIC_DATA], [GEOGRAPHIC_DATA], [GEOGRAPHIC_DATA] (APF)" at bounding box center [133, 185] width 160 height 53
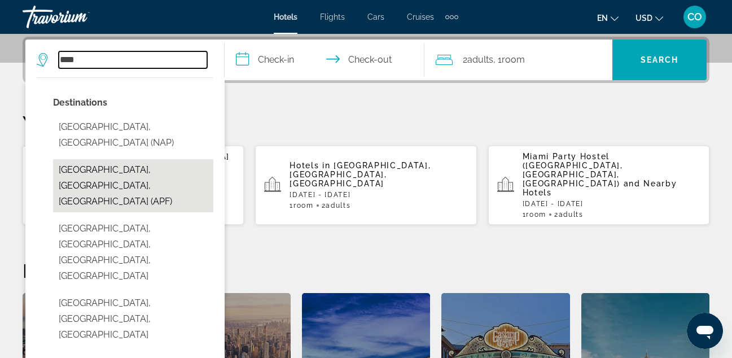
type input "**********"
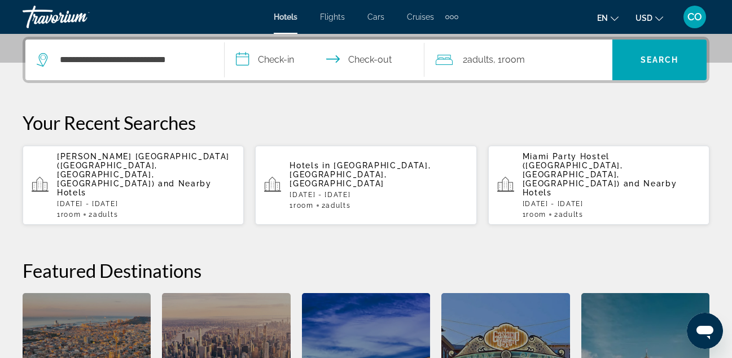
click at [264, 65] on input "**********" at bounding box center [327, 62] width 204 height 44
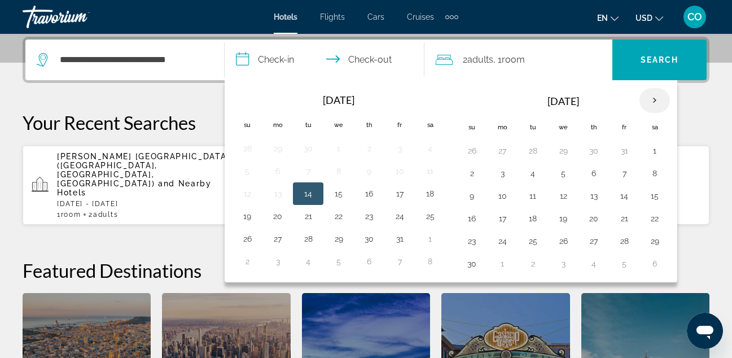
click at [650, 104] on th "Next month" at bounding box center [654, 100] width 30 height 25
click at [472, 233] on td "28" at bounding box center [472, 241] width 30 height 23
click at [498, 239] on button "29" at bounding box center [502, 241] width 18 height 16
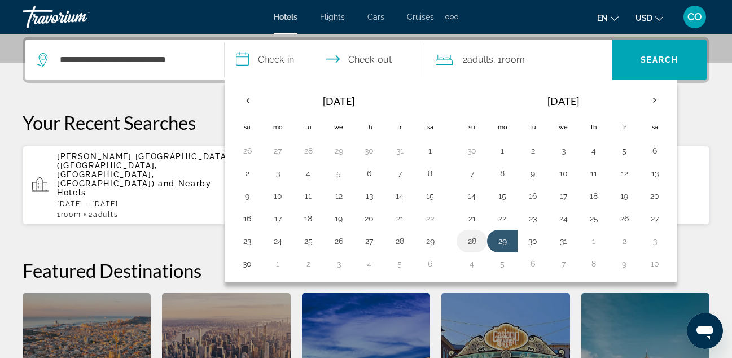
click at [467, 239] on button "28" at bounding box center [472, 241] width 18 height 16
type input "**********"
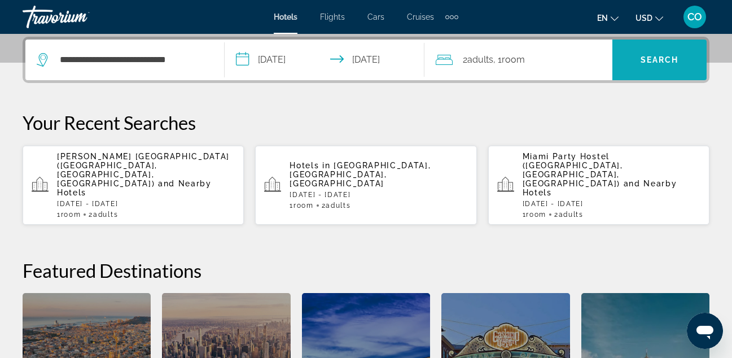
click at [627, 52] on span "Search" at bounding box center [659, 59] width 94 height 27
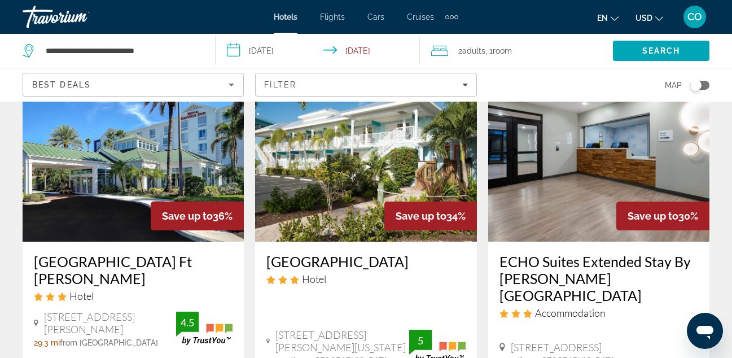
scroll to position [80, 0]
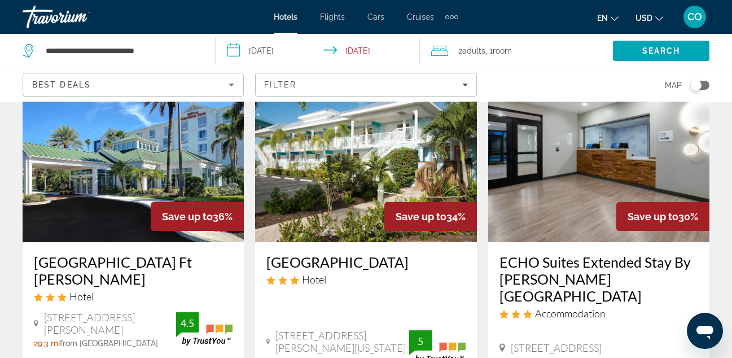
click at [588, 168] on img "Main content" at bounding box center [598, 152] width 221 height 181
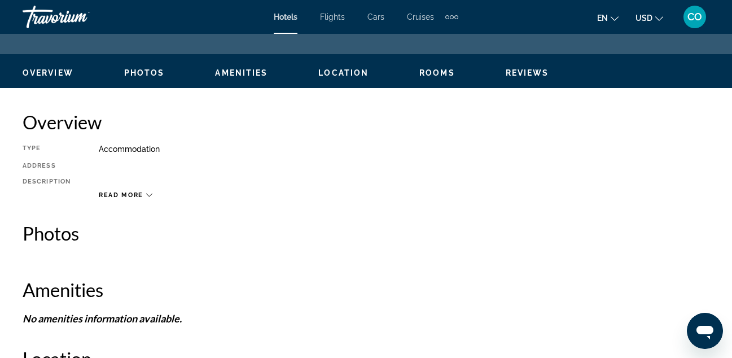
scroll to position [71, 0]
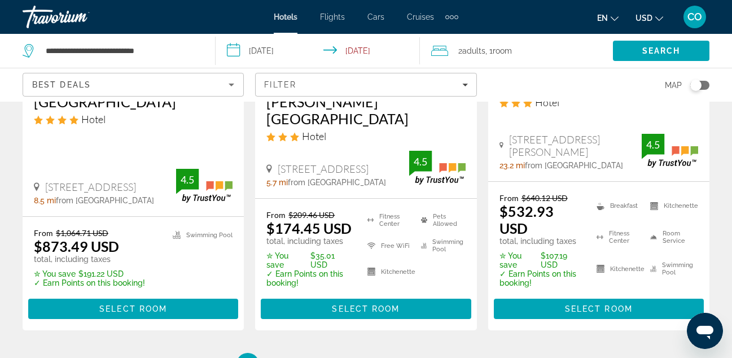
scroll to position [1633, 0]
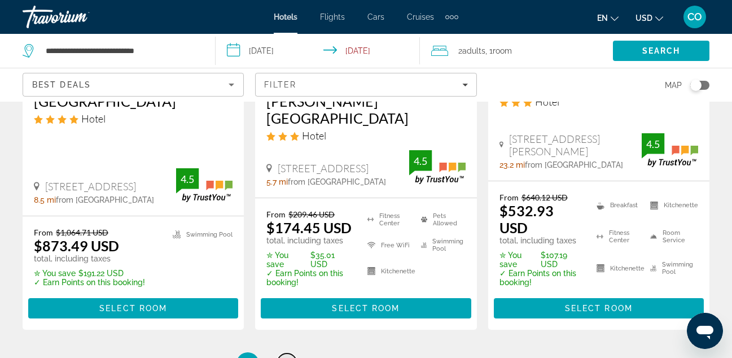
click at [292, 353] on link "page 2" at bounding box center [287, 363] width 20 height 20
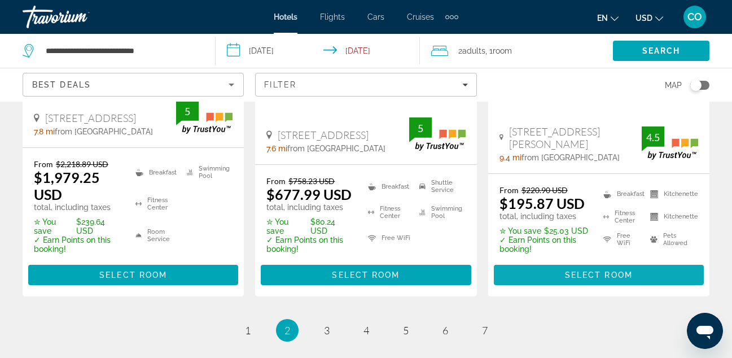
scroll to position [1718, 0]
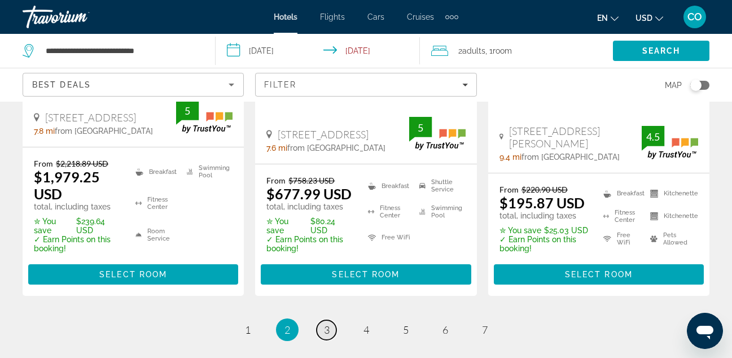
click at [332, 320] on link "page 3" at bounding box center [327, 330] width 20 height 20
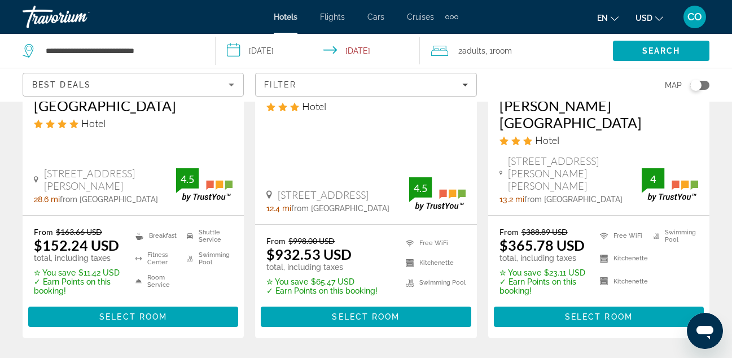
scroll to position [1683, 0]
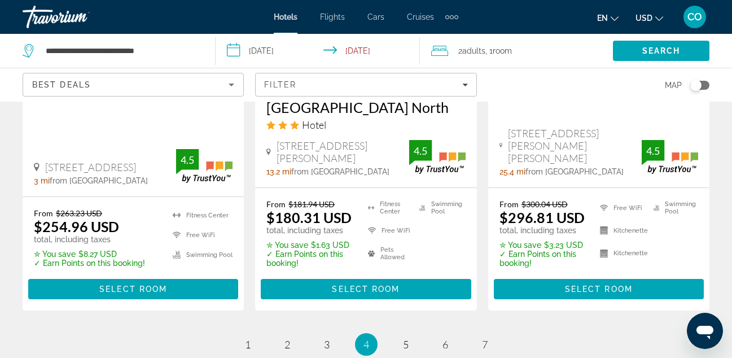
scroll to position [1648, 0]
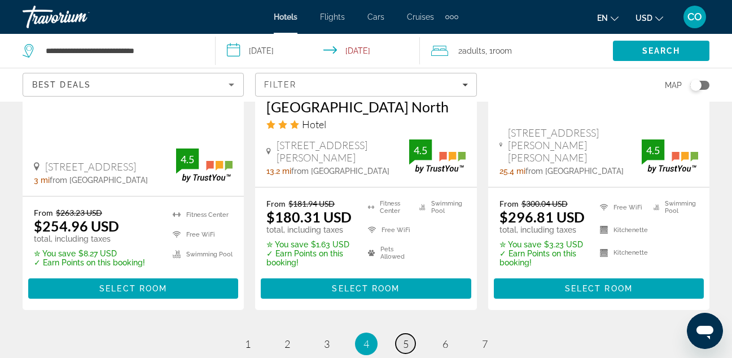
click at [406, 337] on span "5" at bounding box center [406, 343] width 6 height 12
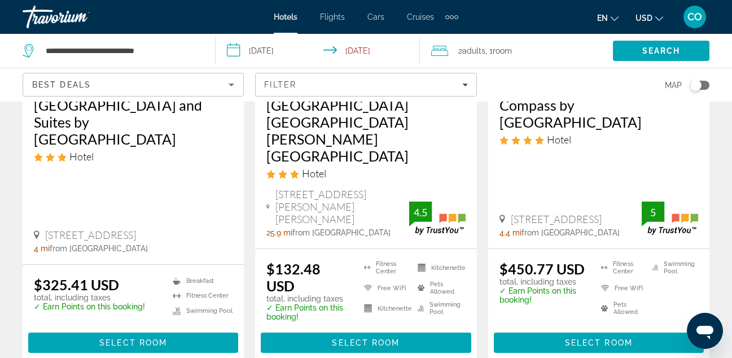
scroll to position [1624, 0]
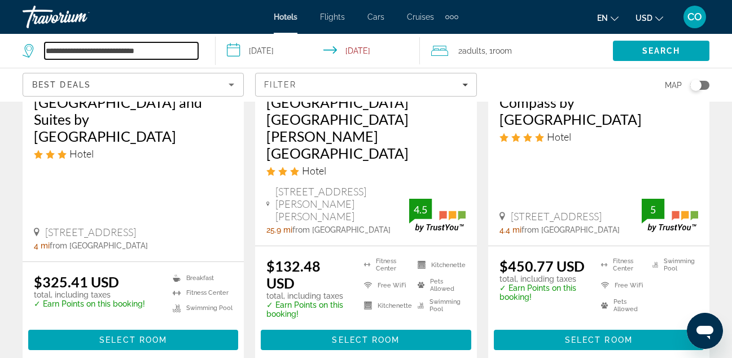
click at [181, 47] on input "**********" at bounding box center [122, 50] width 154 height 17
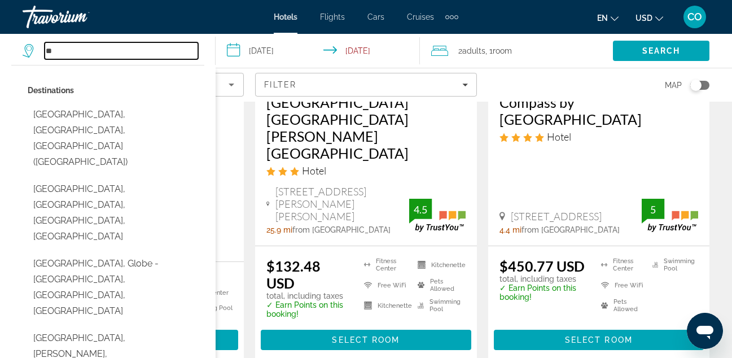
type input "*"
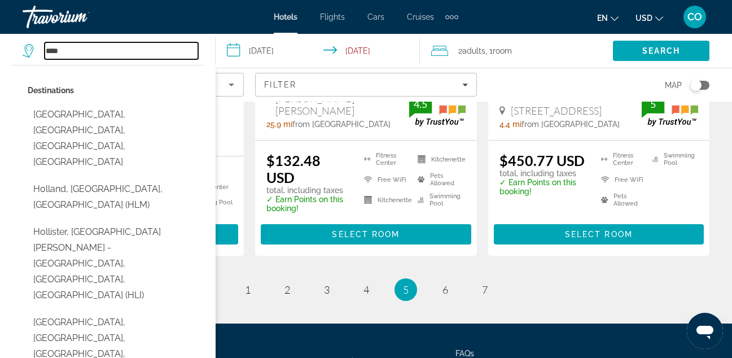
scroll to position [1741, 0]
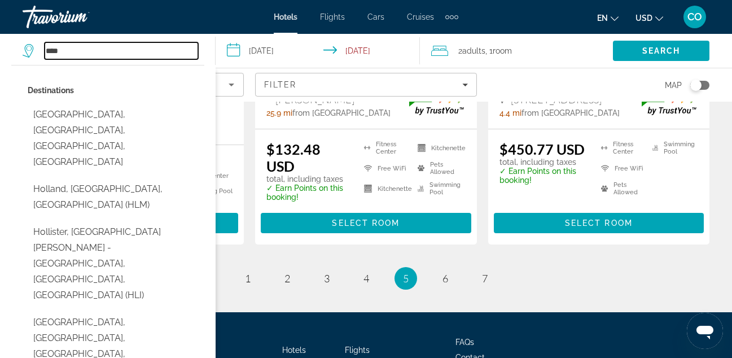
type input "**********"
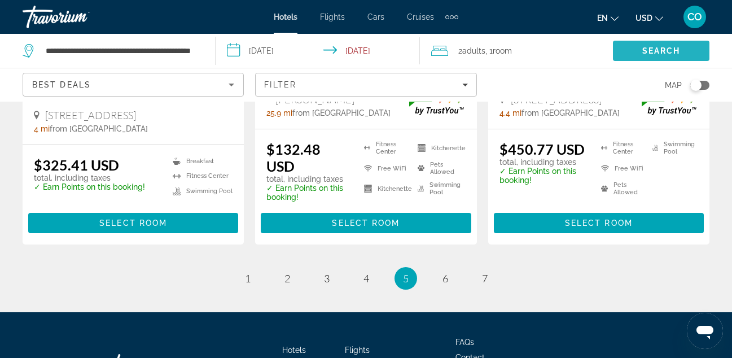
click at [635, 56] on span "Search" at bounding box center [661, 50] width 97 height 27
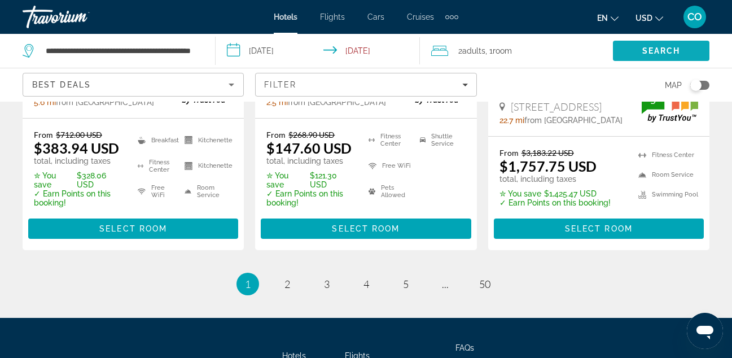
scroll to position [1691, 0]
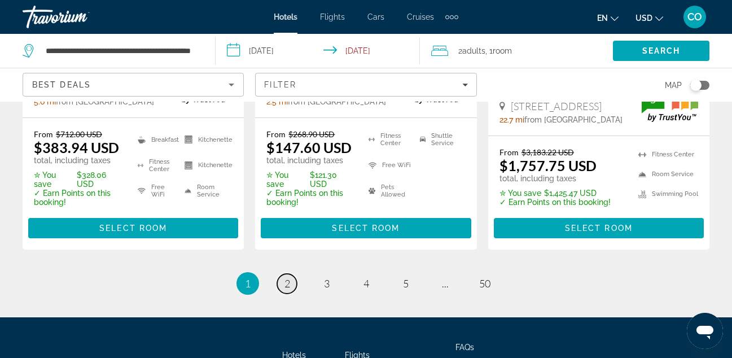
click at [288, 284] on span "2" at bounding box center [287, 283] width 6 height 12
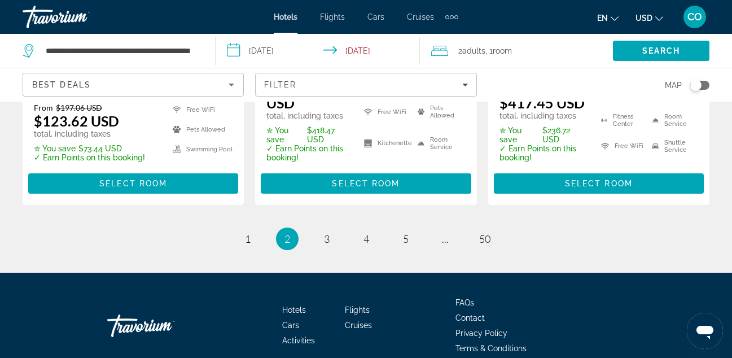
scroll to position [1720, 0]
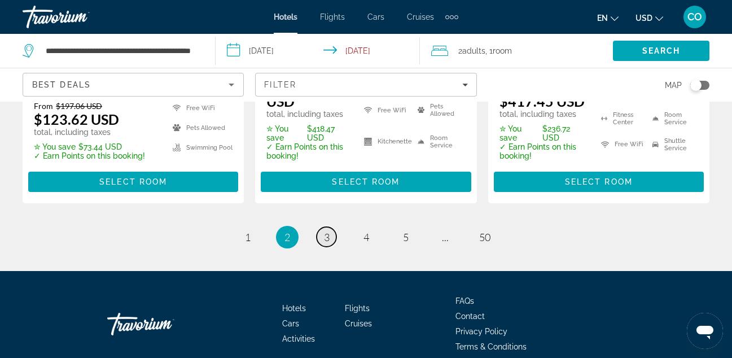
click at [324, 231] on span "3" at bounding box center [327, 237] width 6 height 12
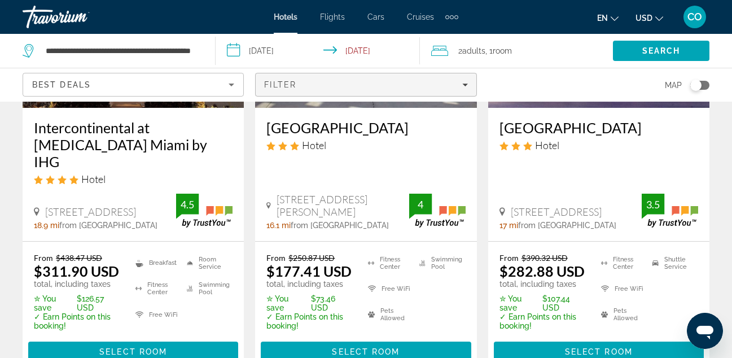
scroll to position [1616, 0]
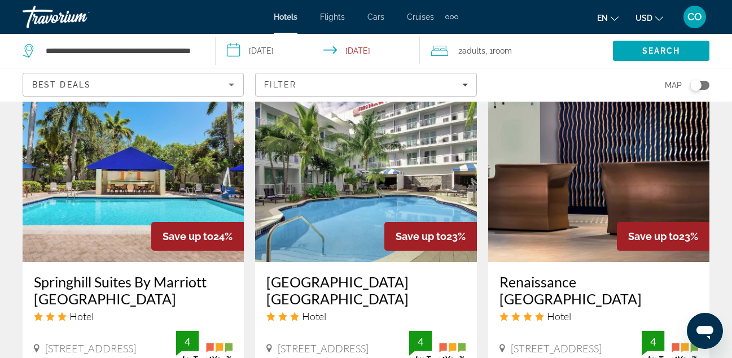
scroll to position [1457, 0]
